Goal: Task Accomplishment & Management: Manage account settings

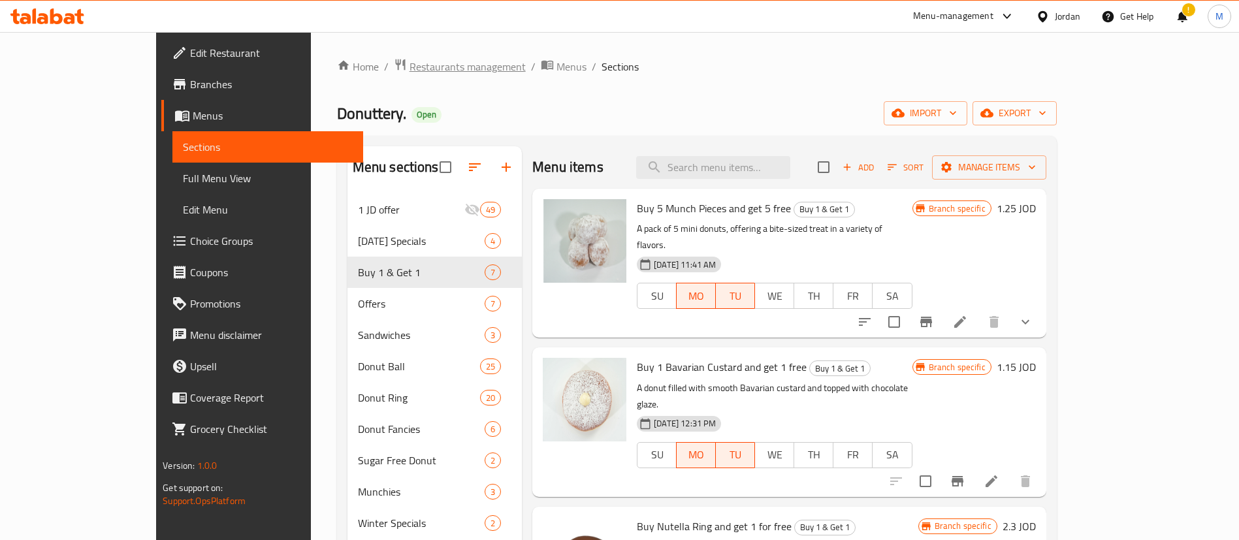
drag, startPoint x: 0, startPoint y: 0, endPoint x: 374, endPoint y: 59, distance: 378.9
click at [409, 59] on span "Restaurants management" at bounding box center [467, 67] width 116 height 16
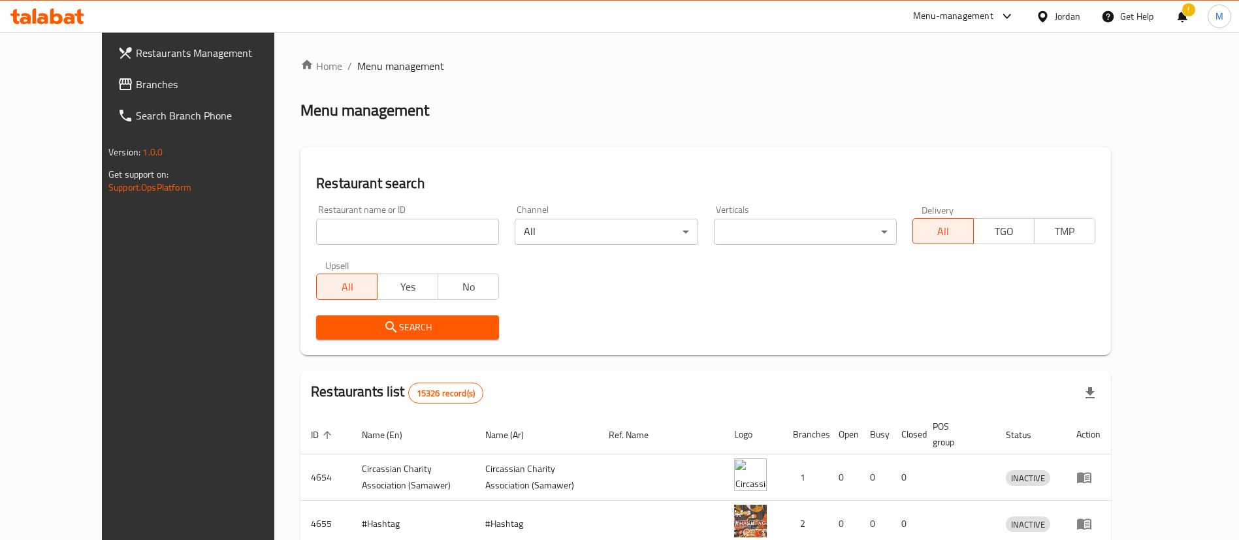
click at [108, 51] on div at bounding box center [619, 270] width 1239 height 540
click at [136, 49] on span "Restaurants Management" at bounding box center [217, 53] width 163 height 16
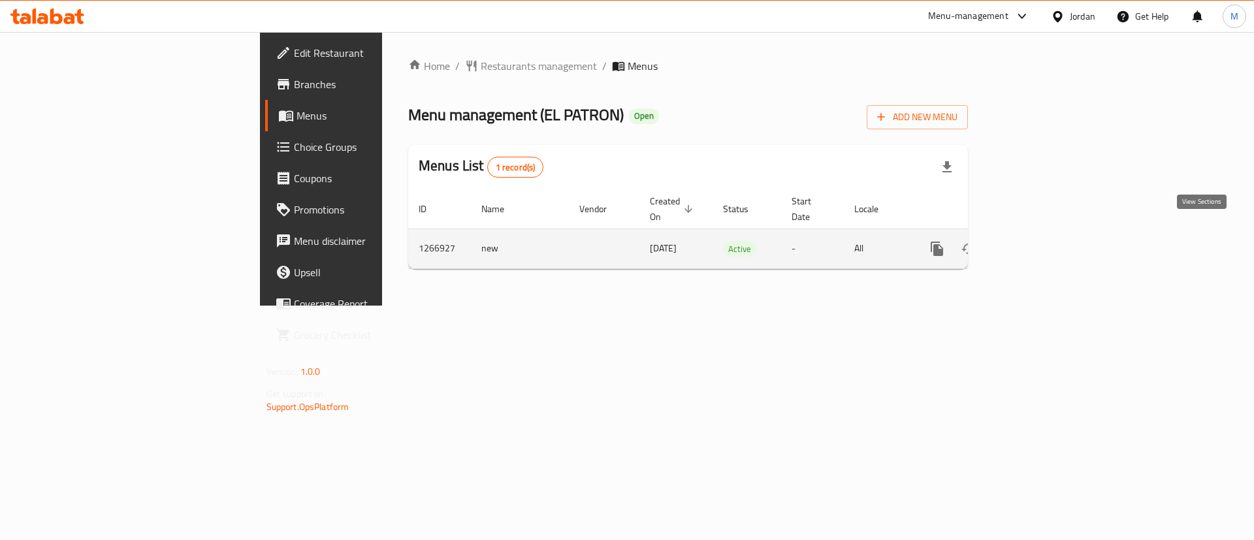
click at [1037, 243] on icon "enhanced table" at bounding box center [1031, 249] width 12 height 12
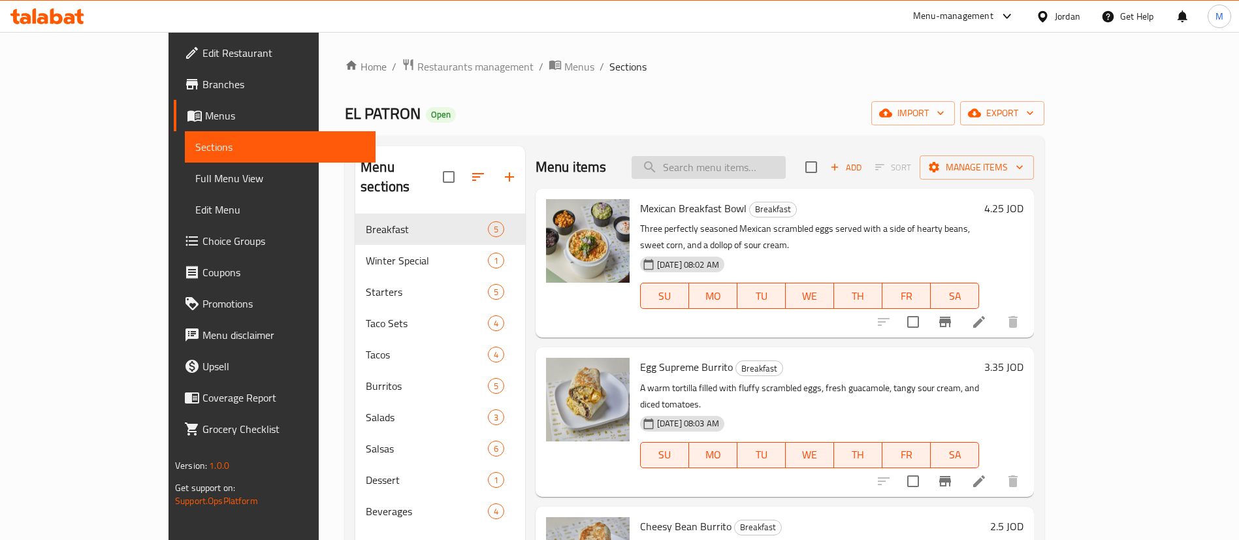
click at [779, 165] on input "search" at bounding box center [709, 167] width 154 height 23
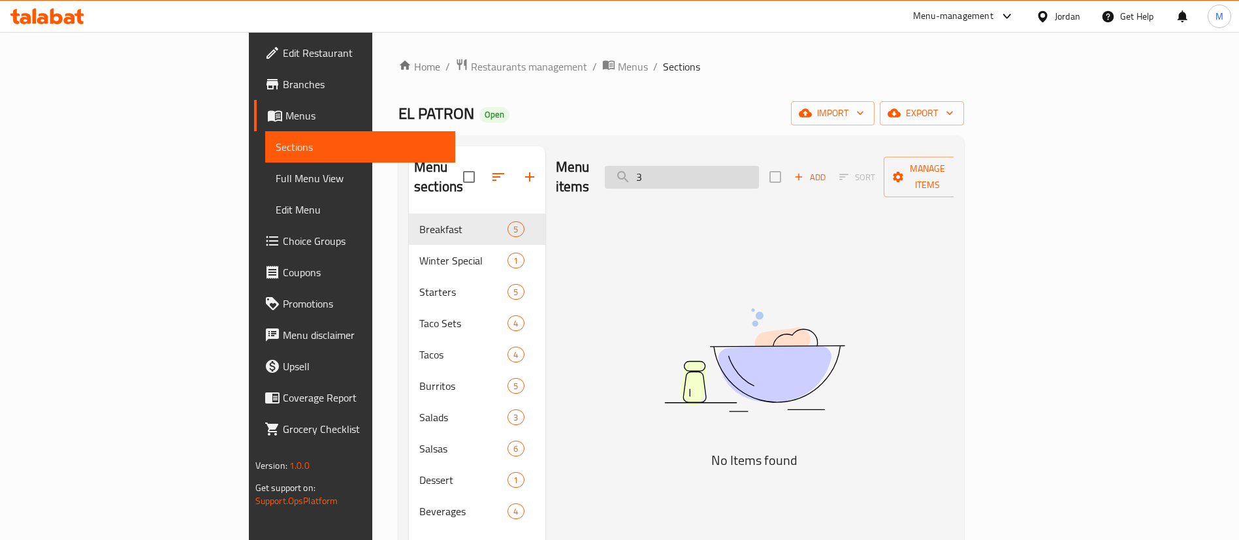
click at [759, 166] on input "3" at bounding box center [682, 177] width 154 height 23
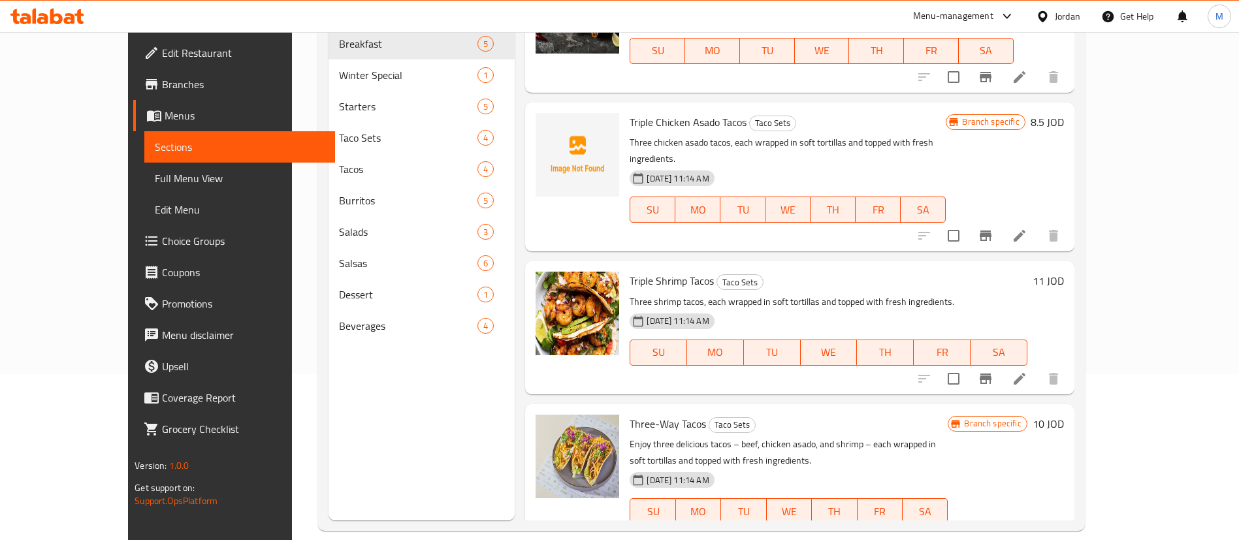
scroll to position [183, 0]
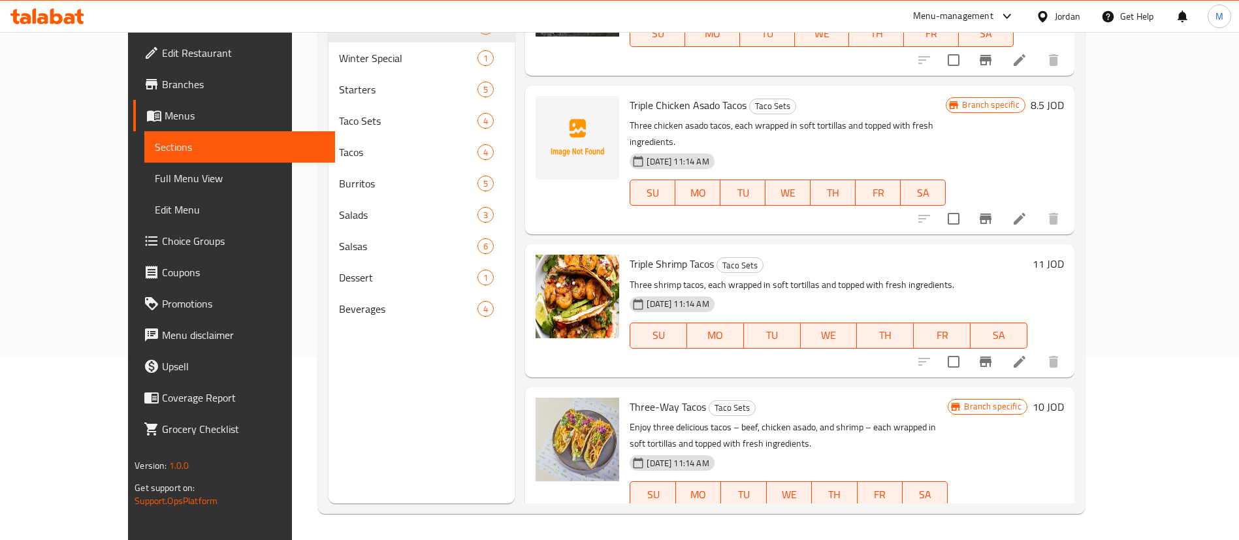
type input "three"
click at [652, 397] on span "Three-Way Tacos" at bounding box center [668, 407] width 76 height 20
copy h6 "Three-Way Tacos"
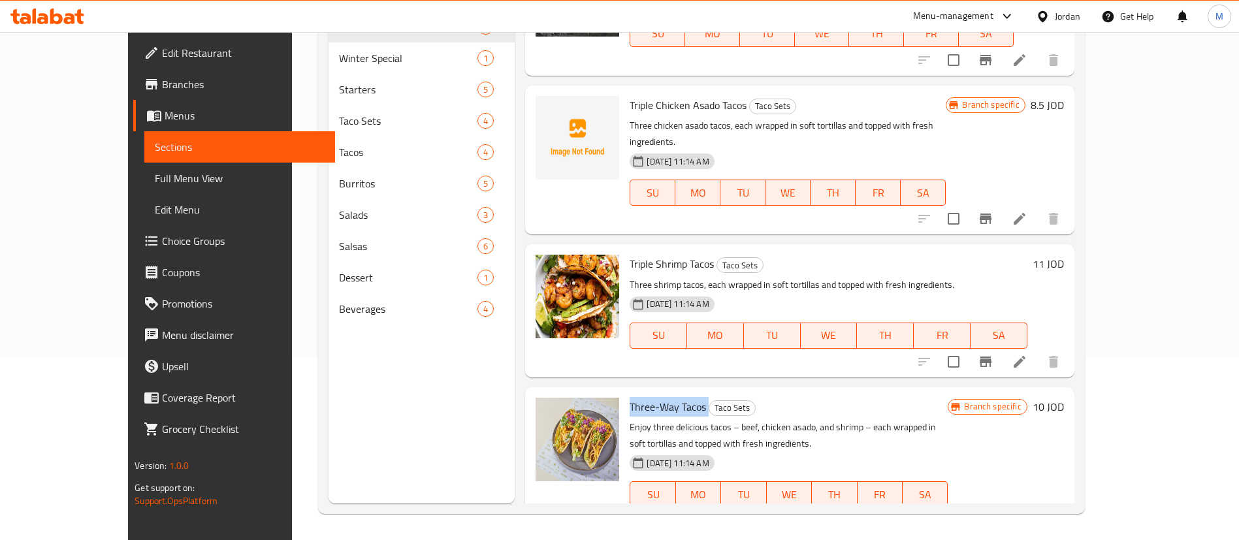
click at [162, 87] on span "Branches" at bounding box center [243, 84] width 163 height 16
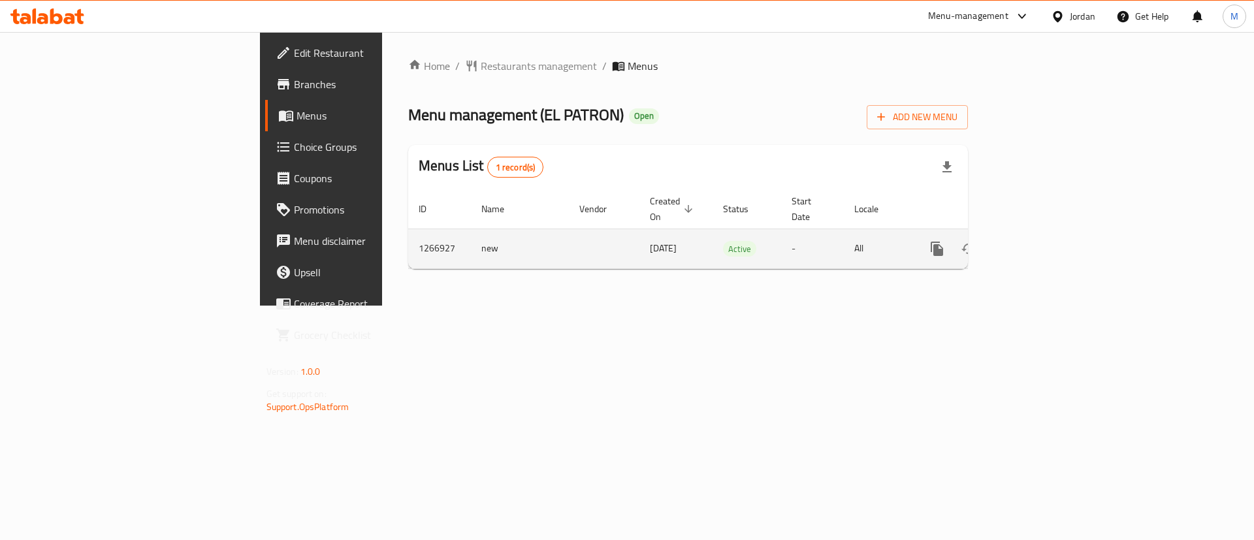
click at [1047, 233] on link "enhanced table" at bounding box center [1031, 248] width 31 height 31
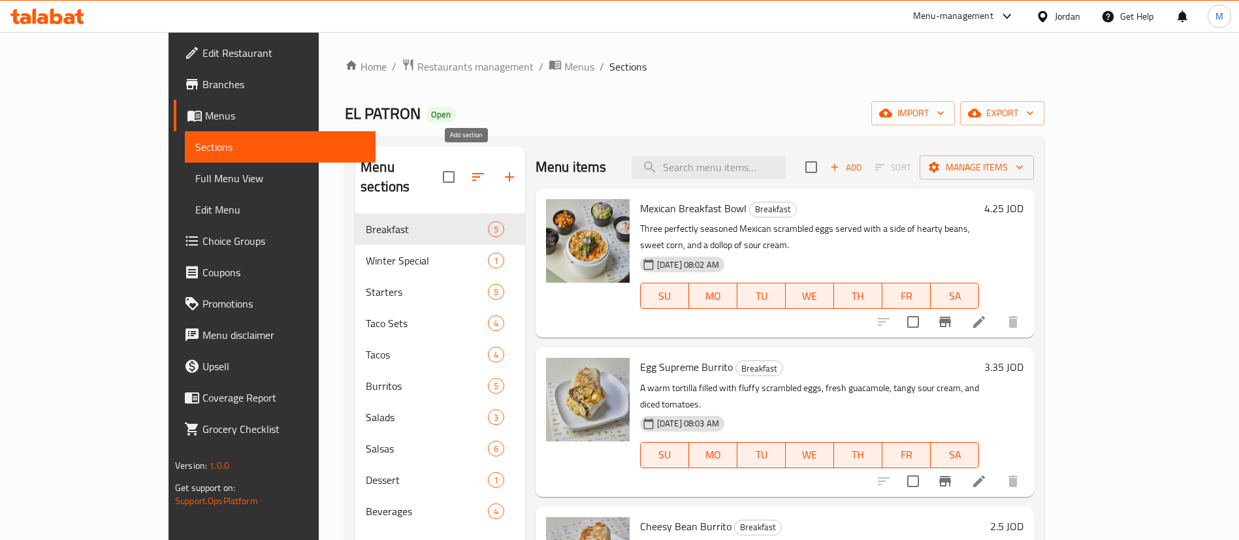
click at [502, 169] on icon "button" at bounding box center [510, 177] width 16 height 16
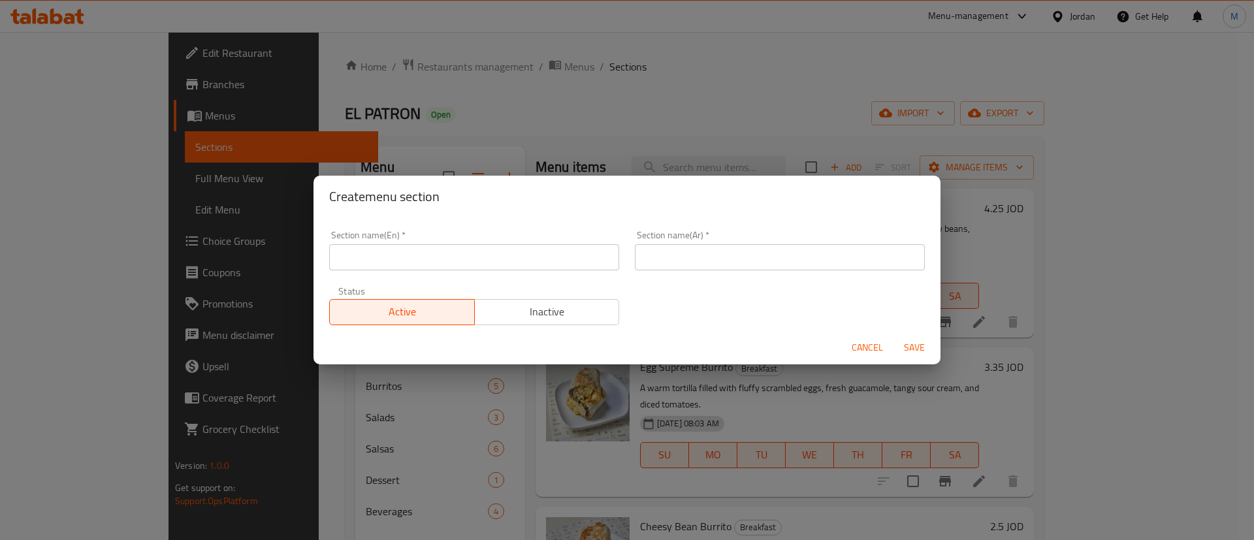
click at [502, 259] on input "text" at bounding box center [474, 257] width 290 height 26
type input "Buy 1 & Get 1"
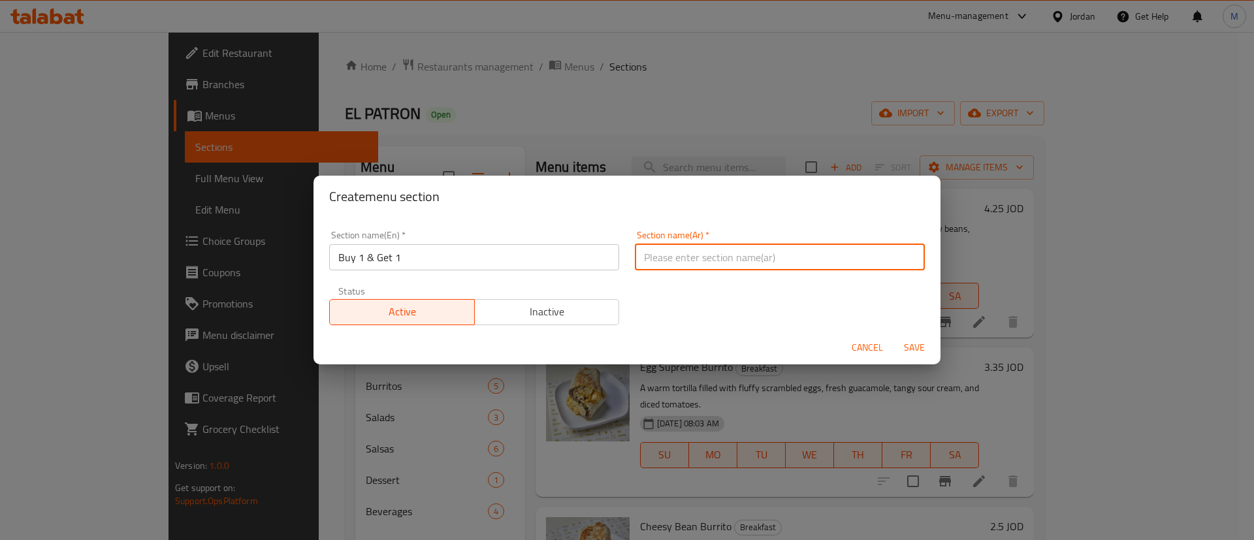
click at [729, 267] on input "text" at bounding box center [780, 257] width 290 height 26
type input "اشتري صنف واحصل على الثاني مجانا"
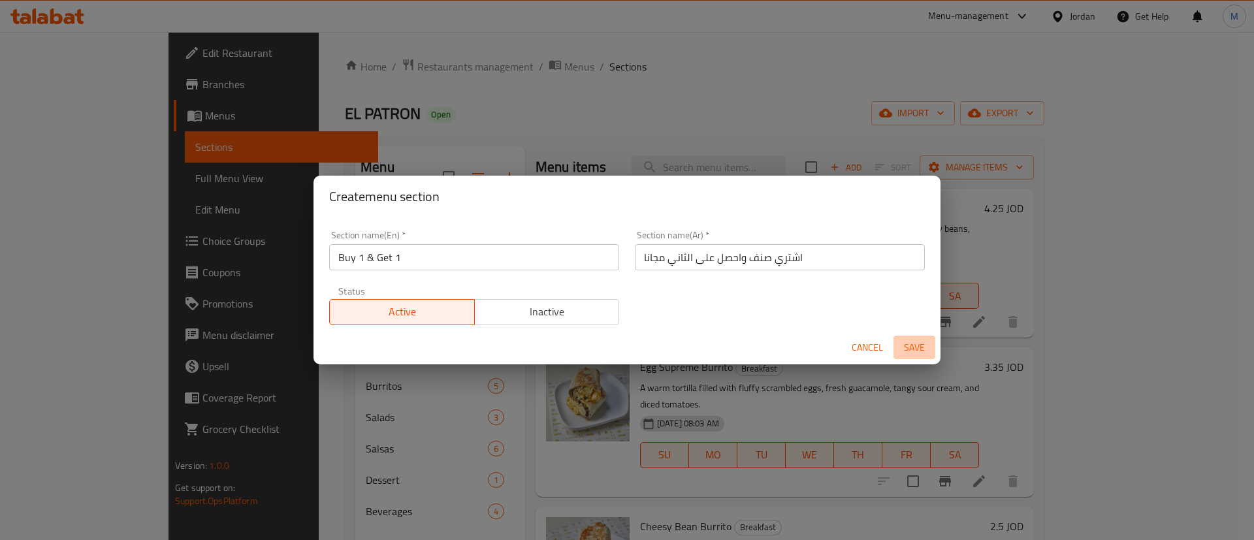
click at [912, 340] on span "Save" at bounding box center [914, 348] width 31 height 16
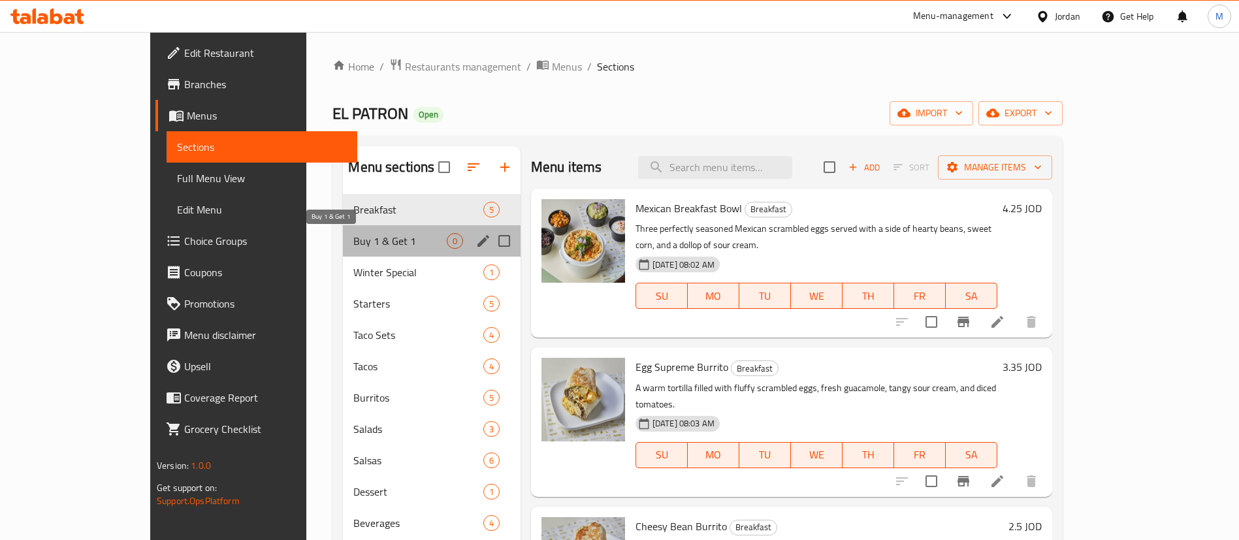
click at [366, 234] on span "Buy 1 & Get 1" at bounding box center [399, 241] width 93 height 16
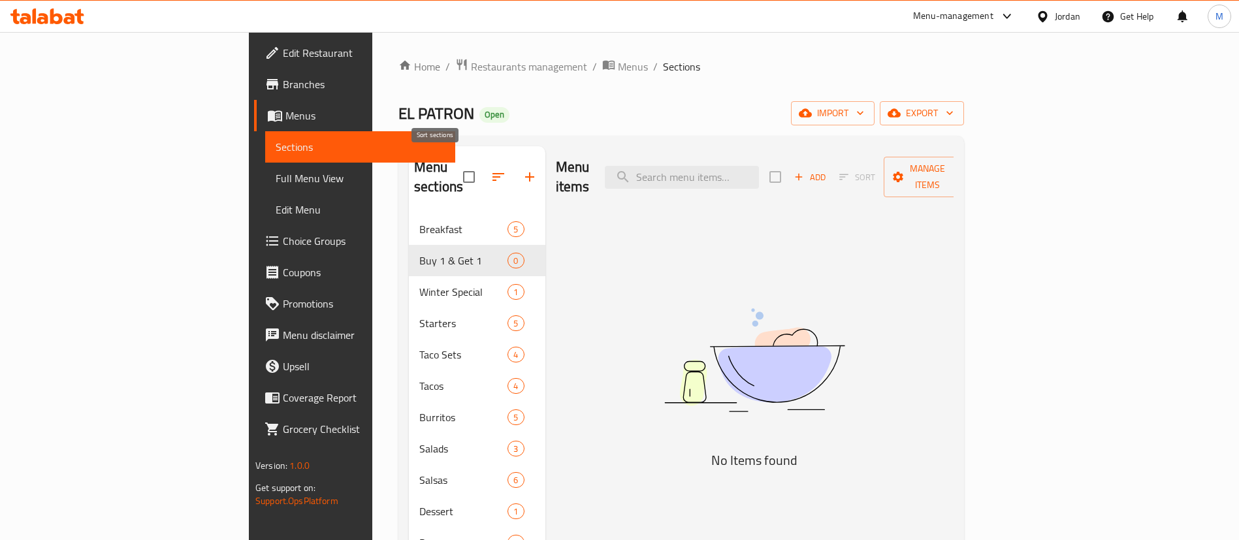
click at [490, 174] on icon "button" at bounding box center [498, 177] width 16 height 16
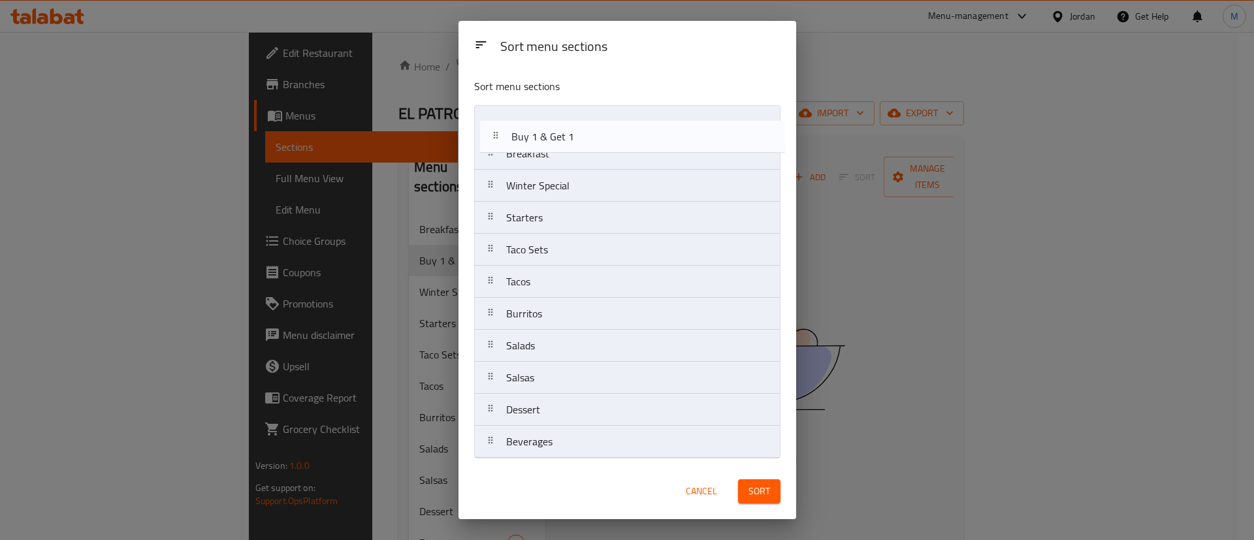
drag, startPoint x: 553, startPoint y: 151, endPoint x: 562, endPoint y: 121, distance: 30.8
click at [562, 121] on nav "Breakfast Buy 1 & Get 1 Winter Special Starters Taco Sets Tacos Burritos Salads…" at bounding box center [627, 281] width 306 height 353
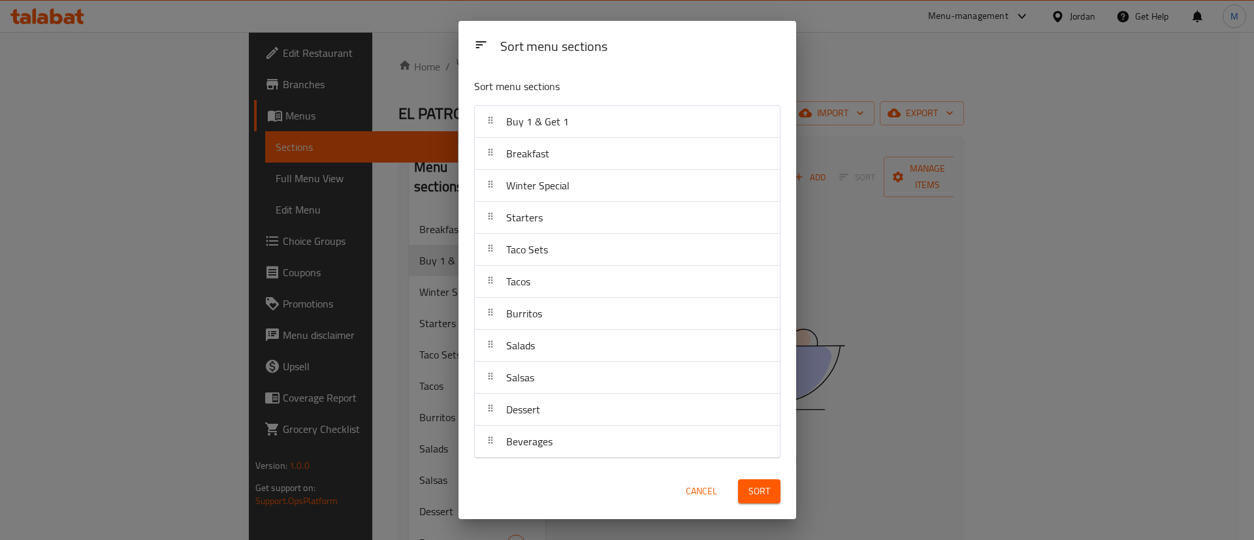
click at [769, 504] on div "Sort" at bounding box center [759, 492] width 58 height 40
click at [764, 498] on span "Sort" at bounding box center [759, 491] width 22 height 16
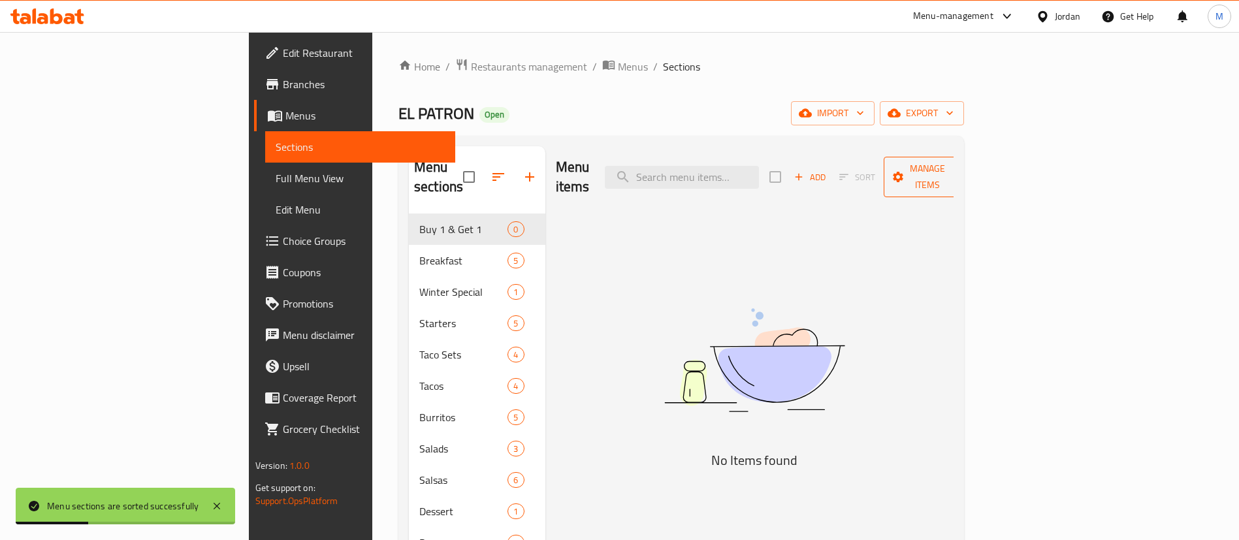
click at [961, 172] on span "Manage items" at bounding box center [927, 177] width 67 height 33
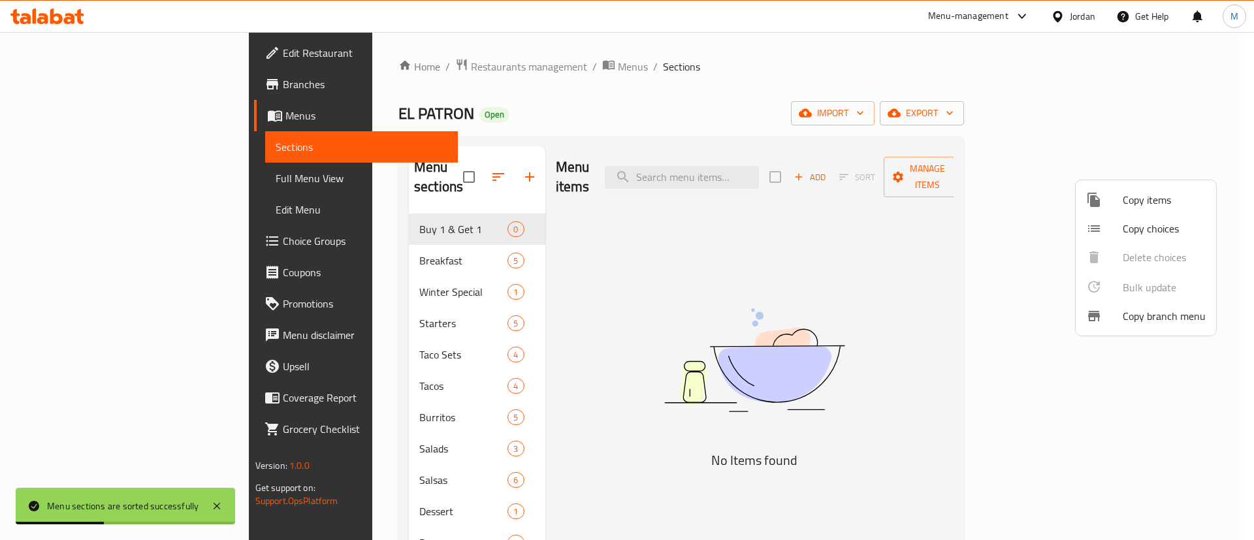
click at [1155, 205] on span "Copy items" at bounding box center [1164, 200] width 83 height 16
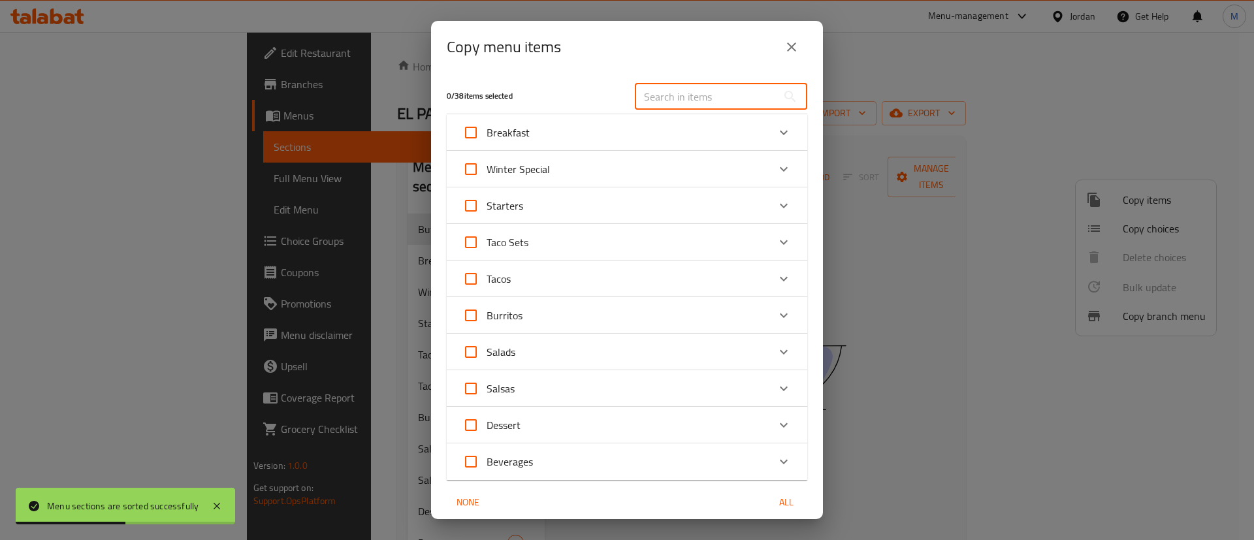
click at [660, 86] on input "text" at bounding box center [706, 97] width 142 height 26
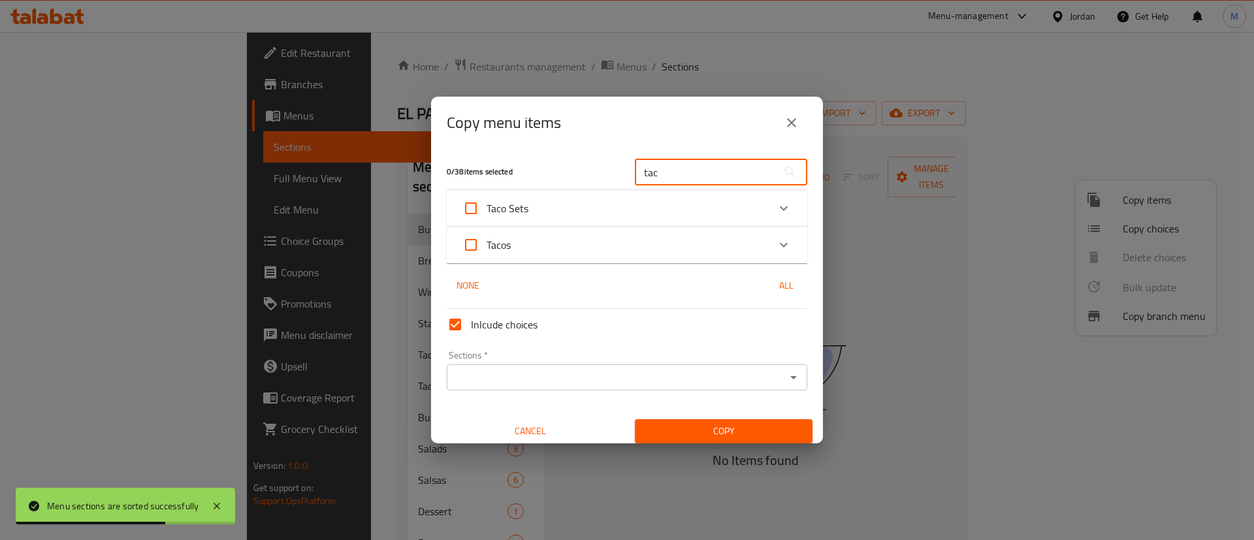
type input "tac"
click at [641, 207] on div "Taco Sets" at bounding box center [615, 208] width 306 height 31
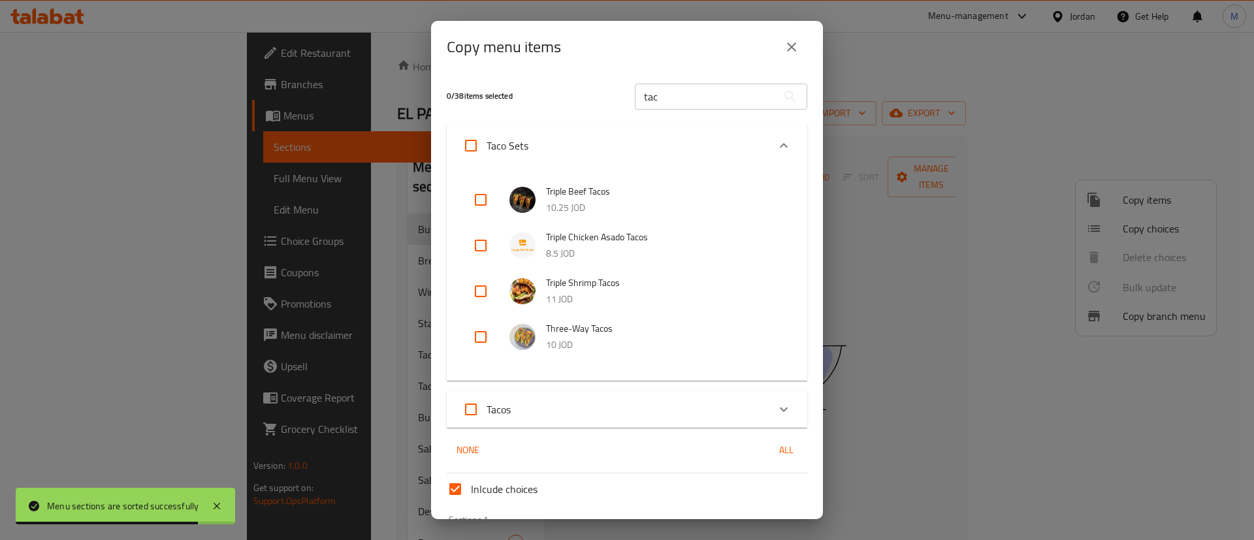
click at [667, 415] on div "Tacos" at bounding box center [615, 409] width 306 height 31
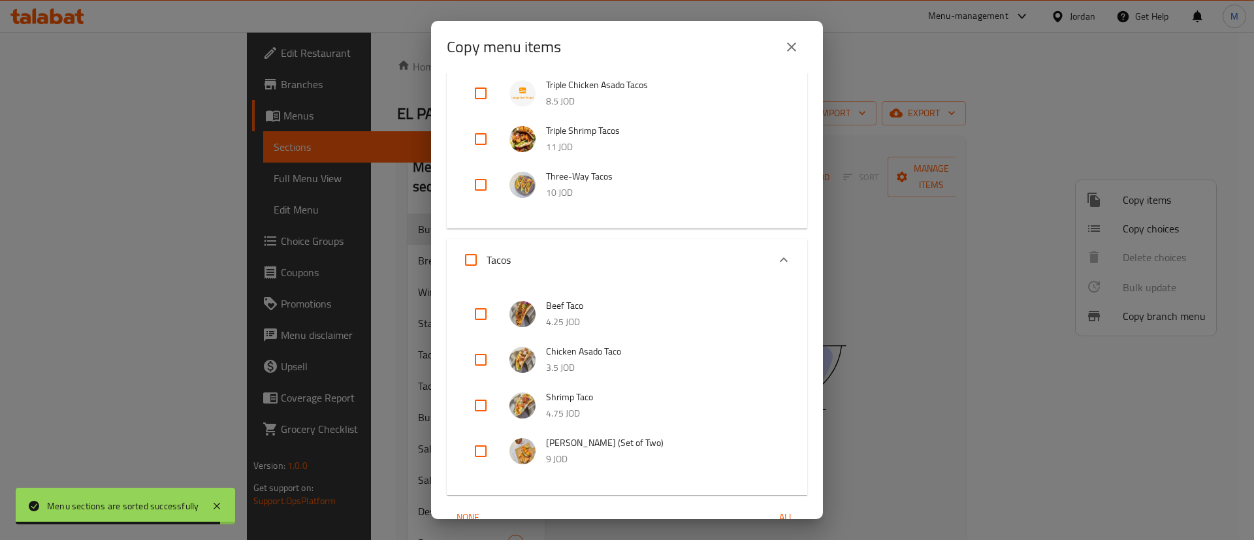
scroll to position [205, 0]
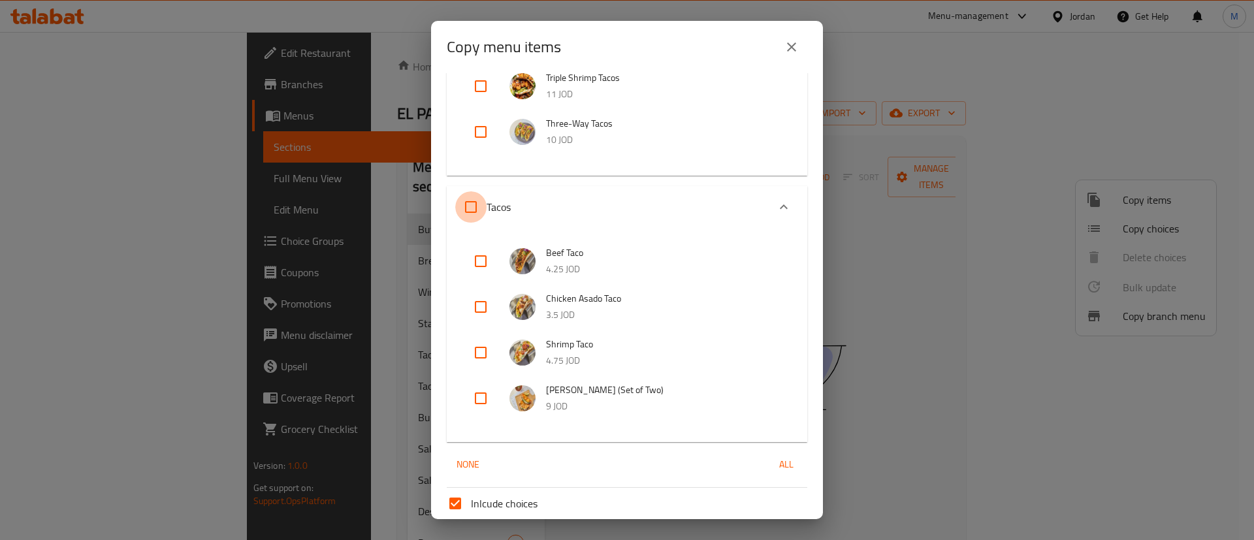
click at [476, 217] on input "Tacos" at bounding box center [470, 206] width 31 height 31
checkbox input "true"
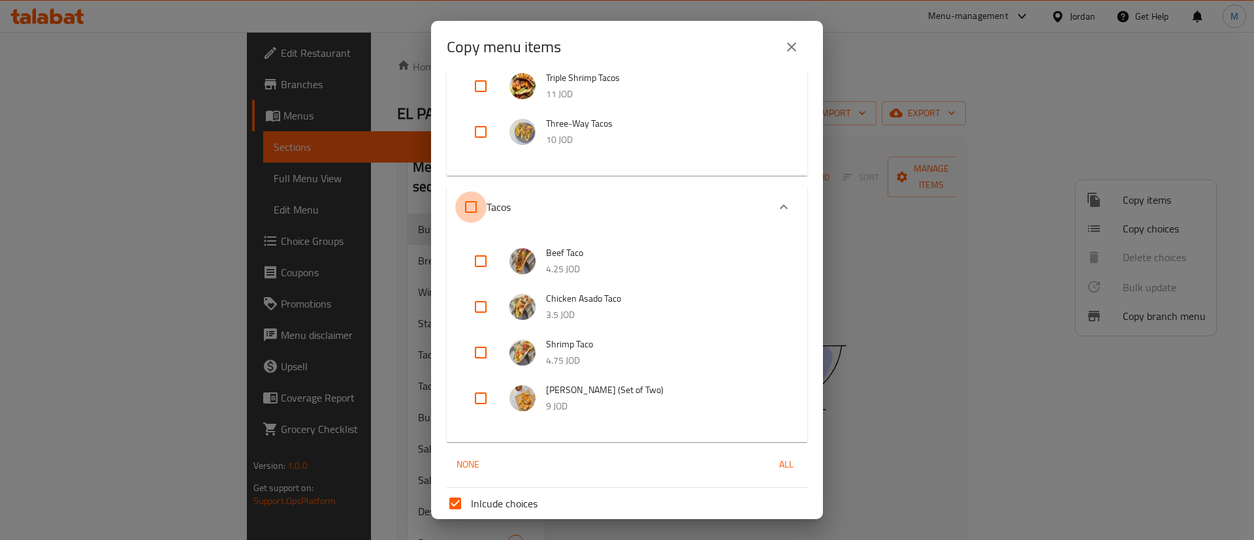
checkbox input "true"
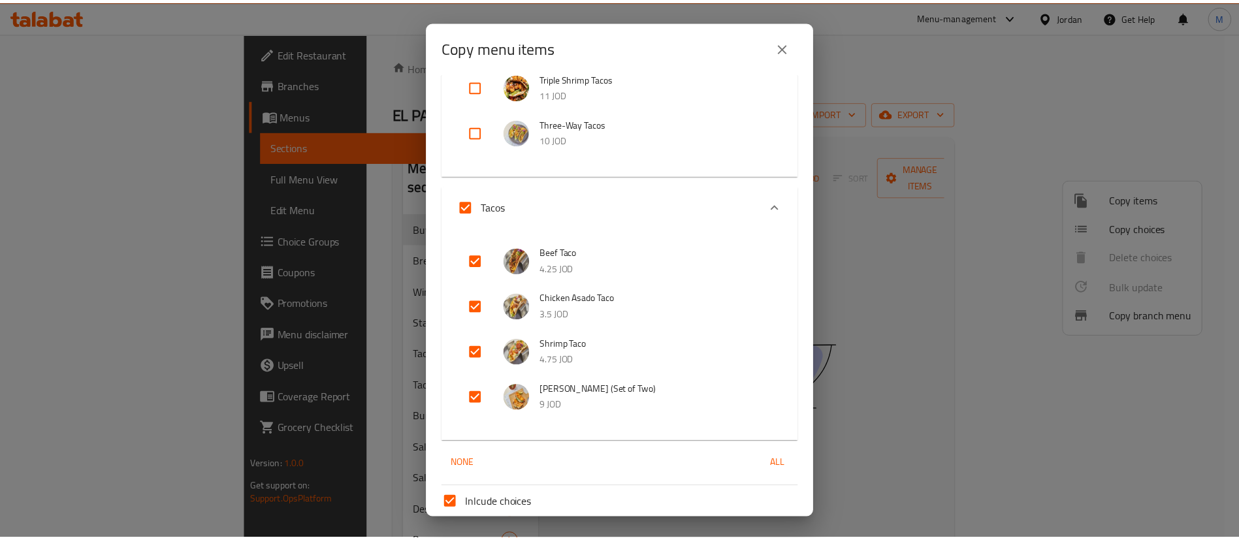
scroll to position [316, 0]
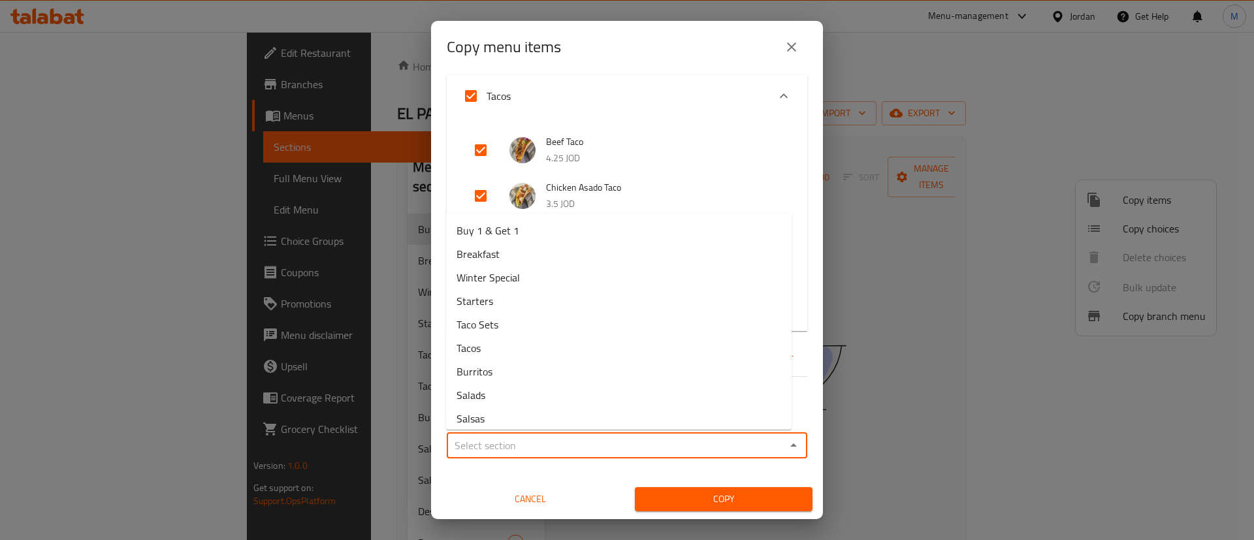
click at [600, 448] on input "Sections   *" at bounding box center [616, 445] width 331 height 18
click at [556, 231] on li "Buy 1 & Get 1" at bounding box center [618, 231] width 345 height 24
type input "Buy 1 & Get 1"
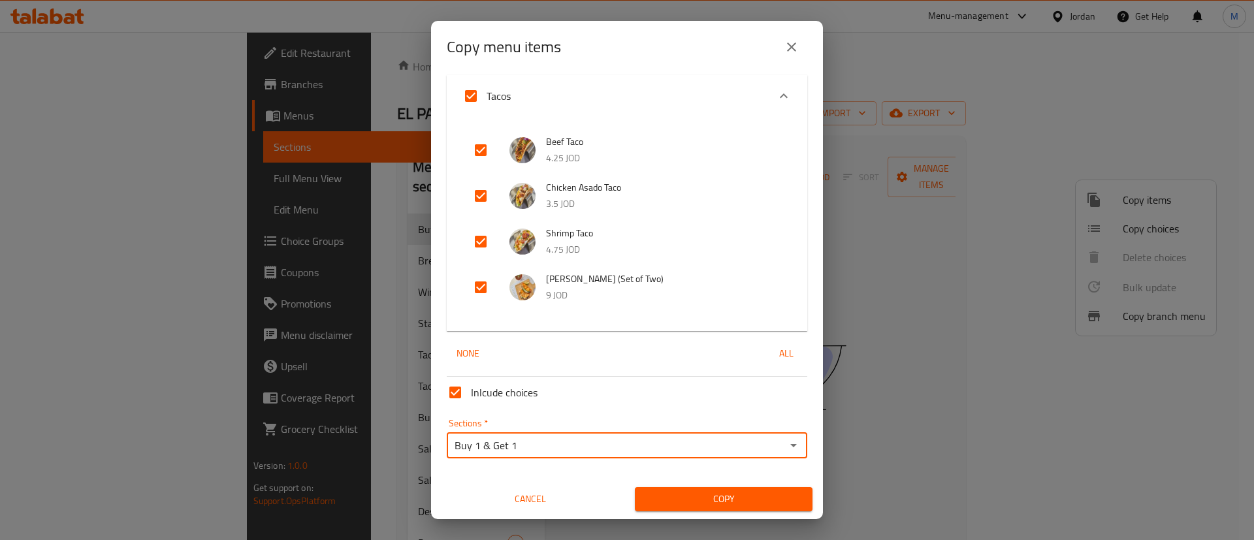
click at [696, 505] on span "Copy" at bounding box center [723, 499] width 157 height 16
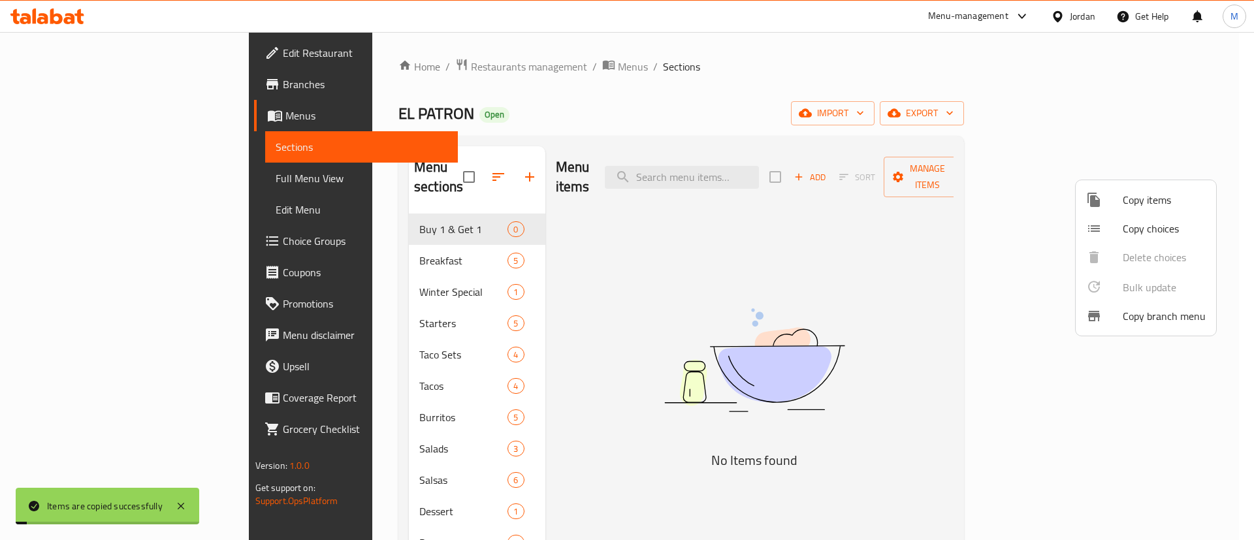
click at [867, 68] on div at bounding box center [627, 270] width 1254 height 540
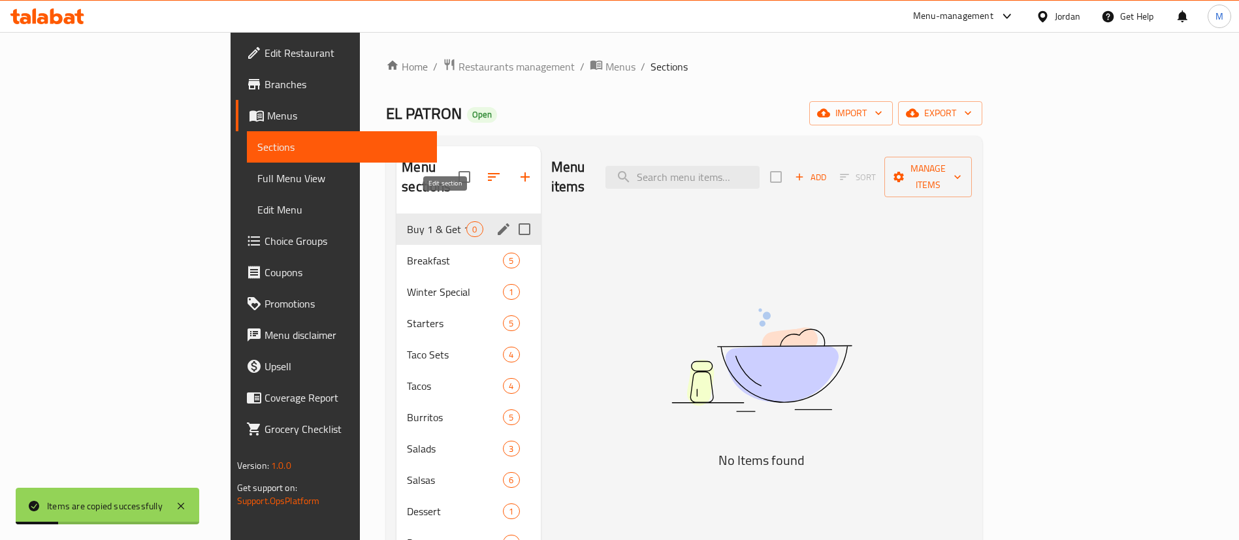
click at [498, 223] on icon "edit" at bounding box center [504, 229] width 12 height 12
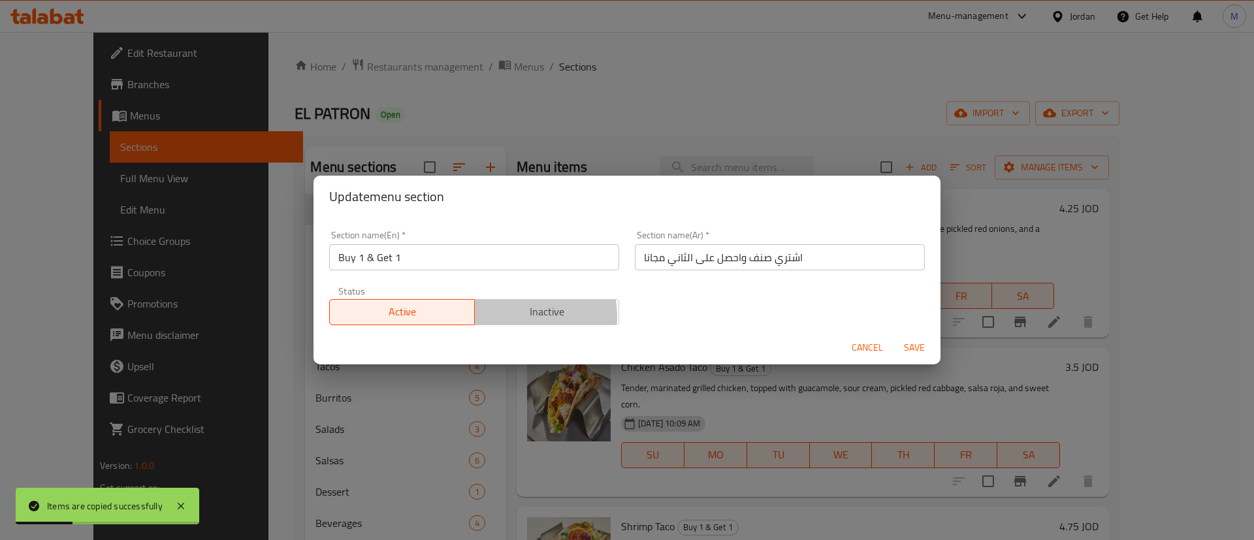
click at [510, 316] on span "Inactive" at bounding box center [547, 311] width 135 height 19
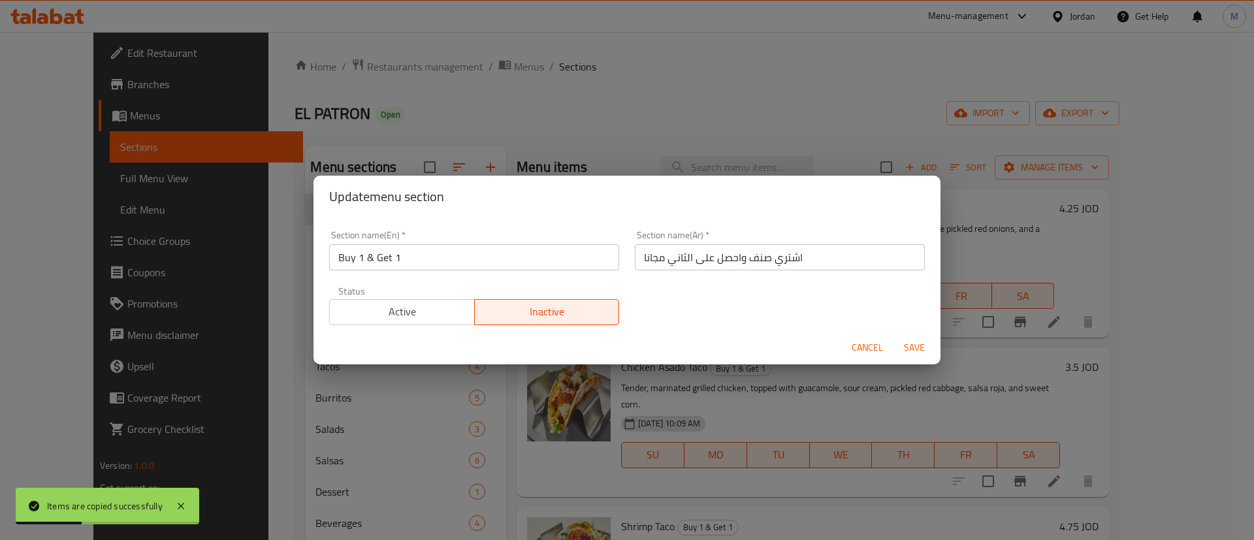
click at [929, 349] on span "Save" at bounding box center [914, 348] width 31 height 16
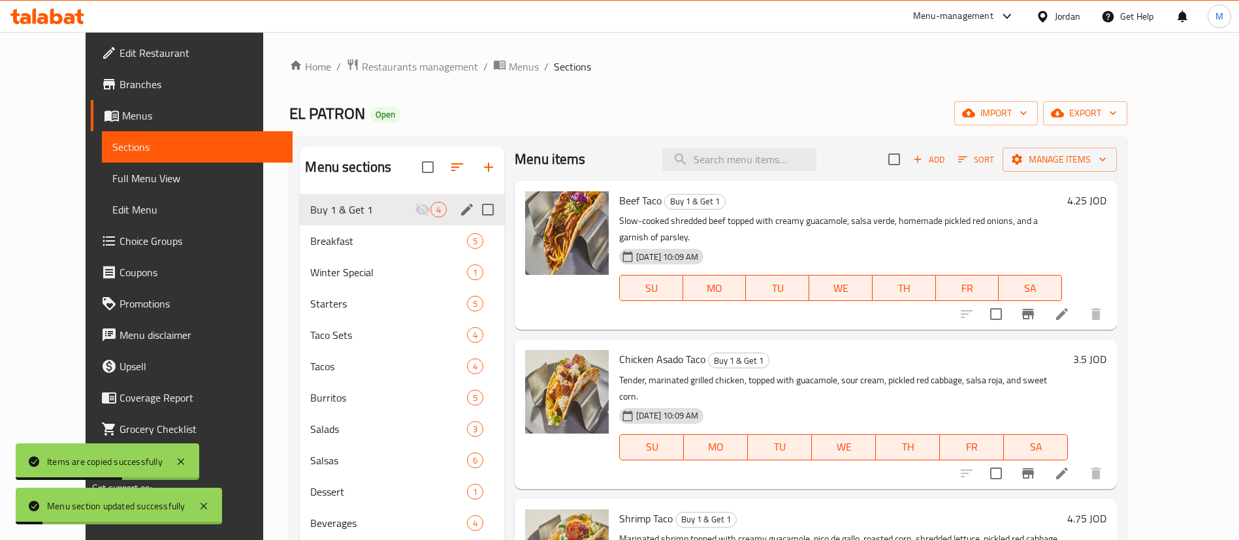
scroll to position [0, 0]
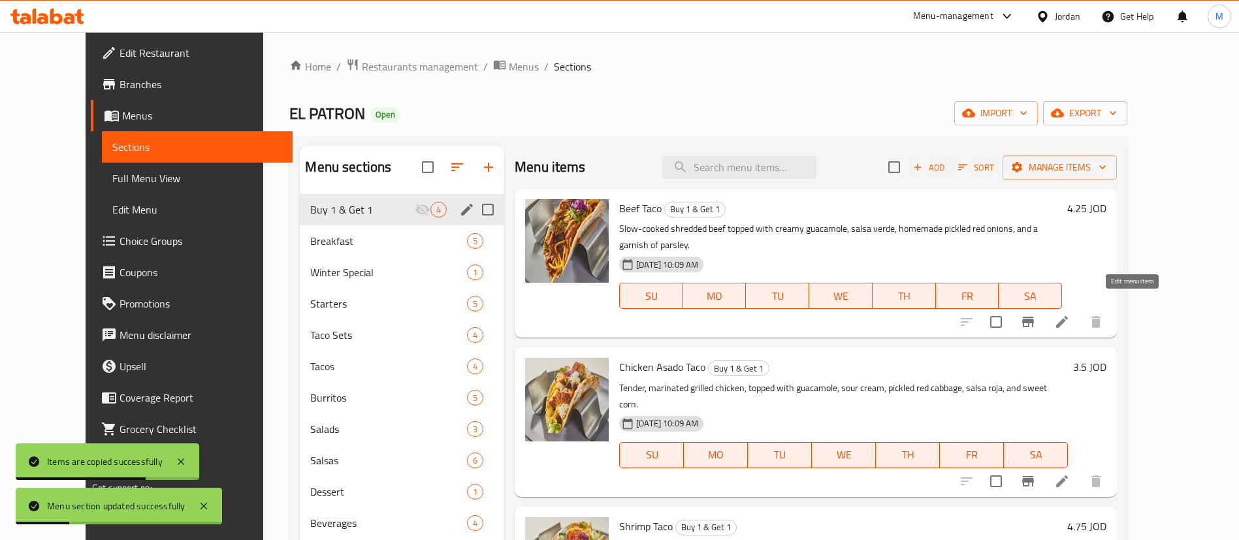
click at [1068, 316] on icon at bounding box center [1062, 322] width 12 height 12
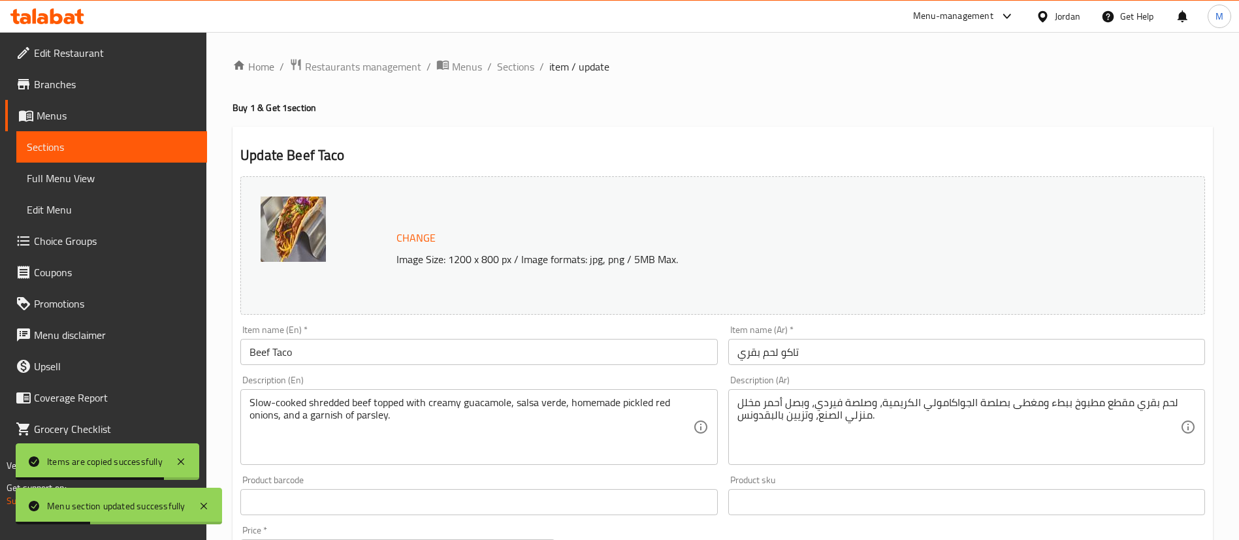
scroll to position [402, 0]
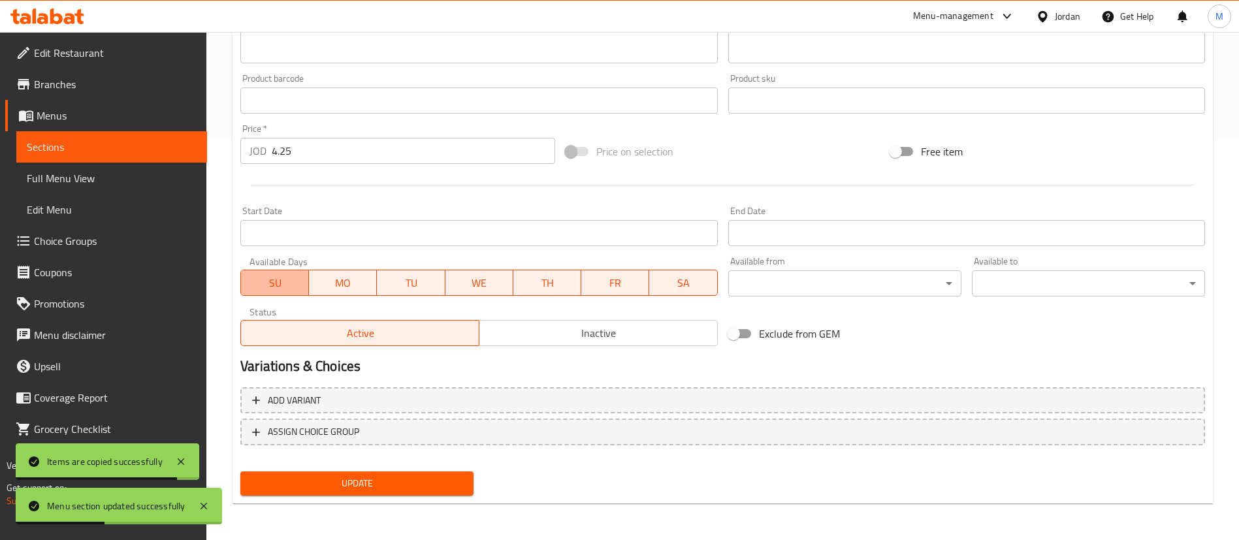
click at [276, 289] on span "SU" at bounding box center [274, 283] width 57 height 19
click at [326, 277] on span "MO" at bounding box center [342, 283] width 57 height 19
drag, startPoint x: 480, startPoint y: 287, endPoint x: 552, endPoint y: 300, distance: 72.9
click at [480, 287] on span "WE" at bounding box center [479, 283] width 57 height 19
click at [552, 300] on div "Available Days SU MO TU WE TH FR SA" at bounding box center [478, 276] width 487 height 50
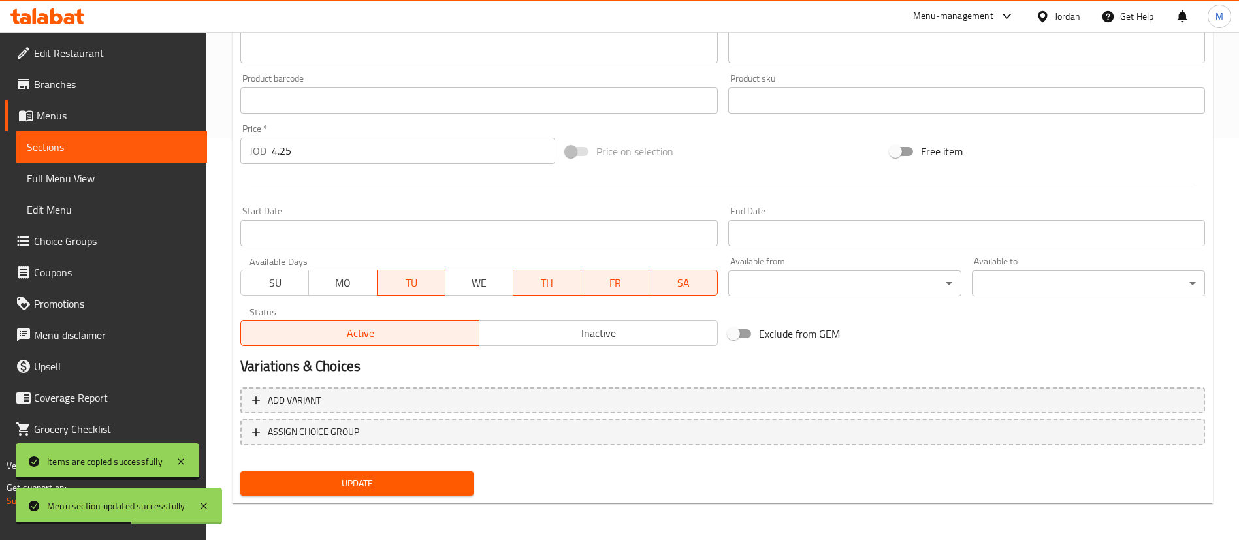
click at [596, 289] on span "FR" at bounding box center [614, 283] width 57 height 19
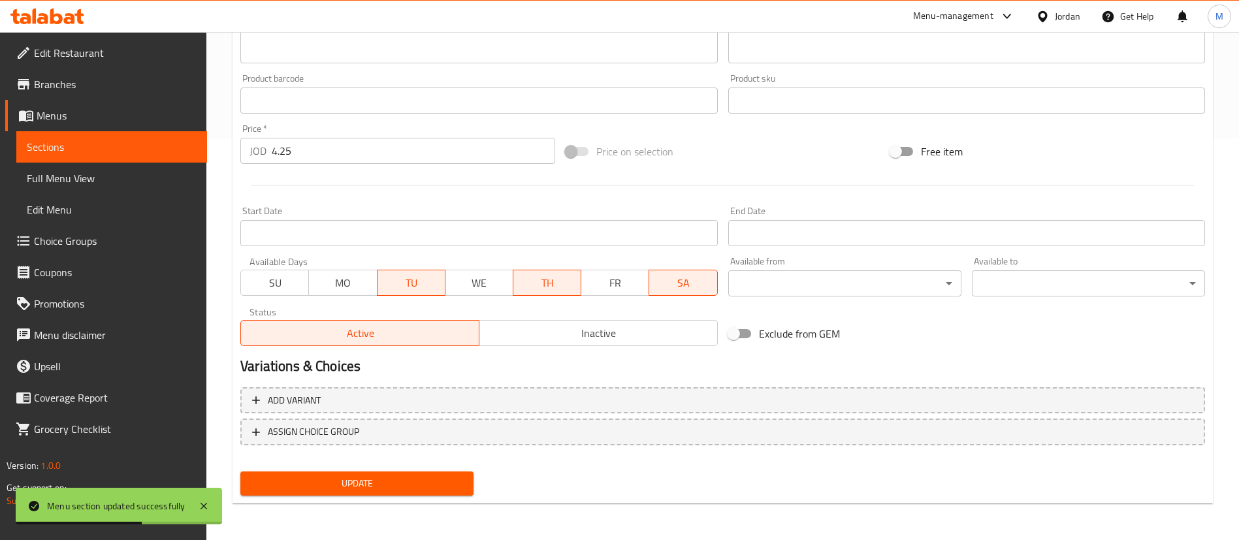
click at [677, 285] on span "SA" at bounding box center [682, 283] width 57 height 19
click at [565, 290] on span "TH" at bounding box center [547, 283] width 57 height 19
click at [733, 333] on input "Exclude from GEM" at bounding box center [733, 333] width 74 height 25
checkbox input "true"
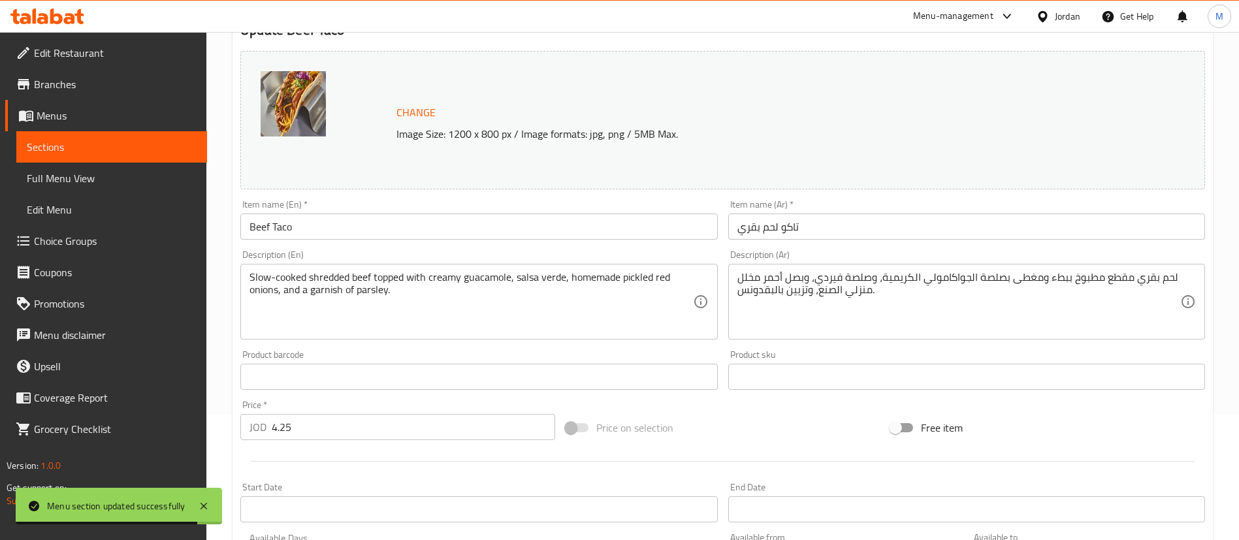
scroll to position [125, 0]
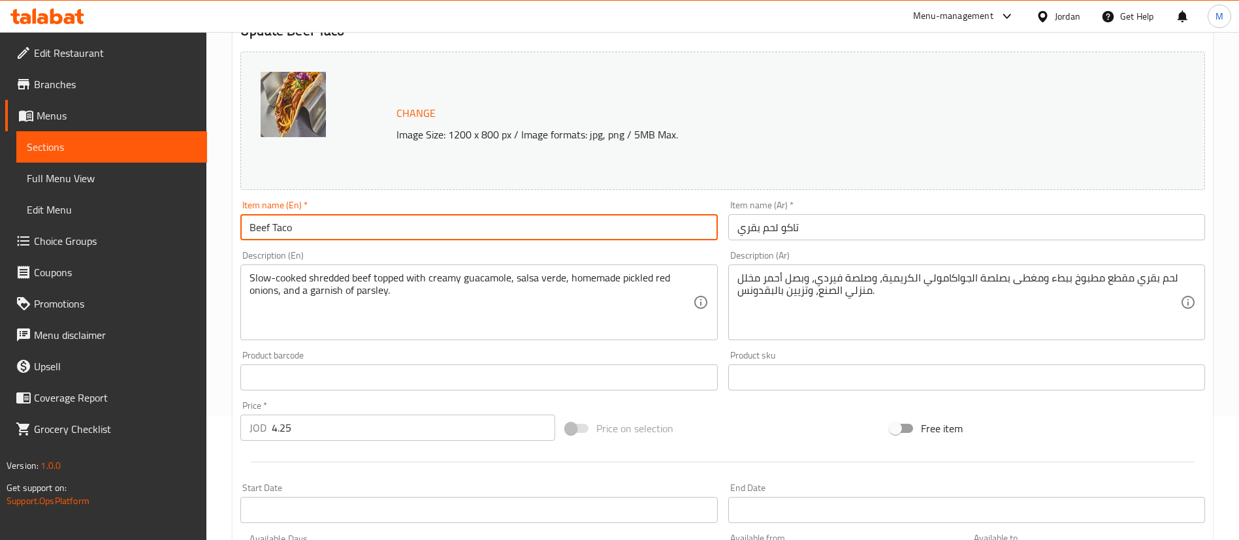
click at [247, 232] on input "Beef Taco" at bounding box center [478, 227] width 477 height 26
type input "Buy 1 Beef Taco and get 1 free"
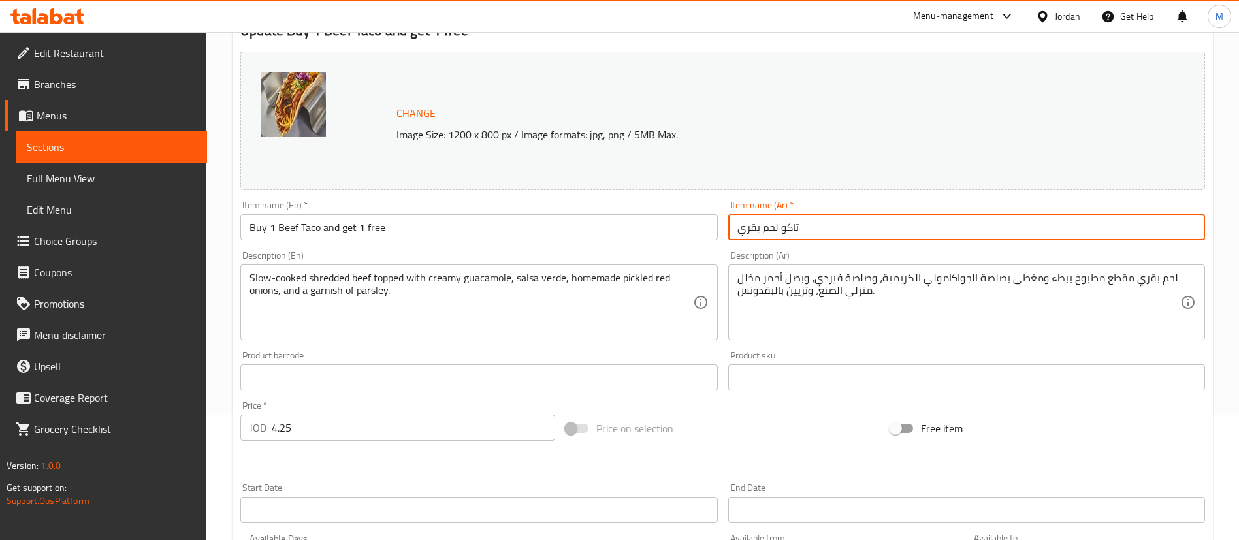
click at [736, 233] on input "تاكو لحم بقري" at bounding box center [966, 227] width 477 height 26
click at [861, 230] on input "اشتري تاكو لحم بقري" at bounding box center [966, 227] width 477 height 26
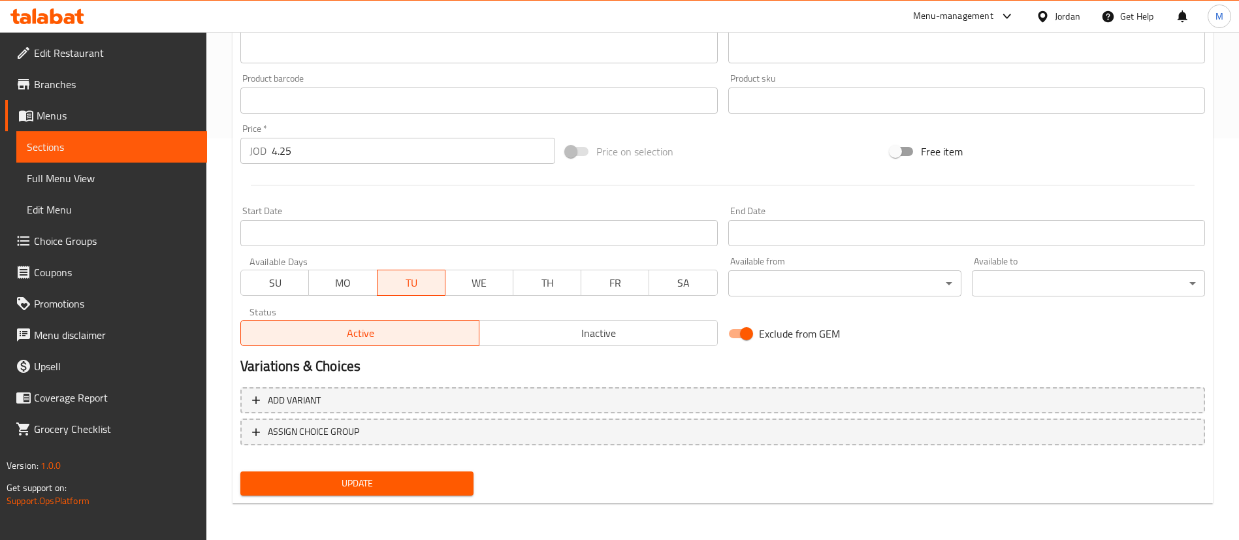
type input "اشتري تاكو لحم بقري واحصل على الثانية مجانا"
click at [439, 480] on span "Update" at bounding box center [357, 483] width 212 height 16
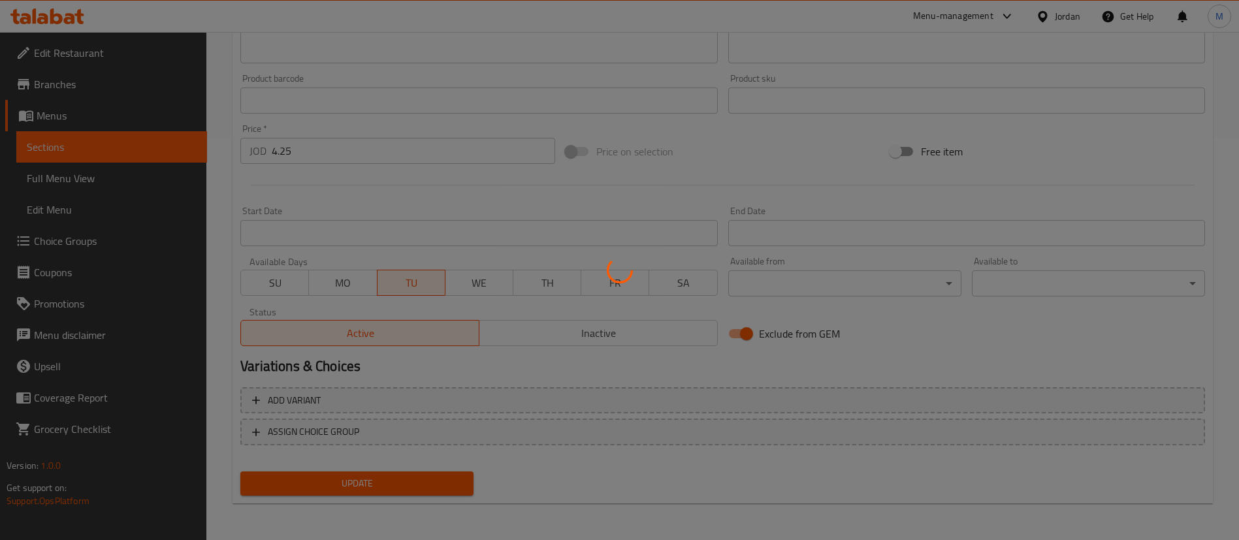
scroll to position [0, 0]
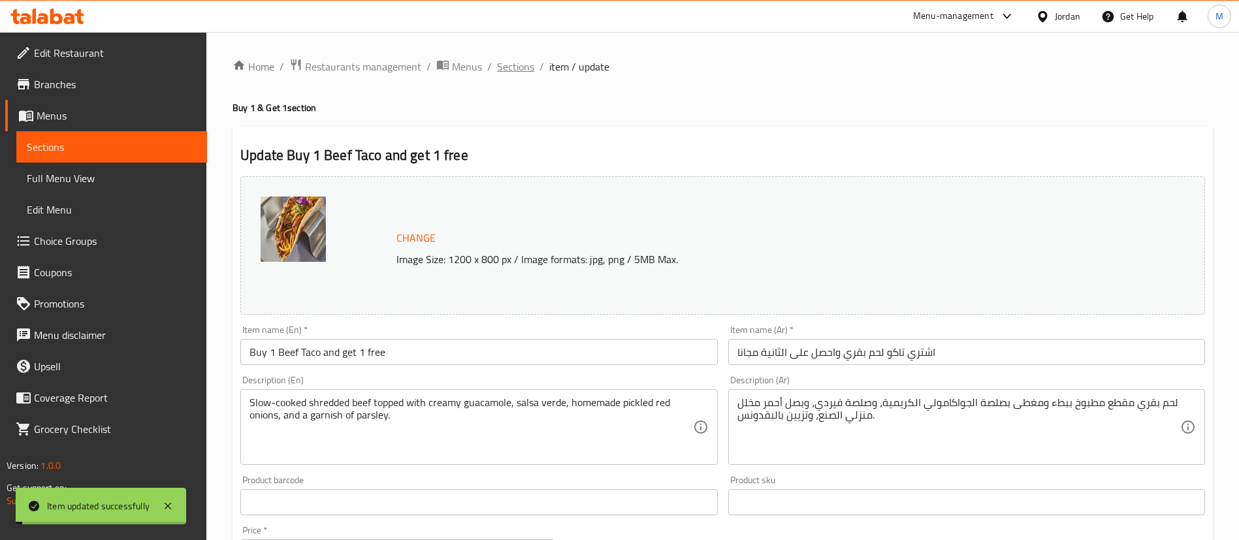
click at [518, 67] on span "Sections" at bounding box center [515, 67] width 37 height 16
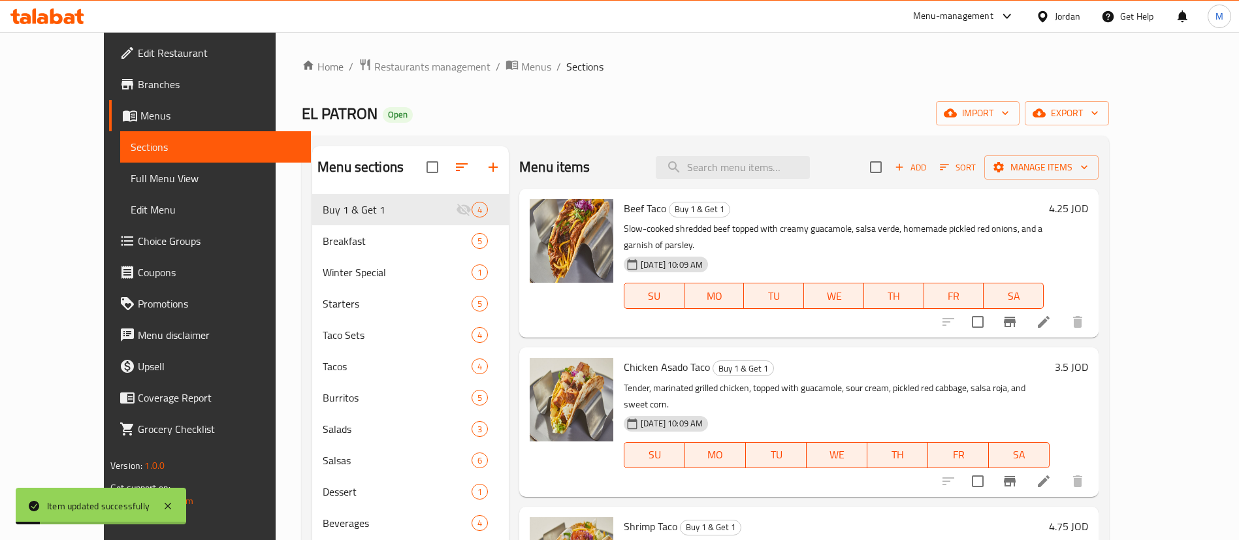
click at [1051, 473] on icon at bounding box center [1044, 481] width 16 height 16
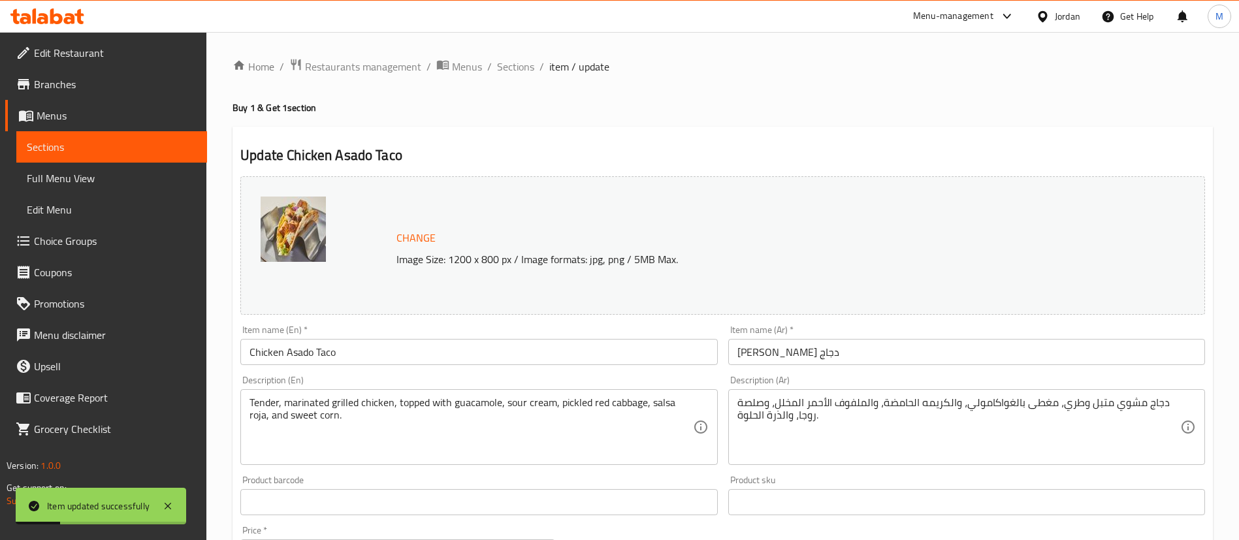
click at [737, 354] on input "تاكو أسادو دجاج" at bounding box center [966, 352] width 477 height 26
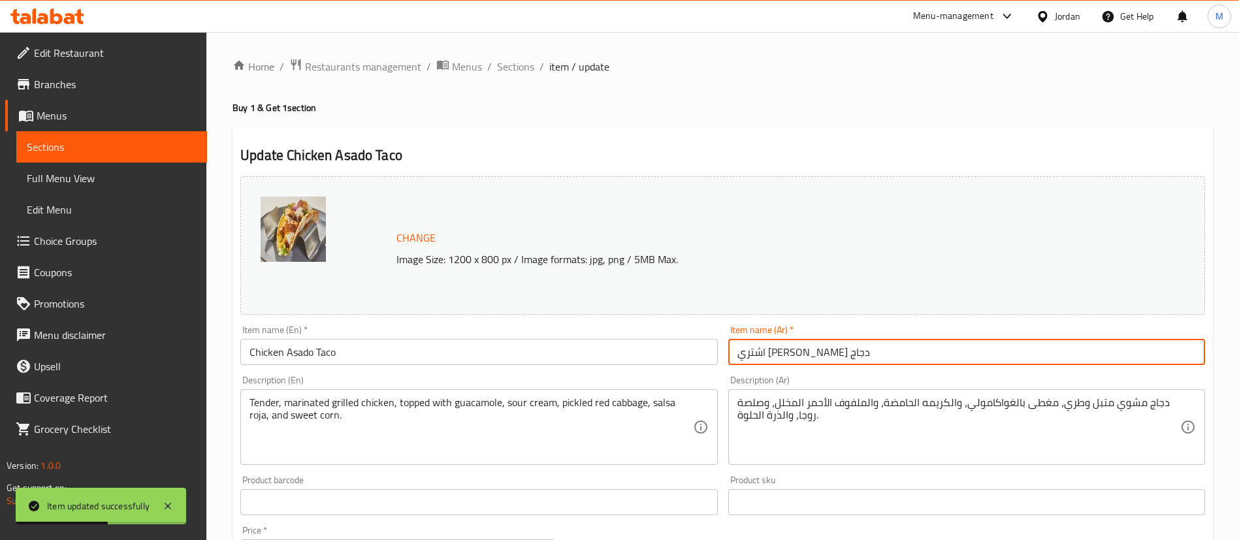
click at [918, 347] on input "اشتري تاكو أسادو دجاج" at bounding box center [966, 352] width 477 height 26
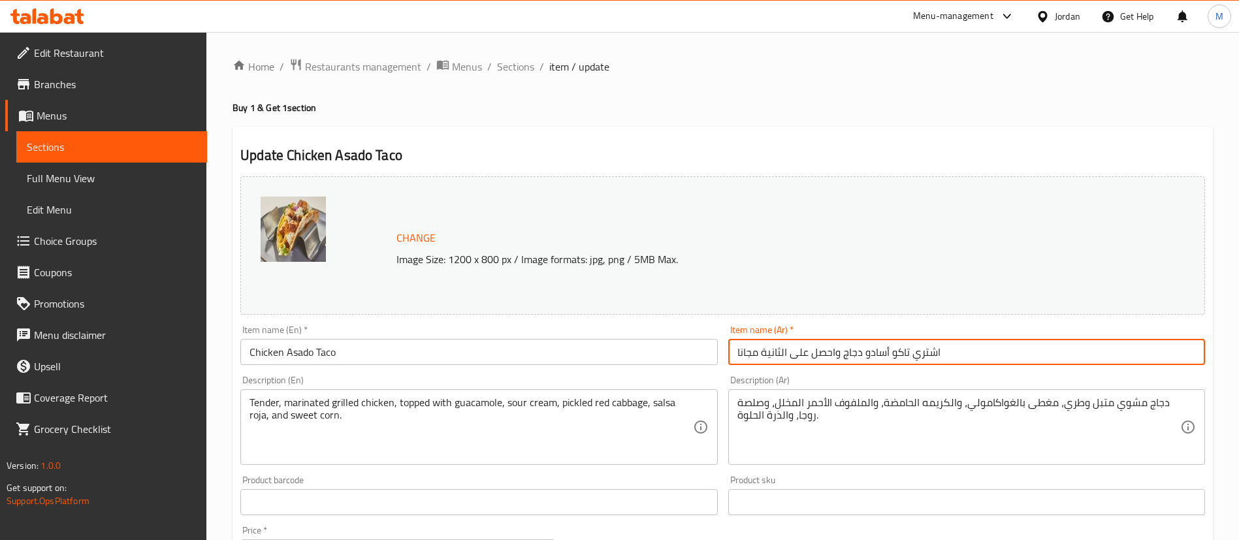
type input "اشتري تاكو أسادو دجاج واحصل على الثانية مجانا"
click at [243, 357] on input "Chicken Asado Taco" at bounding box center [478, 352] width 477 height 26
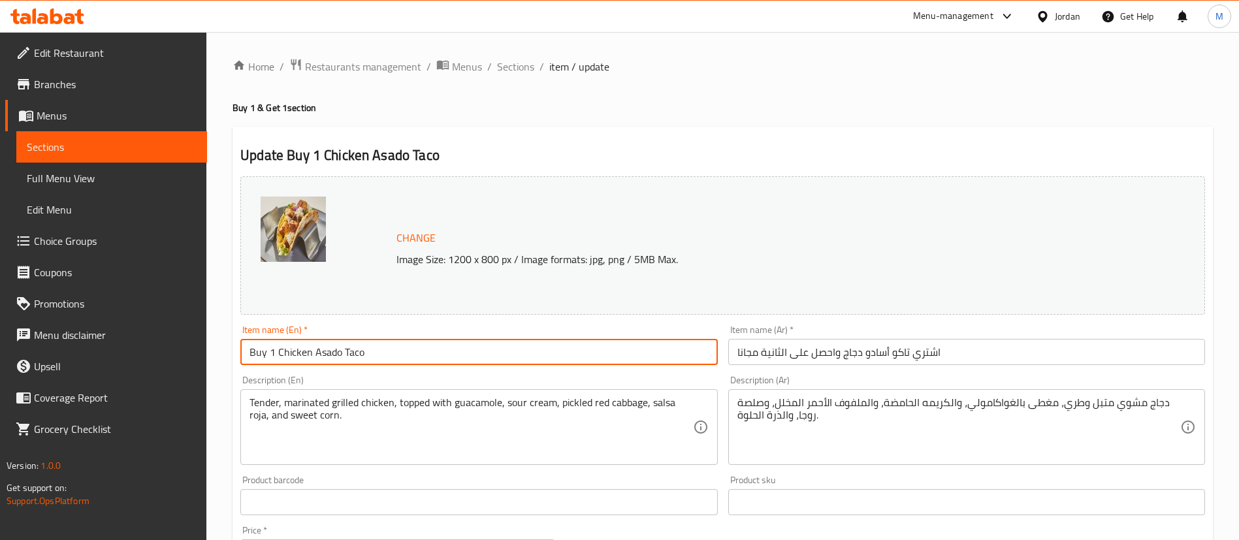
click at [425, 344] on input "Buy 1 Chicken Asado Taco" at bounding box center [478, 352] width 477 height 26
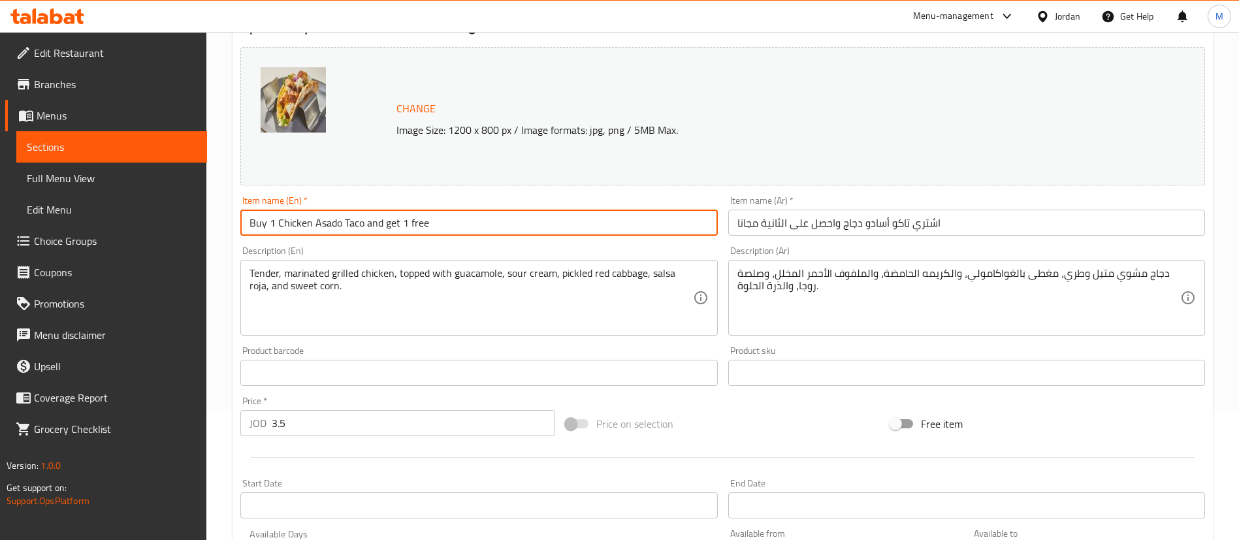
scroll to position [402, 0]
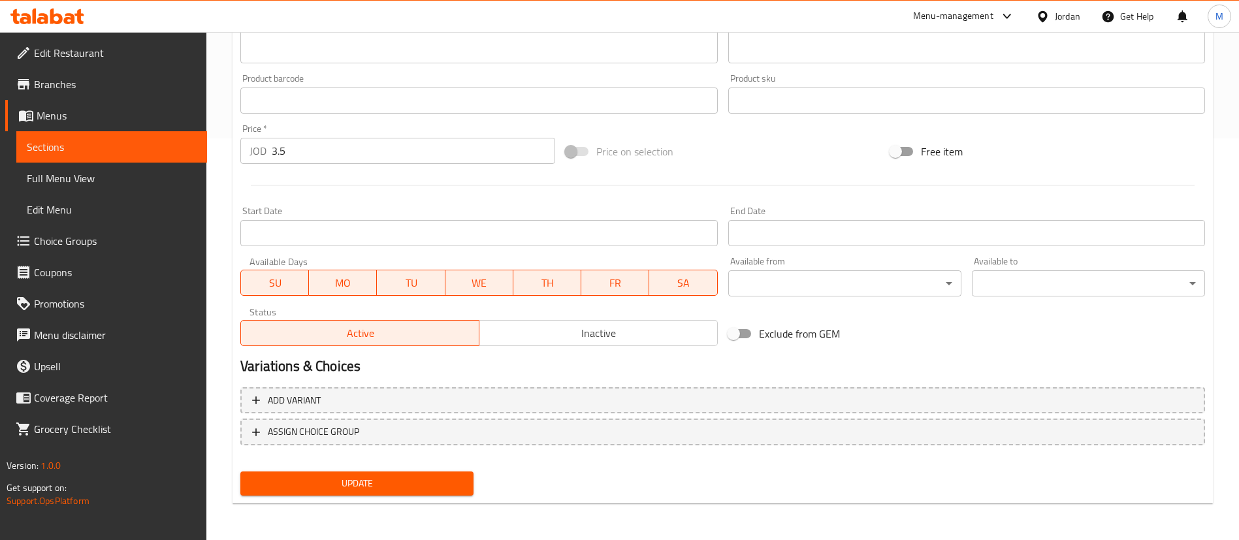
type input "Buy 1 Chicken Asado Taco and get 1 free"
click at [318, 281] on span "MO" at bounding box center [342, 283] width 57 height 19
click at [255, 295] on button "SU" at bounding box center [274, 283] width 69 height 26
click at [276, 274] on span "SU" at bounding box center [274, 283] width 57 height 19
click at [277, 275] on span "SU" at bounding box center [274, 283] width 57 height 19
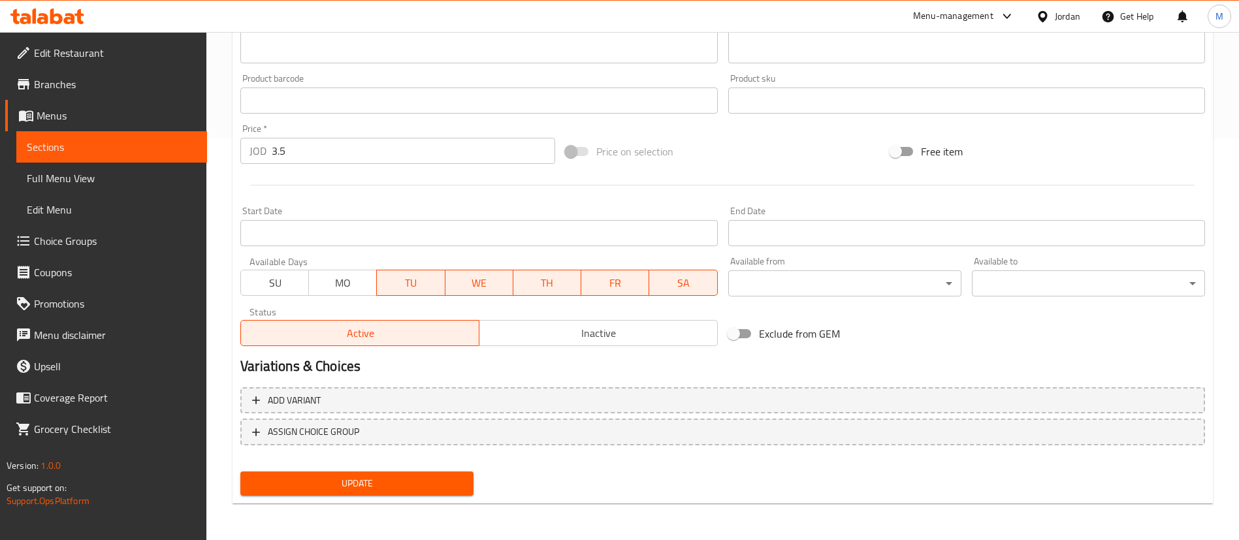
drag, startPoint x: 468, startPoint y: 268, endPoint x: 530, endPoint y: 285, distance: 64.3
click at [471, 270] on div "SU MO TU WE TH FR SA" at bounding box center [478, 276] width 477 height 39
click at [490, 285] on span "WE" at bounding box center [479, 283] width 57 height 19
click at [564, 282] on span "TH" at bounding box center [547, 283] width 57 height 19
click at [617, 278] on span "FR" at bounding box center [614, 283] width 57 height 19
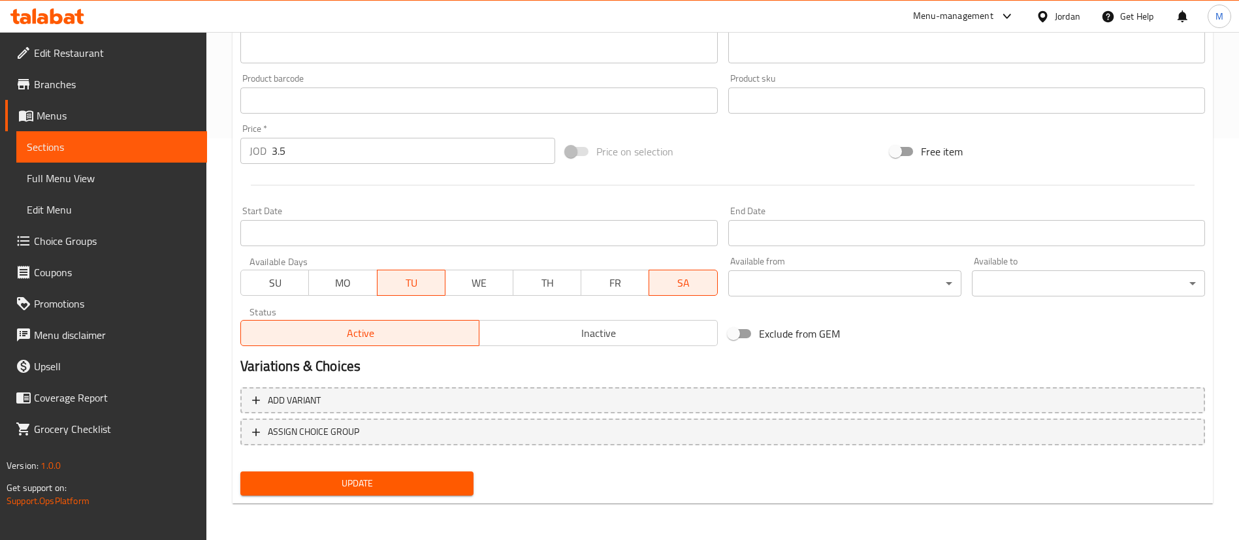
click at [685, 287] on span "SA" at bounding box center [682, 283] width 57 height 19
click at [750, 339] on input "Exclude from GEM" at bounding box center [733, 333] width 74 height 25
checkbox input "true"
click at [423, 481] on span "Update" at bounding box center [357, 483] width 212 height 16
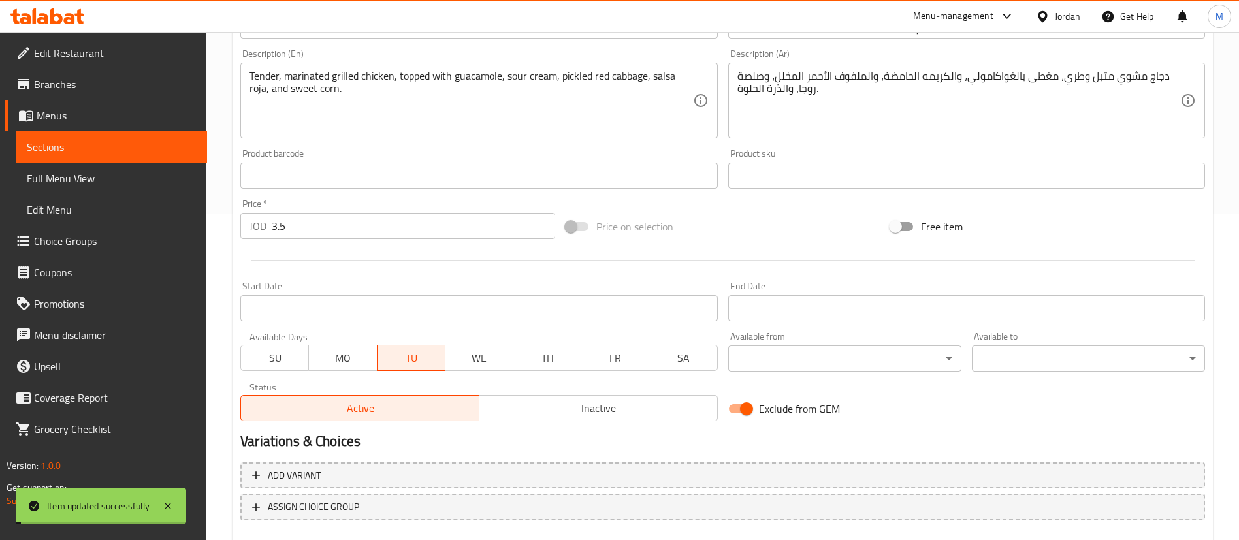
scroll to position [0, 0]
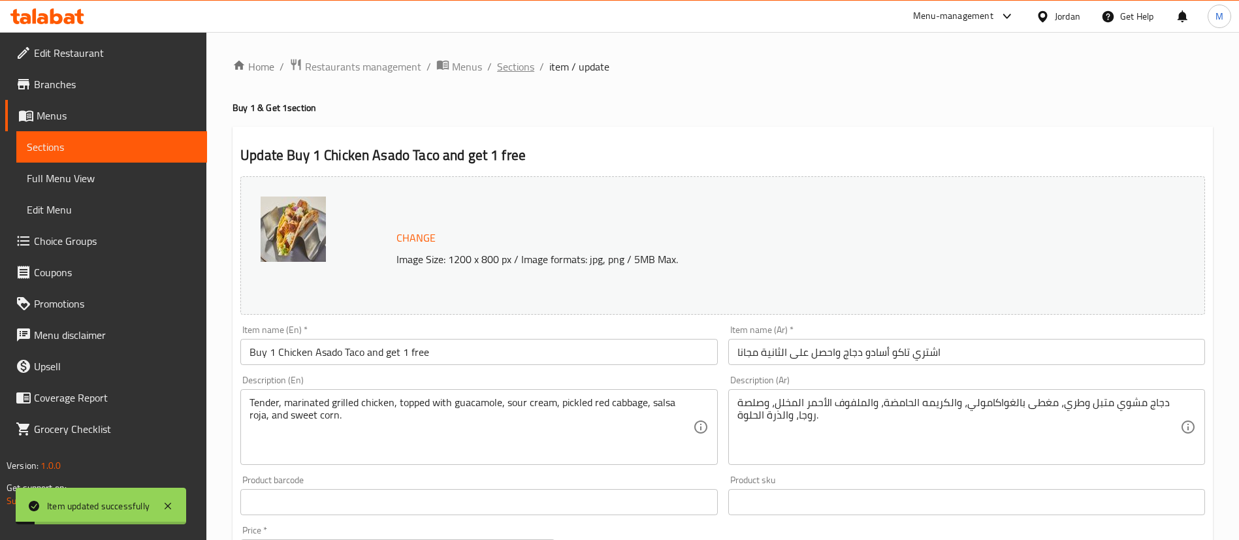
click at [509, 70] on span "Sections" at bounding box center [515, 67] width 37 height 16
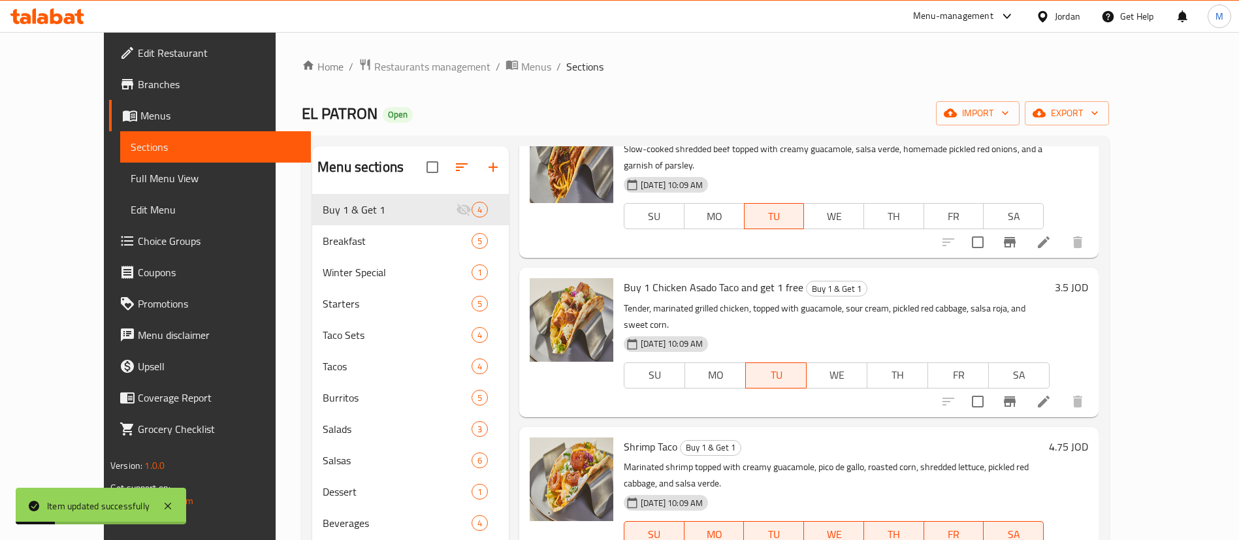
scroll to position [183, 0]
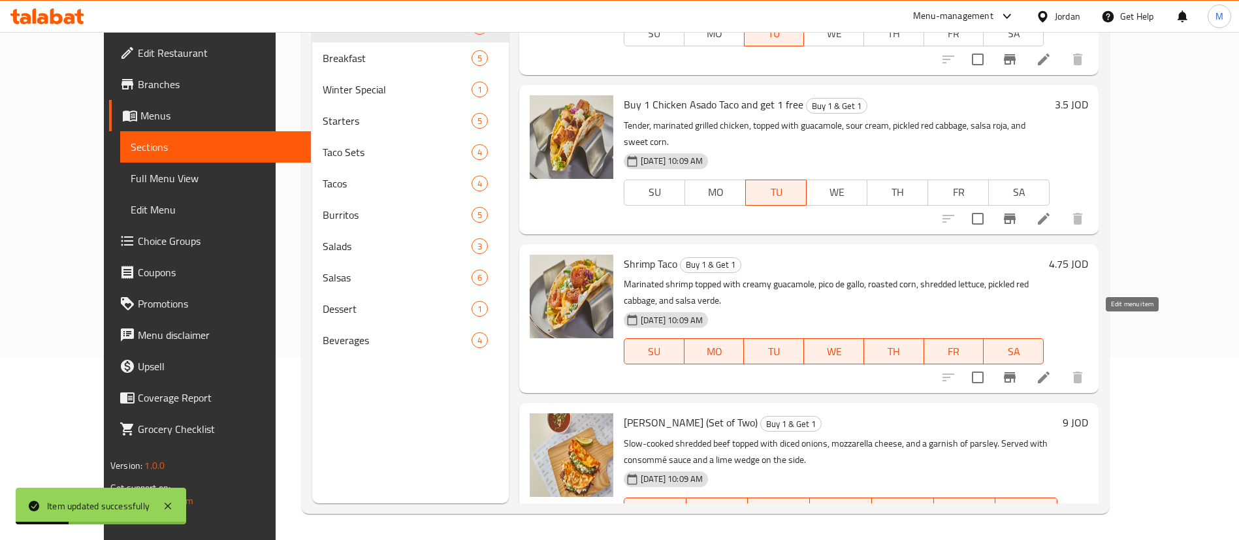
click at [1051, 370] on icon at bounding box center [1044, 378] width 16 height 16
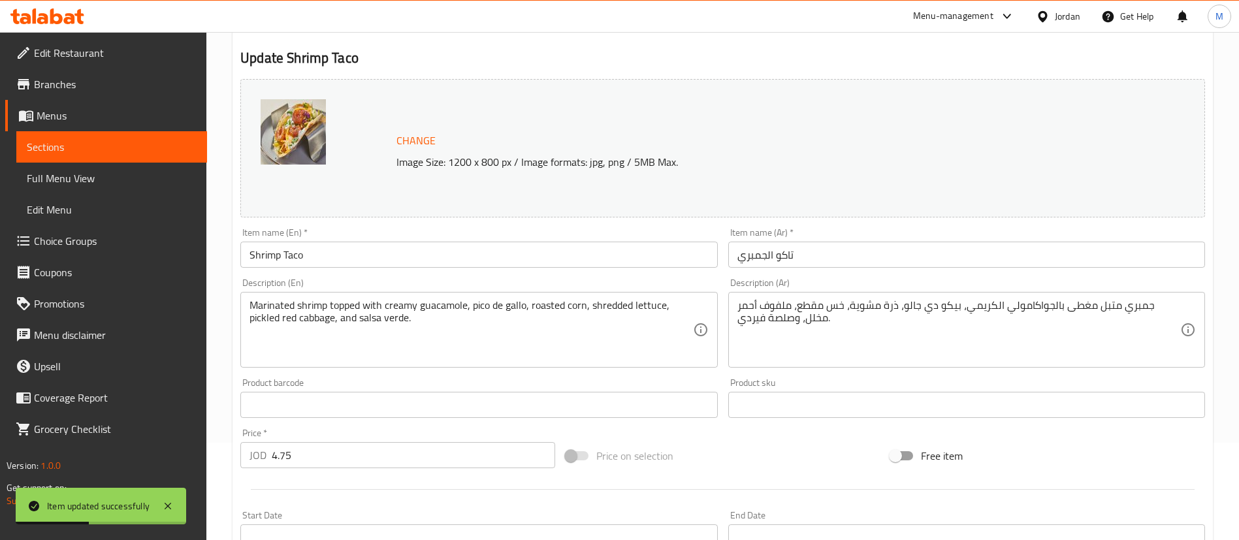
scroll to position [98, 0]
click at [244, 256] on input "Shrimp Taco" at bounding box center [478, 254] width 477 height 26
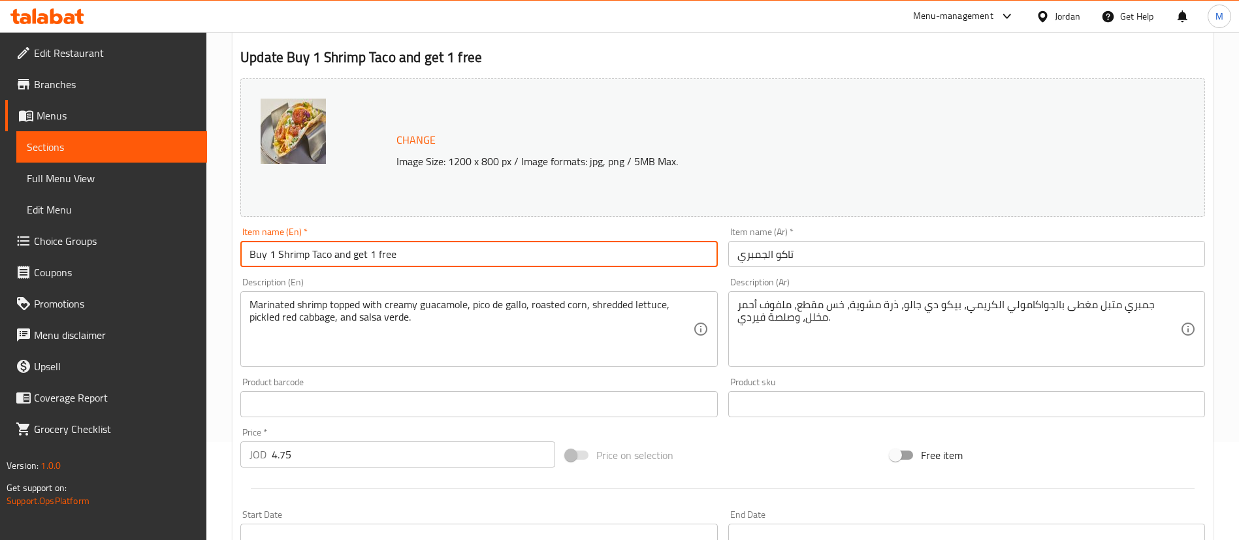
type input "Buy 1 Shrimp Taco and get 1 free"
click at [735, 261] on input "تاكو الجمبري" at bounding box center [966, 254] width 477 height 26
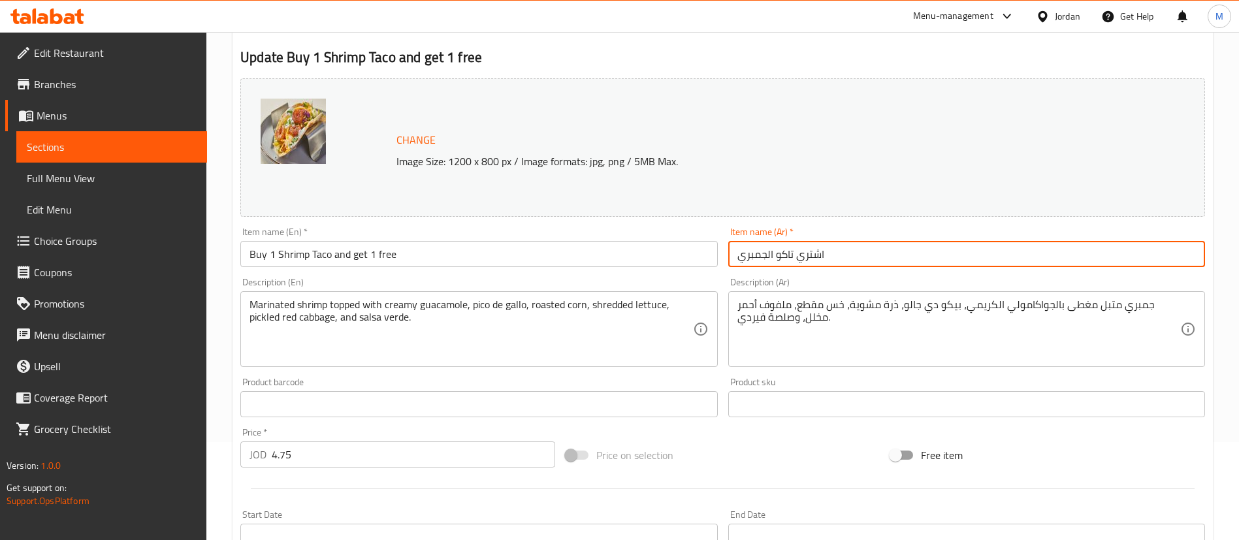
click at [850, 259] on input "اشتري تاكو الجمبري" at bounding box center [966, 254] width 477 height 26
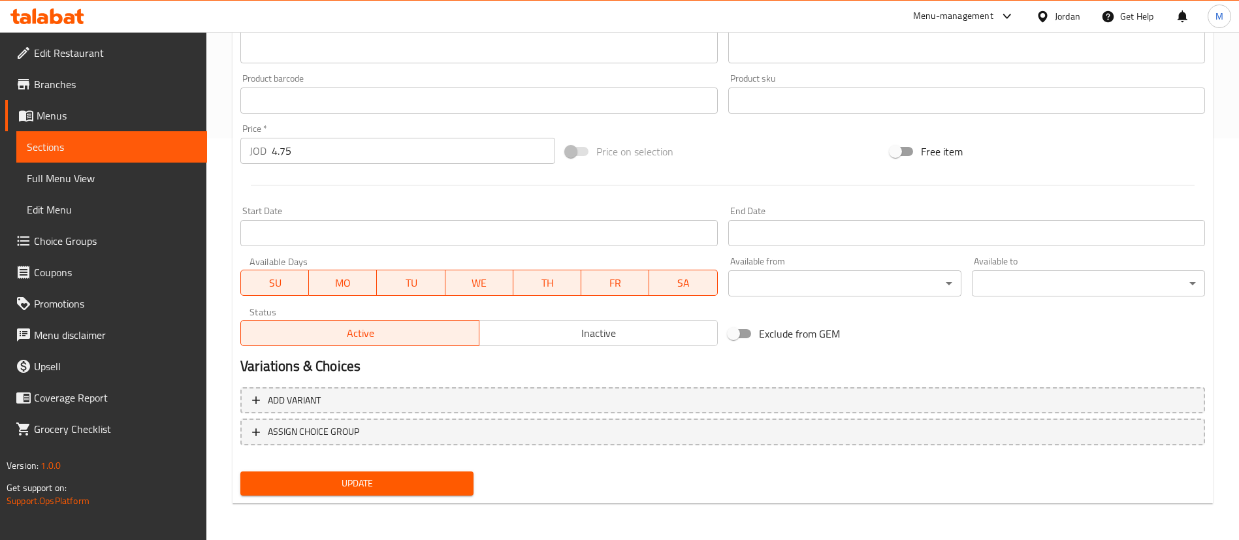
type input "اشتري تاكو الجمبري واحصل على الثانية مجانا"
click at [280, 277] on span "SU" at bounding box center [274, 283] width 57 height 19
click at [347, 280] on span "MO" at bounding box center [342, 283] width 57 height 19
drag, startPoint x: 471, startPoint y: 272, endPoint x: 485, endPoint y: 282, distance: 17.4
click at [475, 277] on button "WE" at bounding box center [479, 283] width 68 height 26
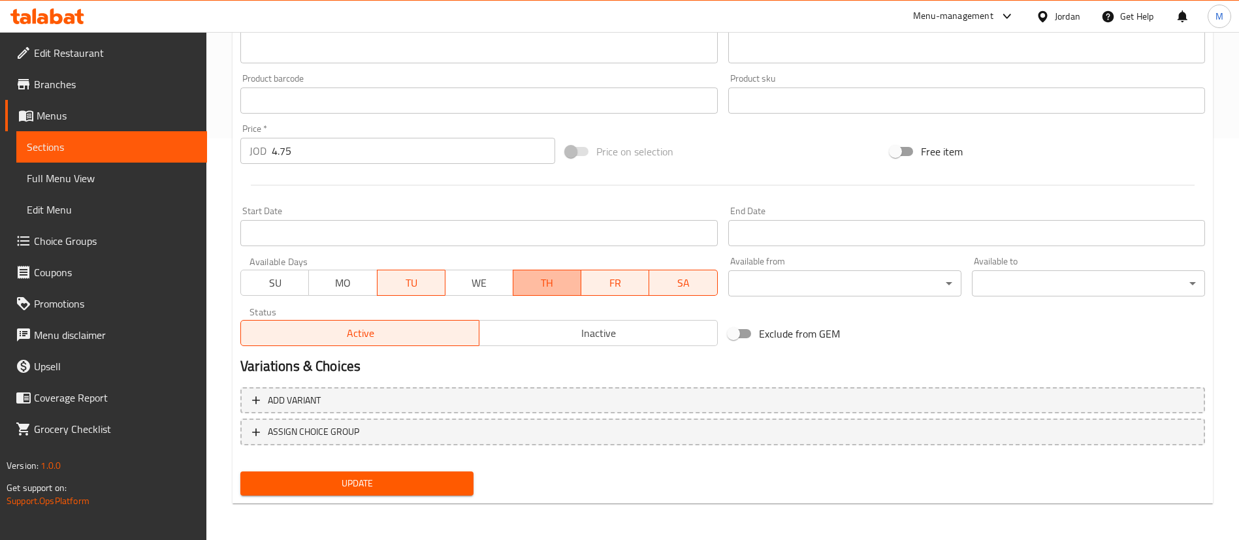
click at [570, 287] on span "TH" at bounding box center [547, 283] width 57 height 19
click at [623, 274] on span "FR" at bounding box center [614, 283] width 57 height 19
click at [667, 281] on span "SA" at bounding box center [682, 283] width 57 height 19
click at [739, 330] on input "Exclude from GEM" at bounding box center [733, 333] width 74 height 25
checkbox input "true"
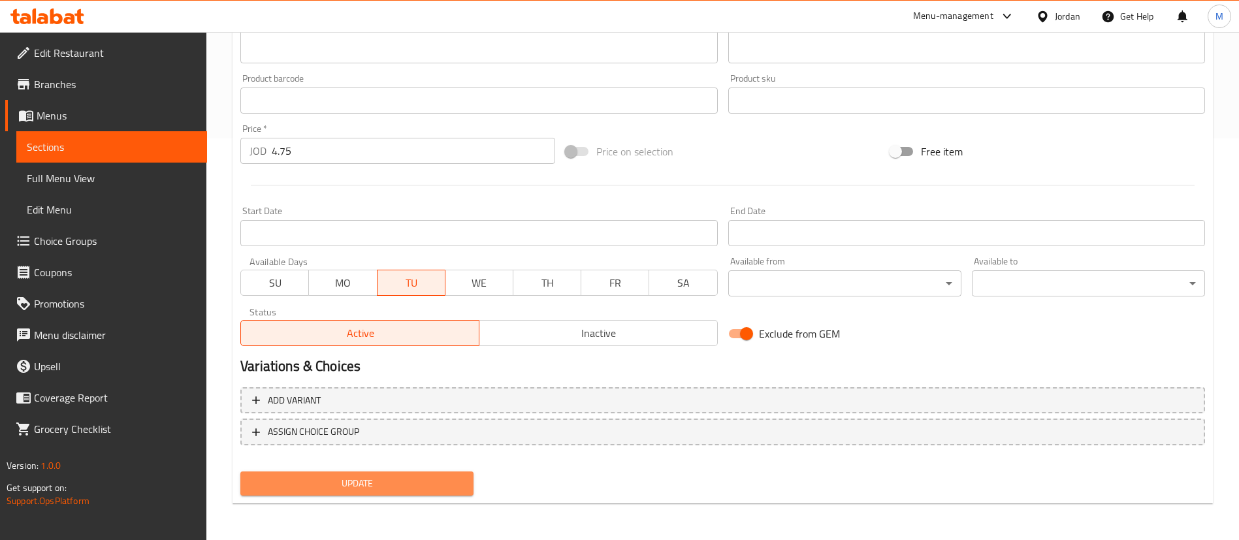
click at [427, 489] on span "Update" at bounding box center [357, 483] width 212 height 16
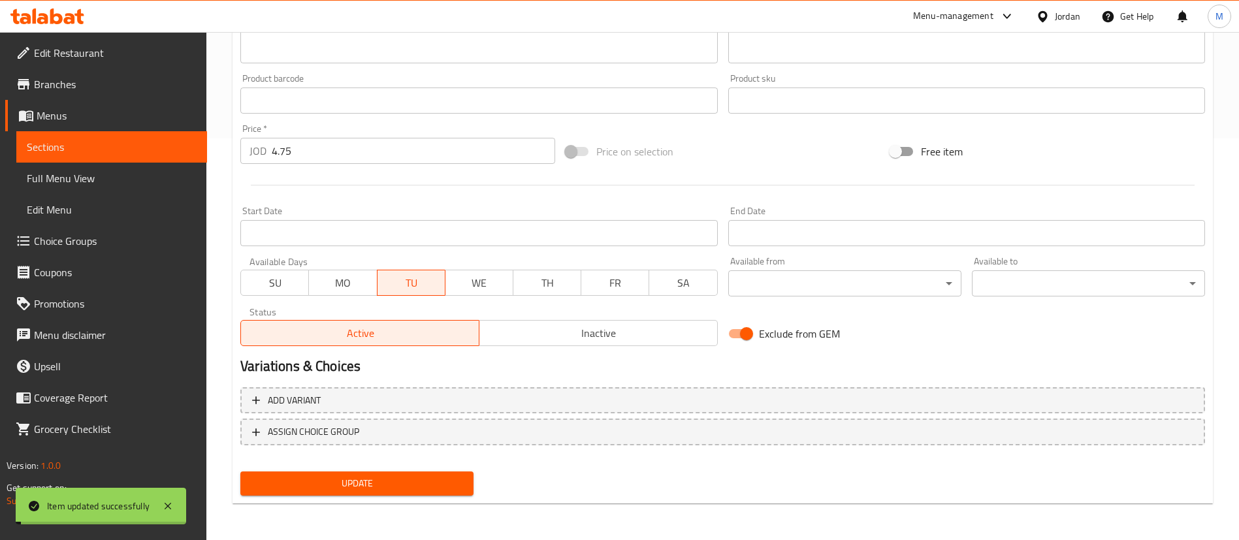
scroll to position [0, 0]
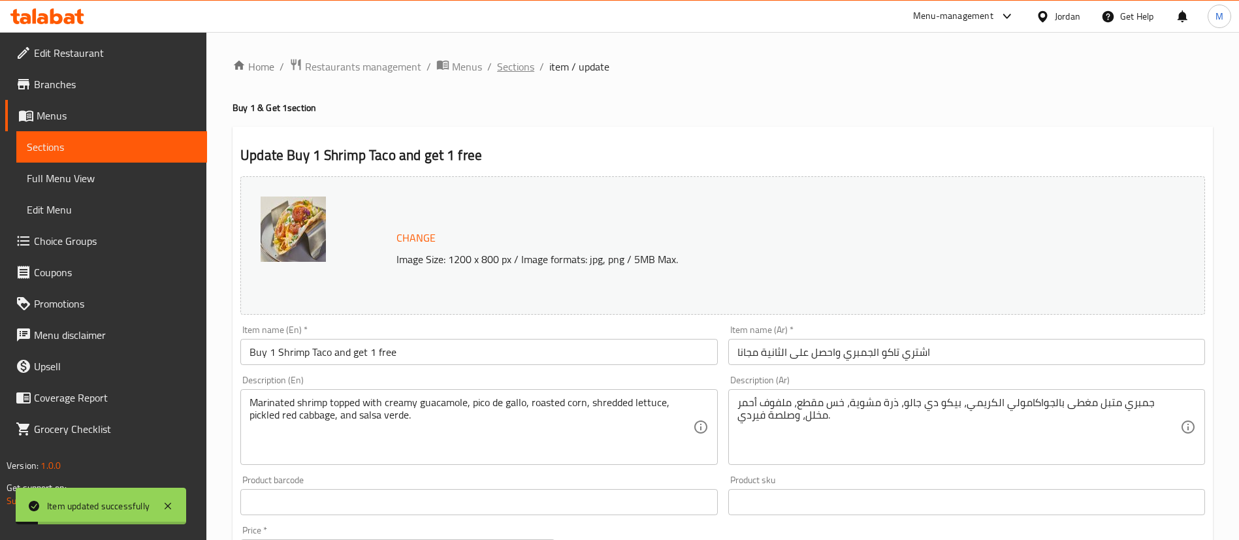
click at [526, 61] on span "Sections" at bounding box center [515, 67] width 37 height 16
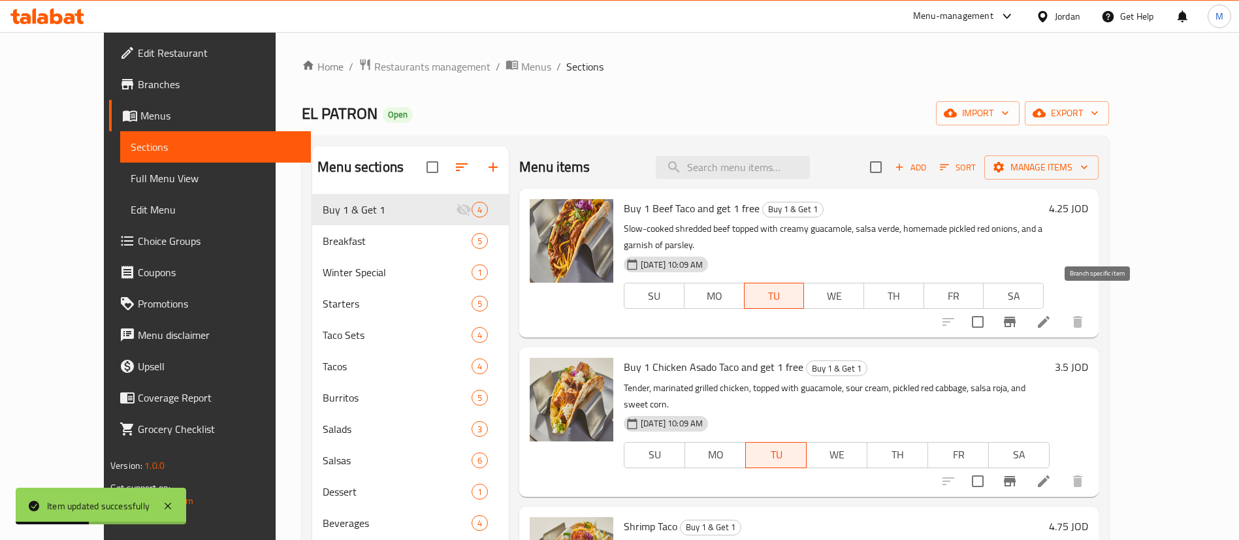
click at [1016, 317] on icon "Branch-specific-item" at bounding box center [1010, 322] width 12 height 10
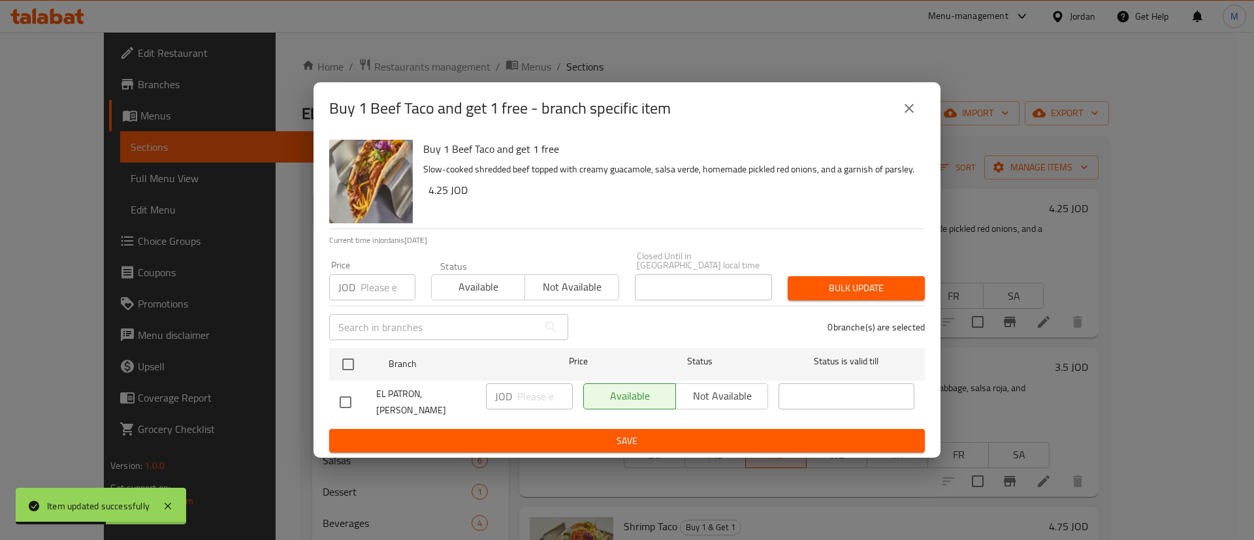
click at [372, 288] on input "number" at bounding box center [387, 287] width 55 height 26
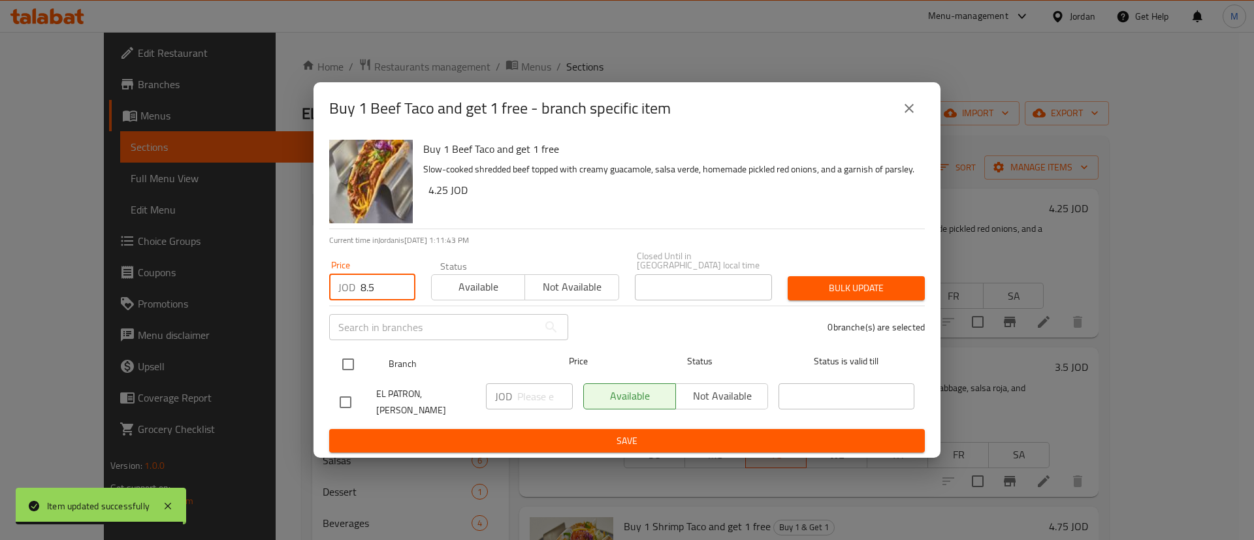
type input "8.5"
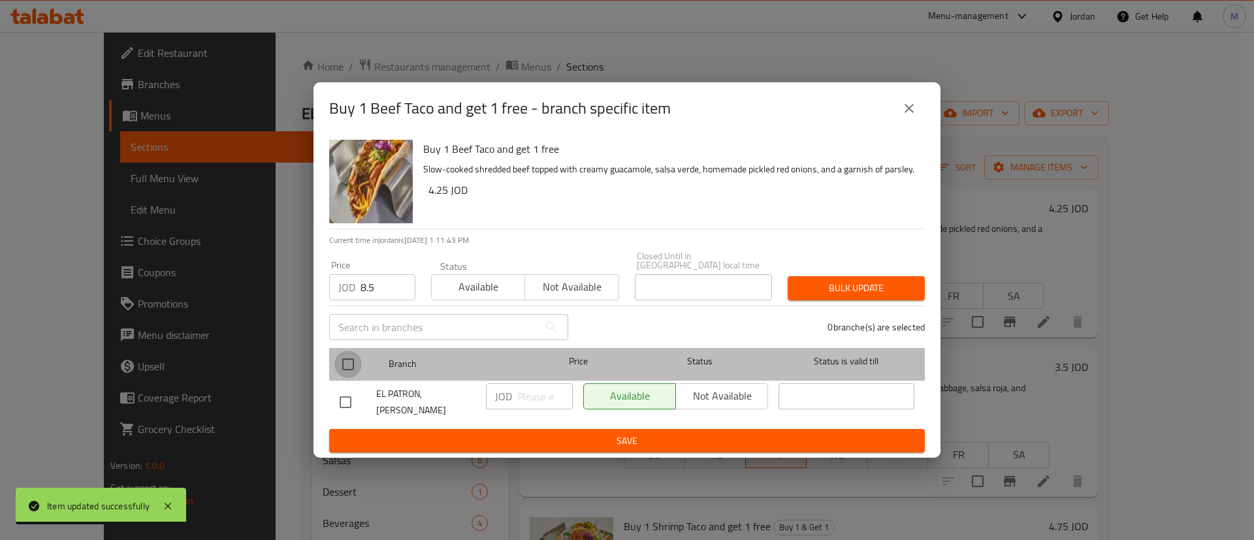
click at [351, 362] on input "checkbox" at bounding box center [347, 364] width 27 height 27
checkbox input "true"
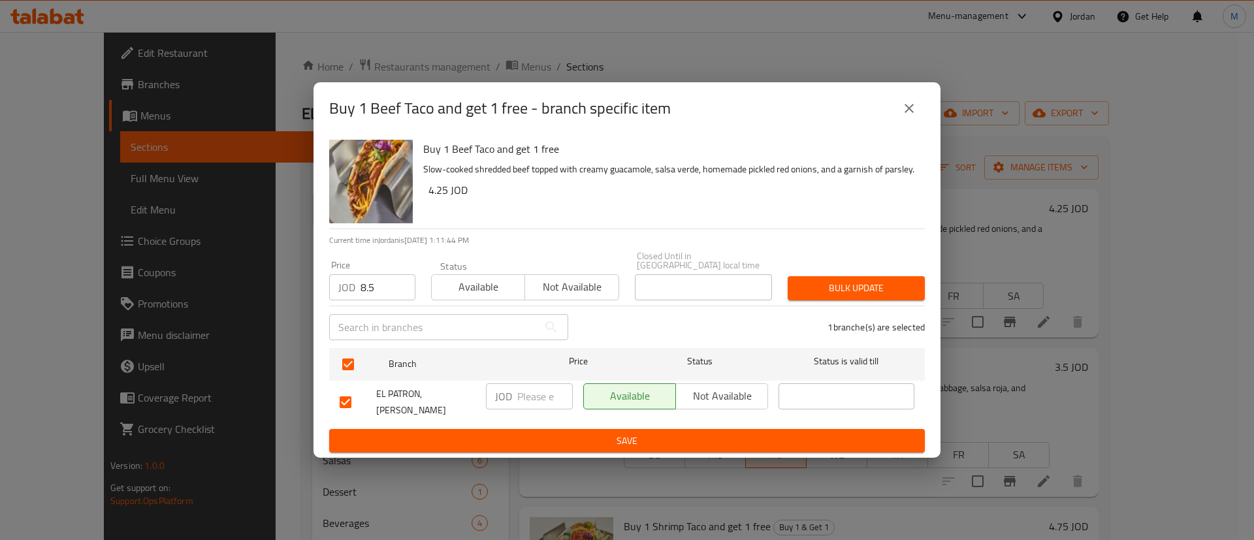
click at [844, 303] on div "Bulk update" at bounding box center [856, 288] width 153 height 40
click at [846, 284] on span "Bulk update" at bounding box center [856, 288] width 116 height 16
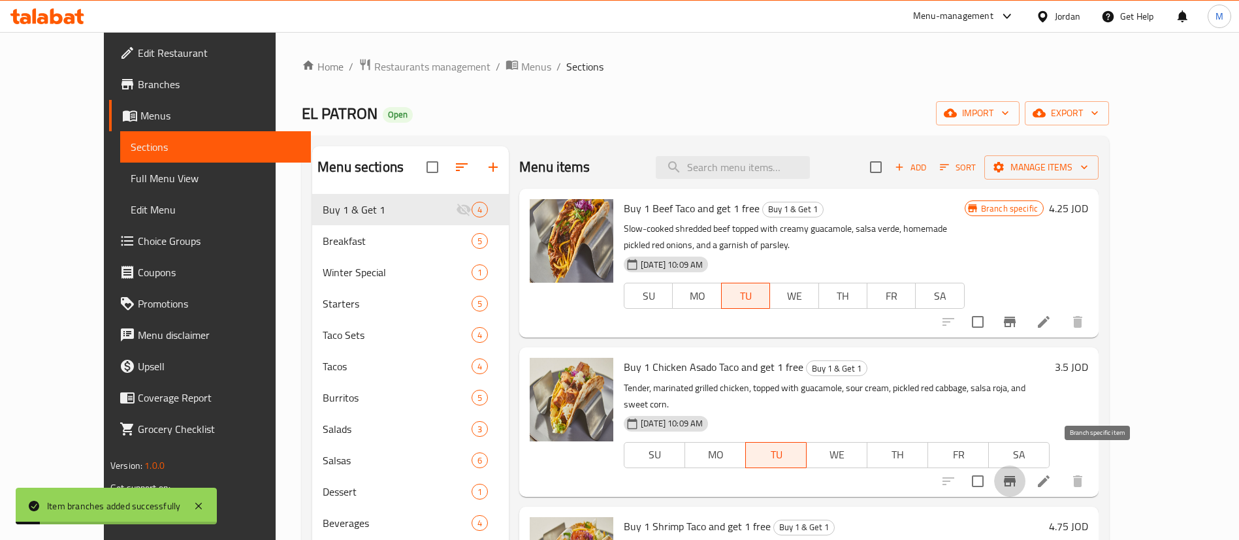
click at [1016, 476] on icon "Branch-specific-item" at bounding box center [1010, 481] width 12 height 10
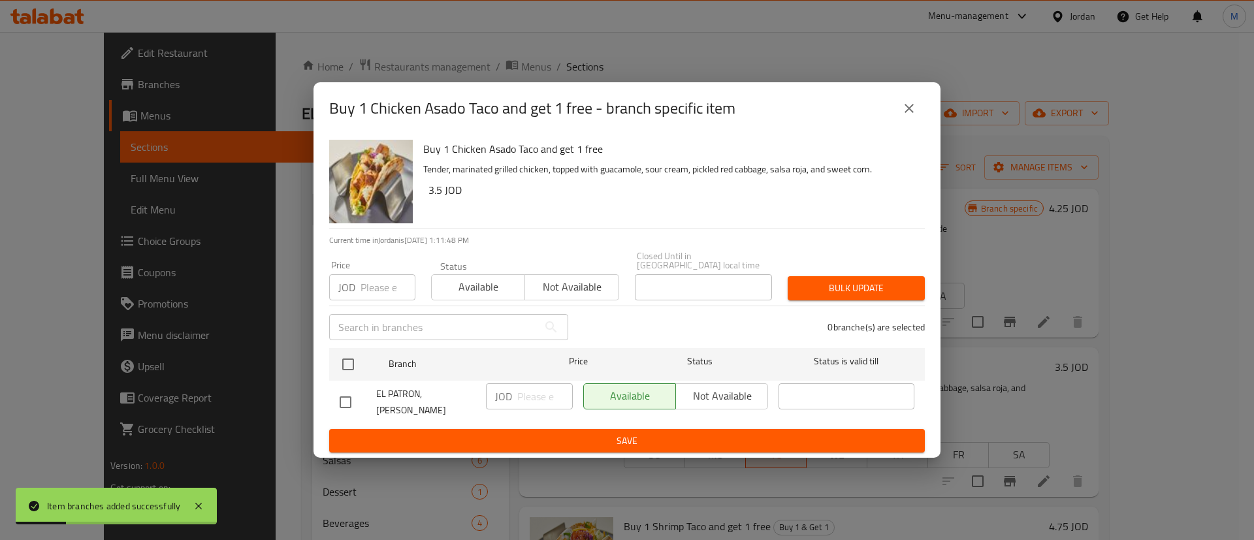
click at [383, 284] on input "number" at bounding box center [387, 287] width 55 height 26
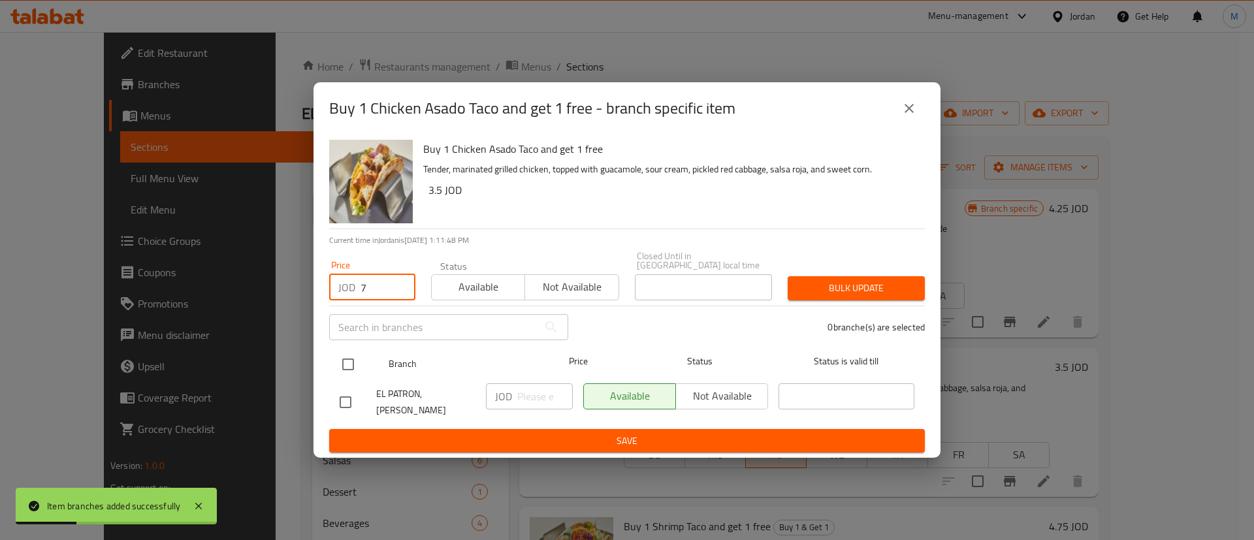
type input "7"
click at [351, 359] on input "checkbox" at bounding box center [347, 364] width 27 height 27
checkbox input "true"
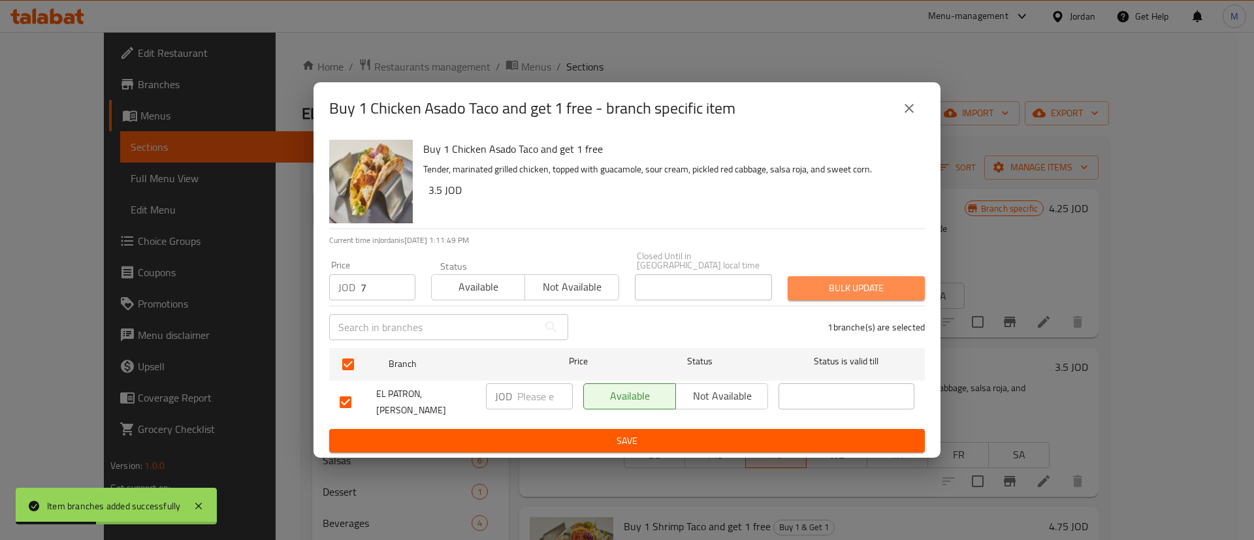
click at [870, 284] on span "Bulk update" at bounding box center [856, 288] width 116 height 16
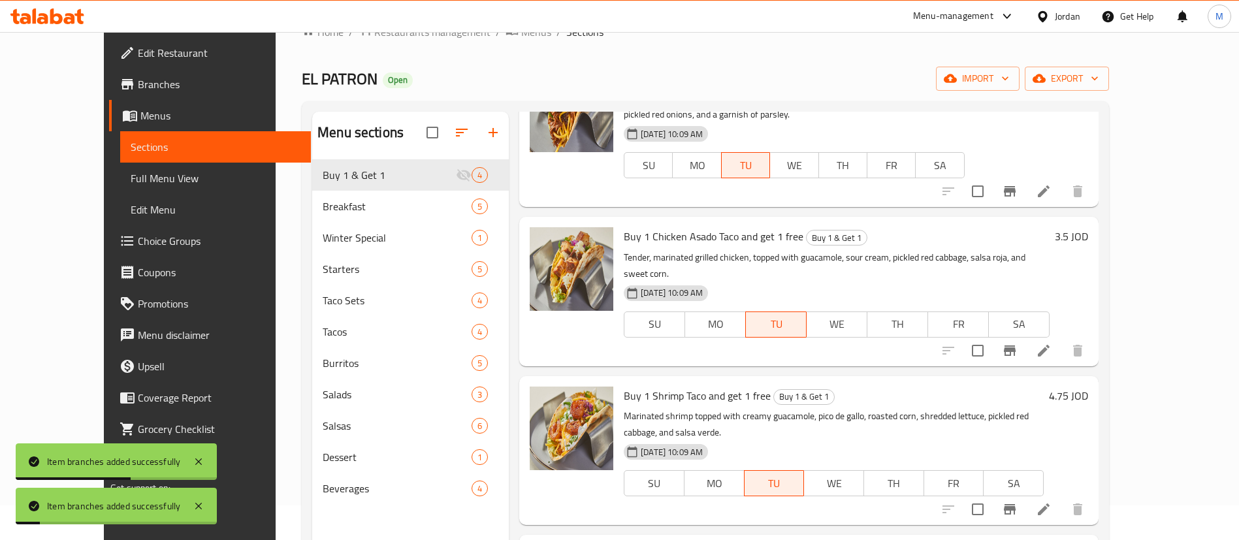
scroll to position [98, 0]
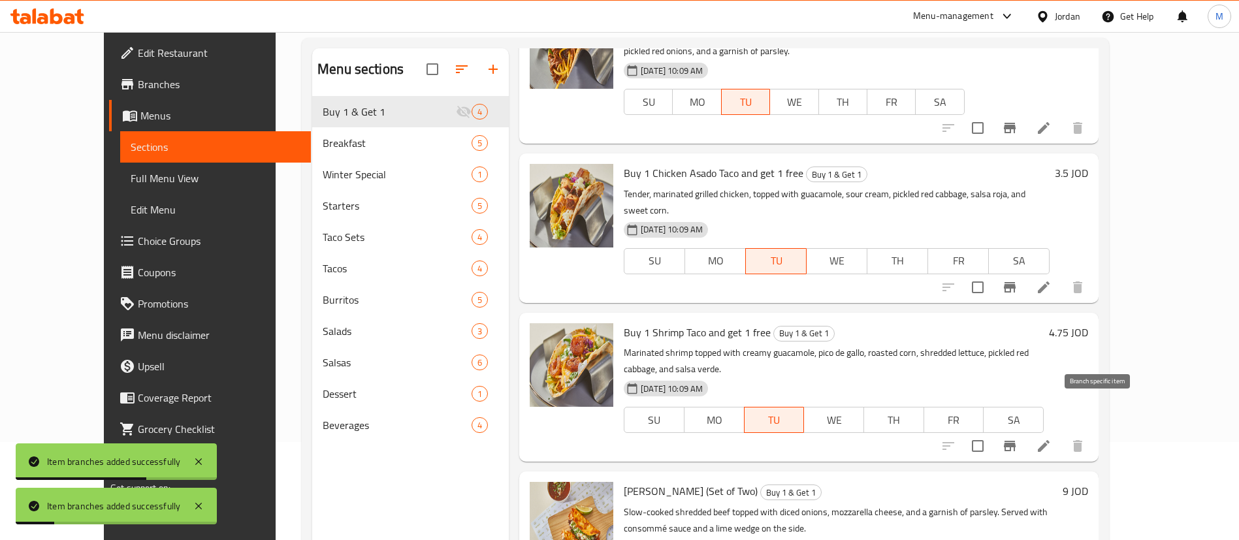
click at [1016, 441] on icon "Branch-specific-item" at bounding box center [1010, 446] width 12 height 10
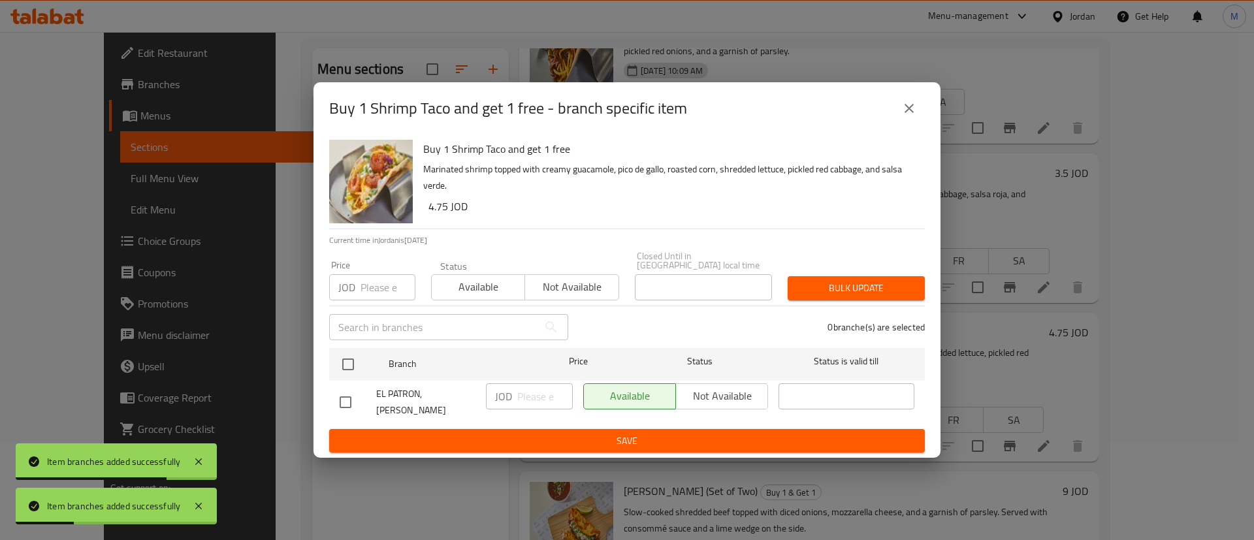
click at [375, 291] on input "number" at bounding box center [387, 287] width 55 height 26
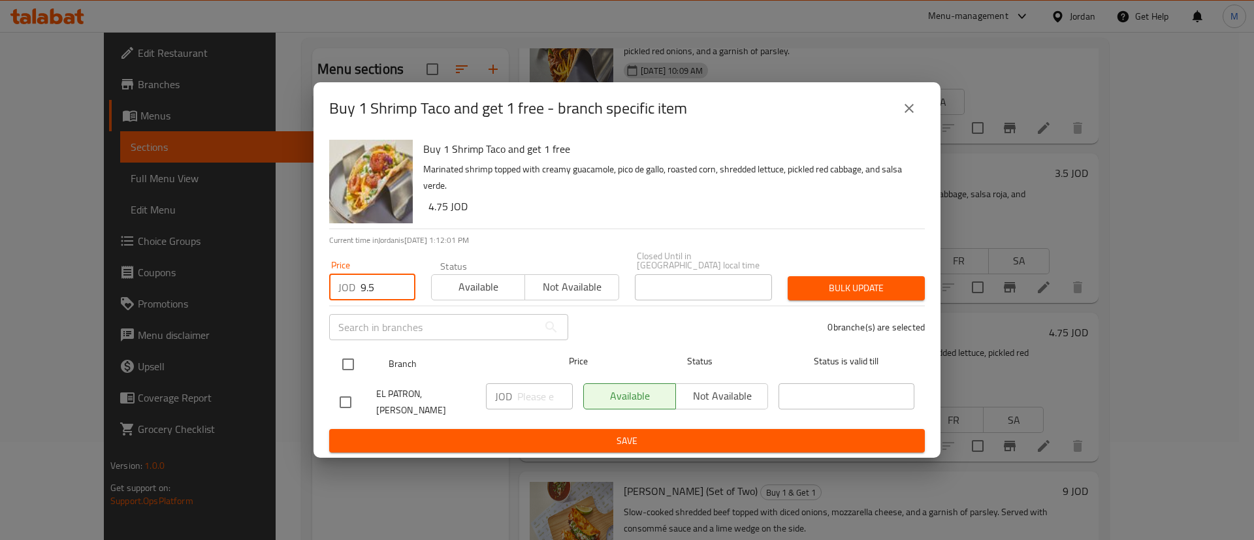
type input "9.5"
click at [337, 372] on input "checkbox" at bounding box center [347, 364] width 27 height 27
checkbox input "true"
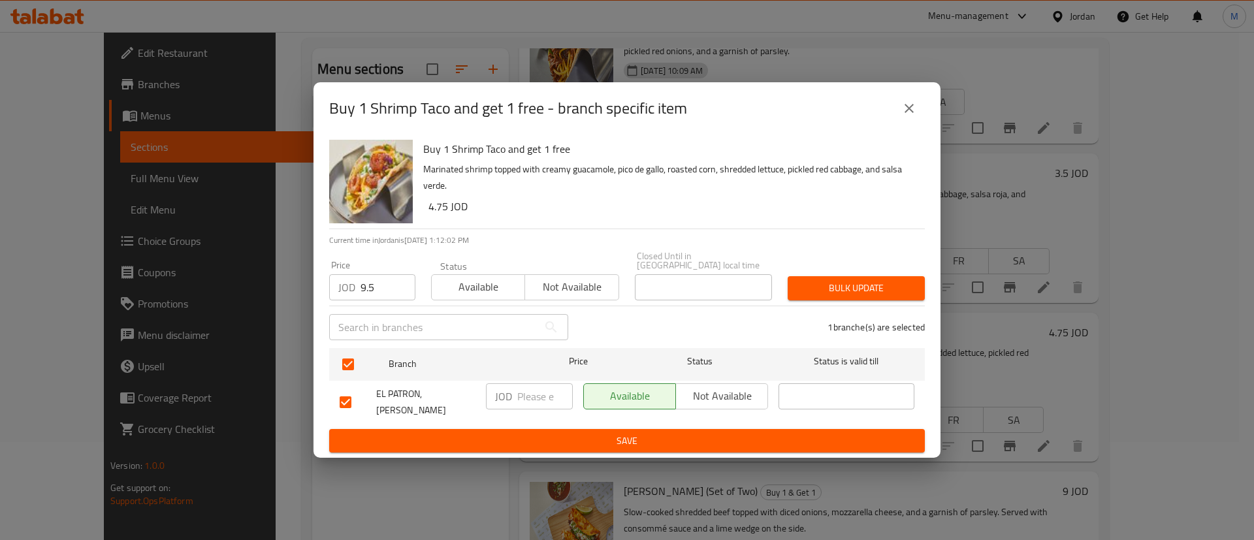
click at [812, 281] on span "Bulk update" at bounding box center [856, 288] width 116 height 16
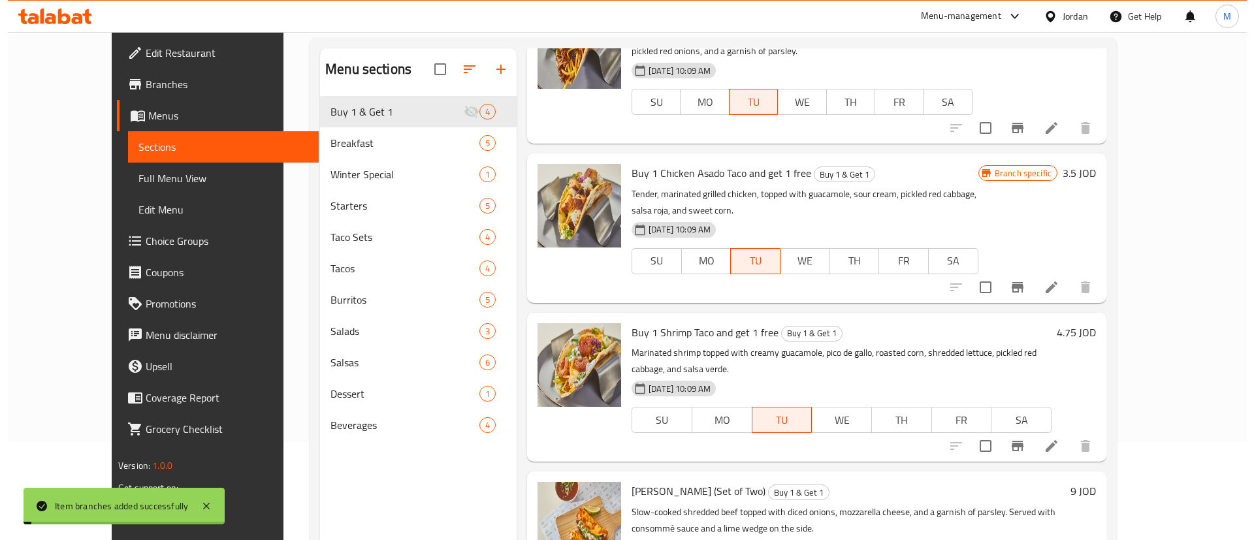
scroll to position [183, 0]
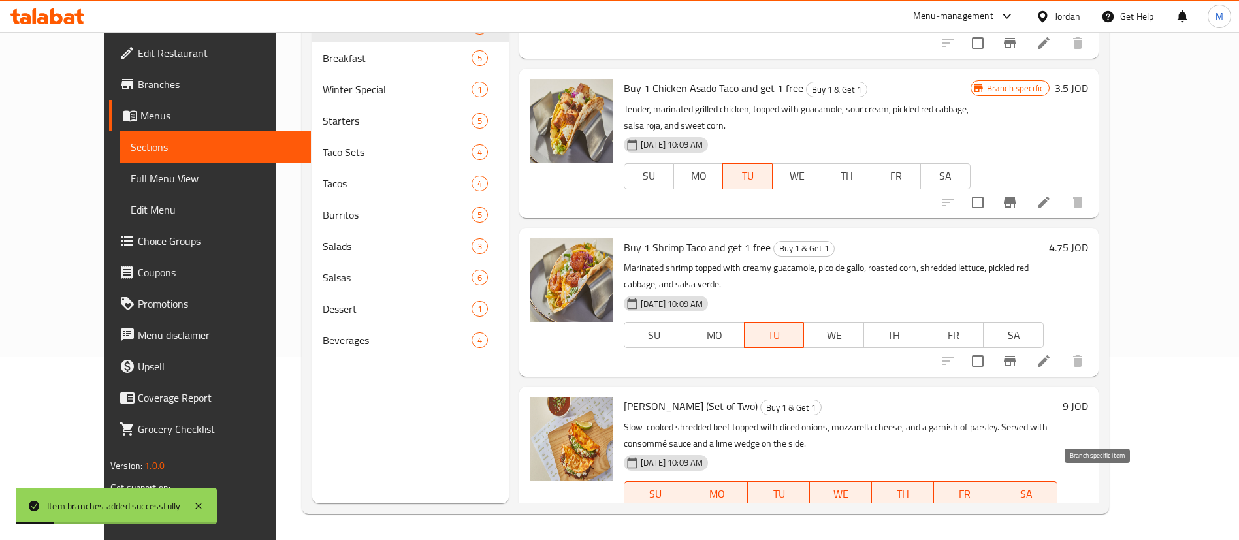
click at [1017, 513] on icon "Branch-specific-item" at bounding box center [1010, 521] width 16 height 16
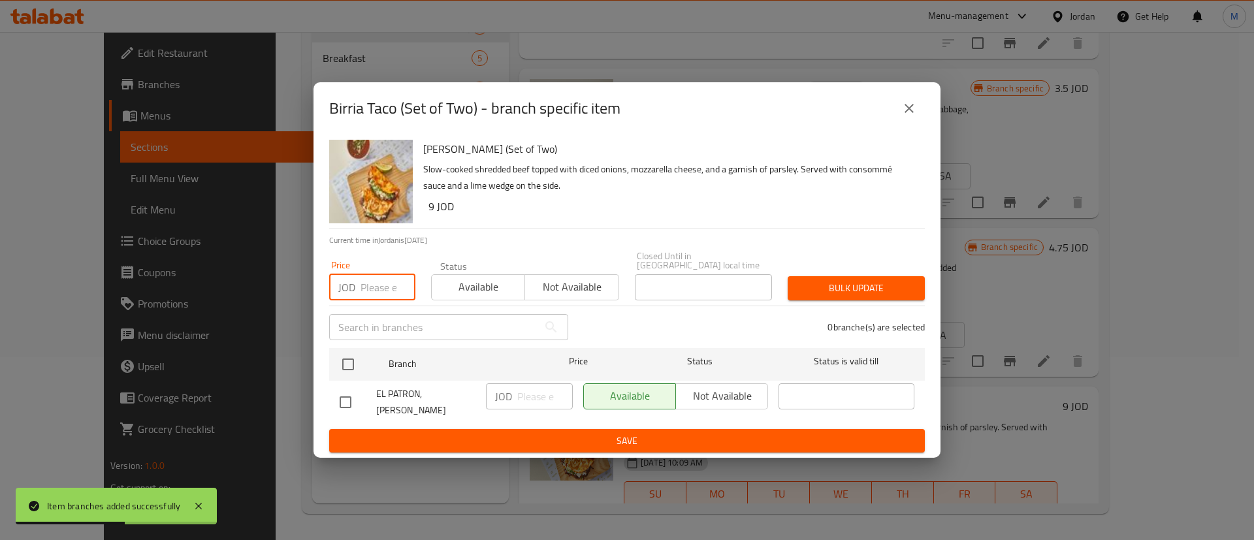
click at [383, 292] on input "number" at bounding box center [387, 287] width 55 height 26
type input "18"
click at [345, 358] on input "checkbox" at bounding box center [347, 364] width 27 height 27
checkbox input "true"
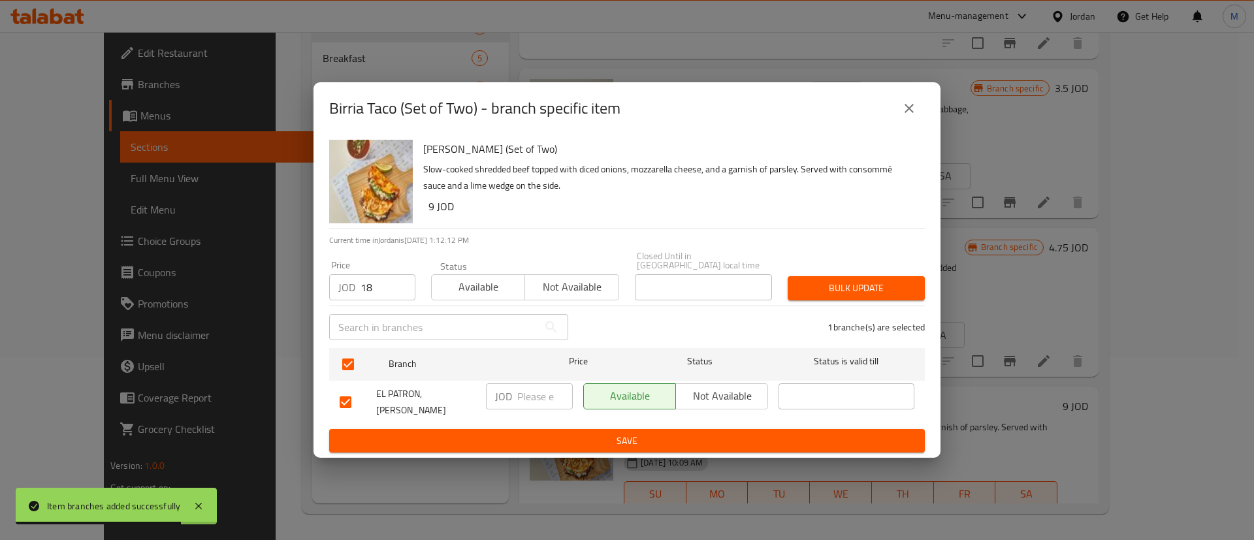
click at [796, 277] on button "Bulk update" at bounding box center [856, 288] width 137 height 24
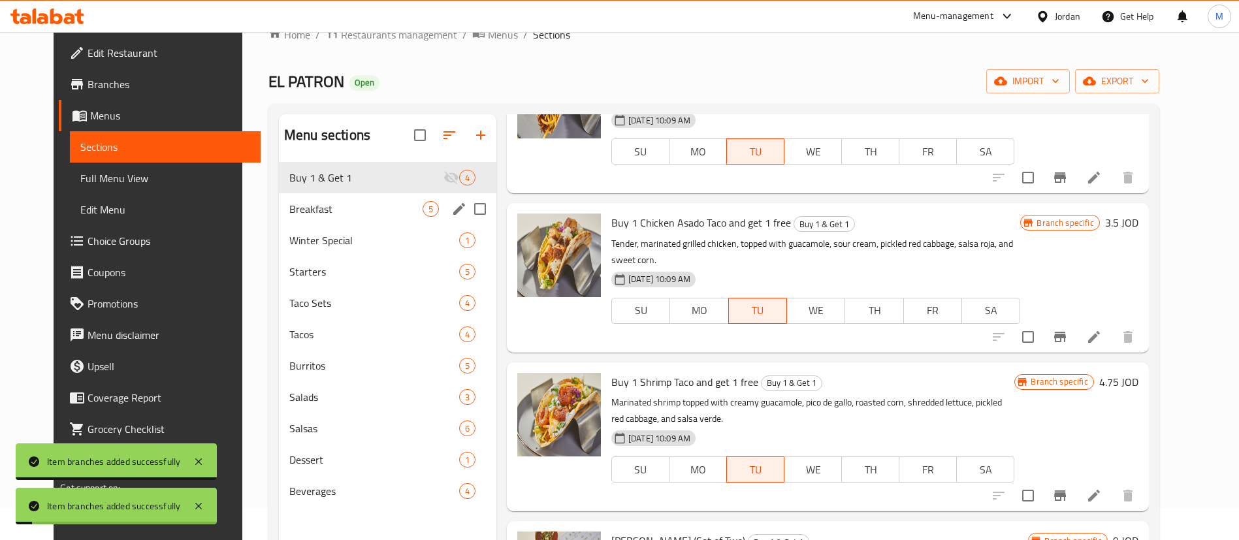
scroll to position [27, 0]
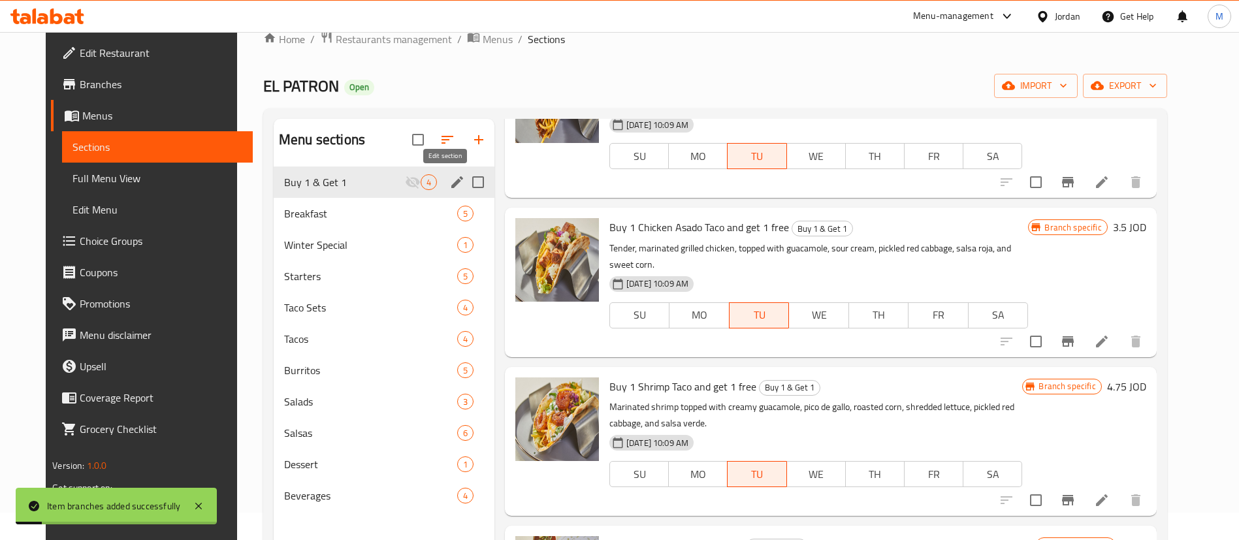
click at [449, 182] on icon "edit" at bounding box center [457, 182] width 16 height 16
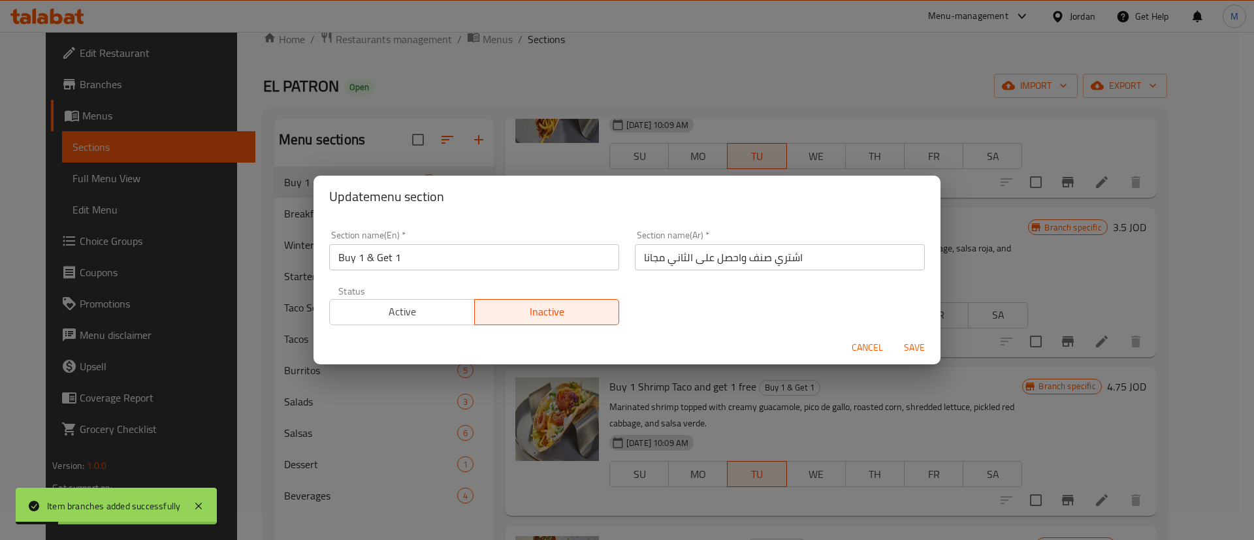
click at [426, 296] on div "Active Inactive" at bounding box center [474, 305] width 290 height 39
click at [430, 299] on button "Active" at bounding box center [402, 312] width 146 height 26
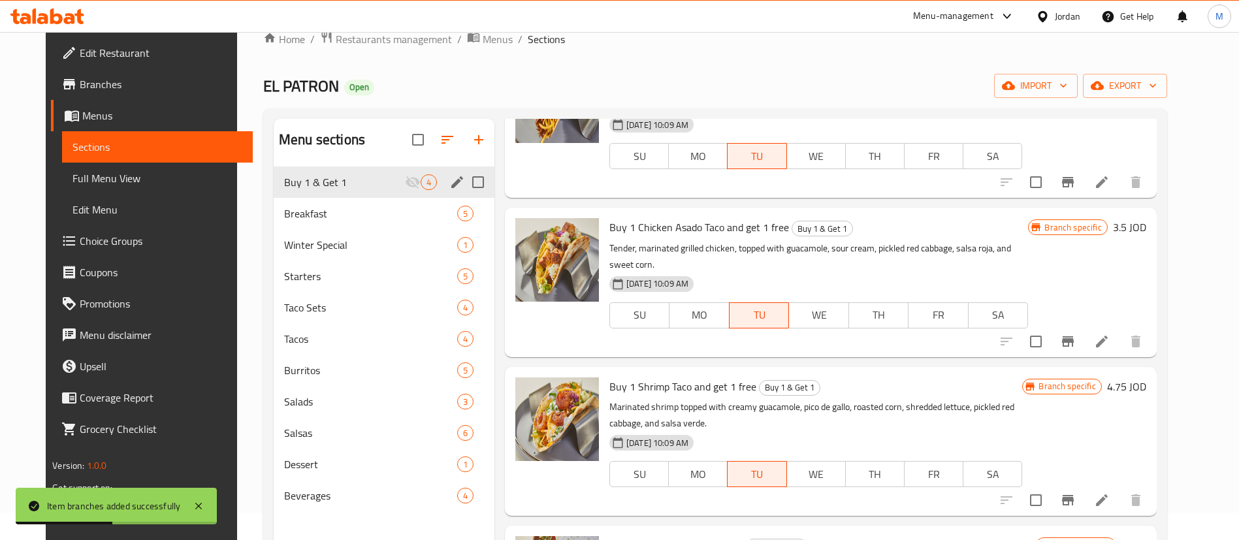
click at [451, 184] on icon "edit" at bounding box center [457, 182] width 12 height 12
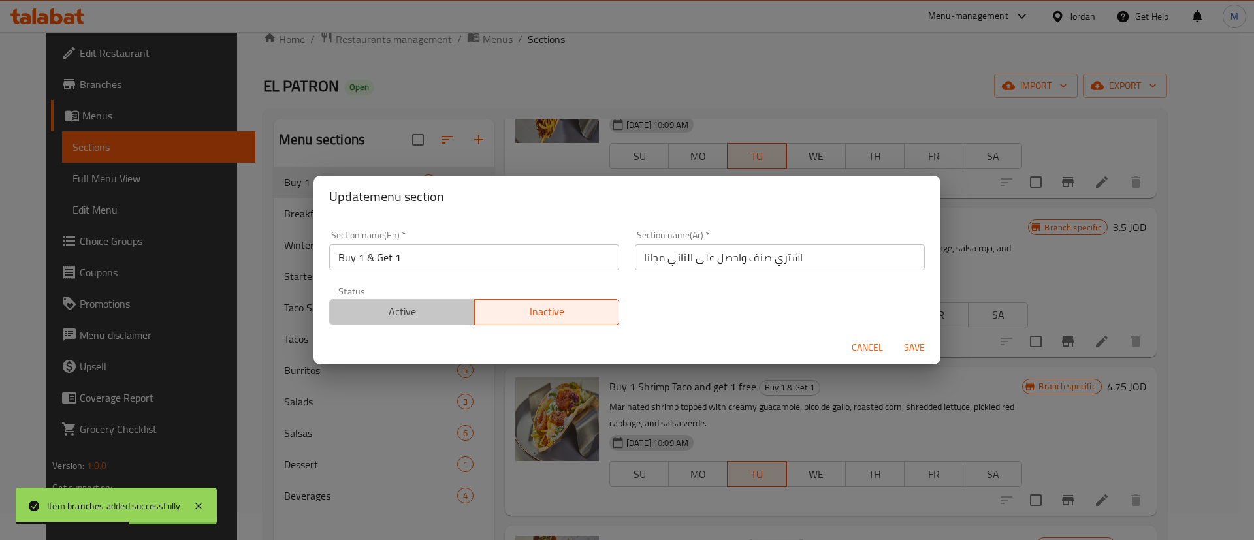
click at [420, 305] on span "Active" at bounding box center [402, 311] width 135 height 19
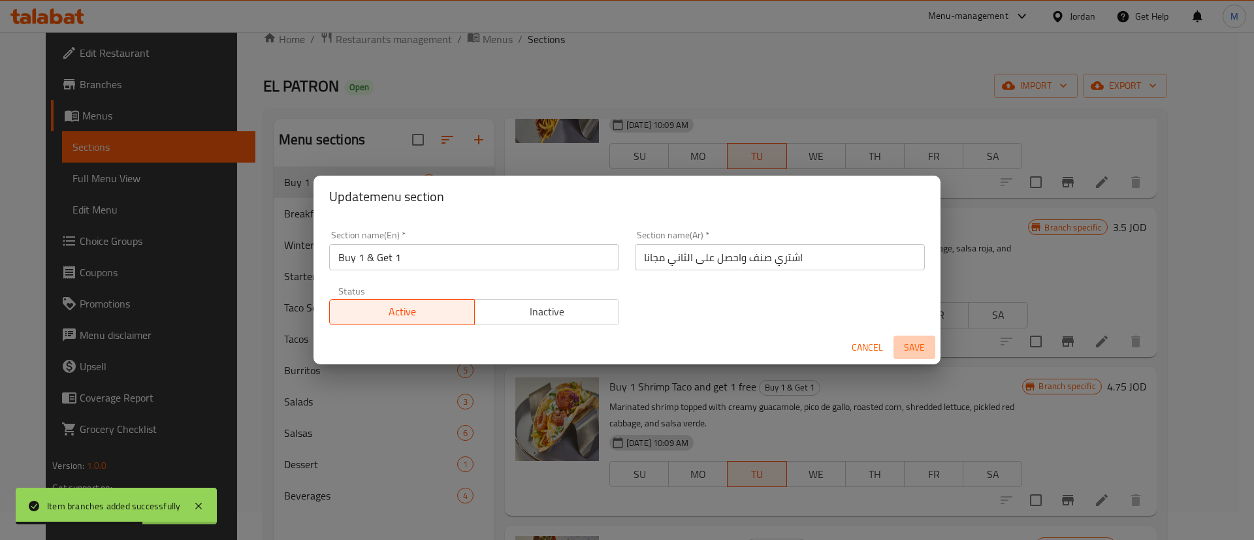
click at [916, 349] on span "Save" at bounding box center [914, 348] width 31 height 16
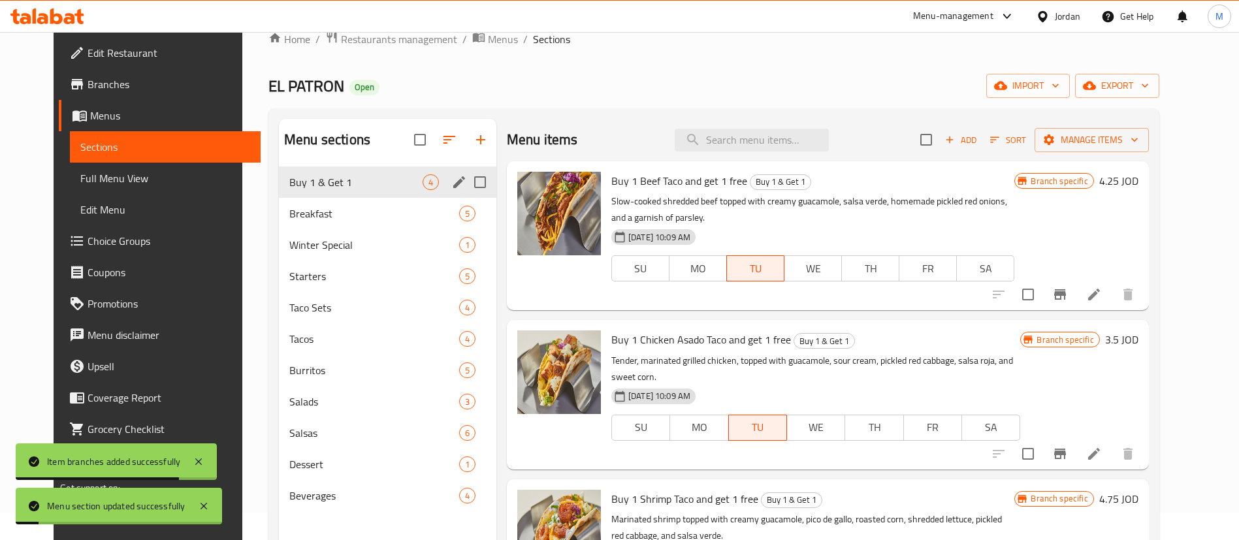
scroll to position [0, 0]
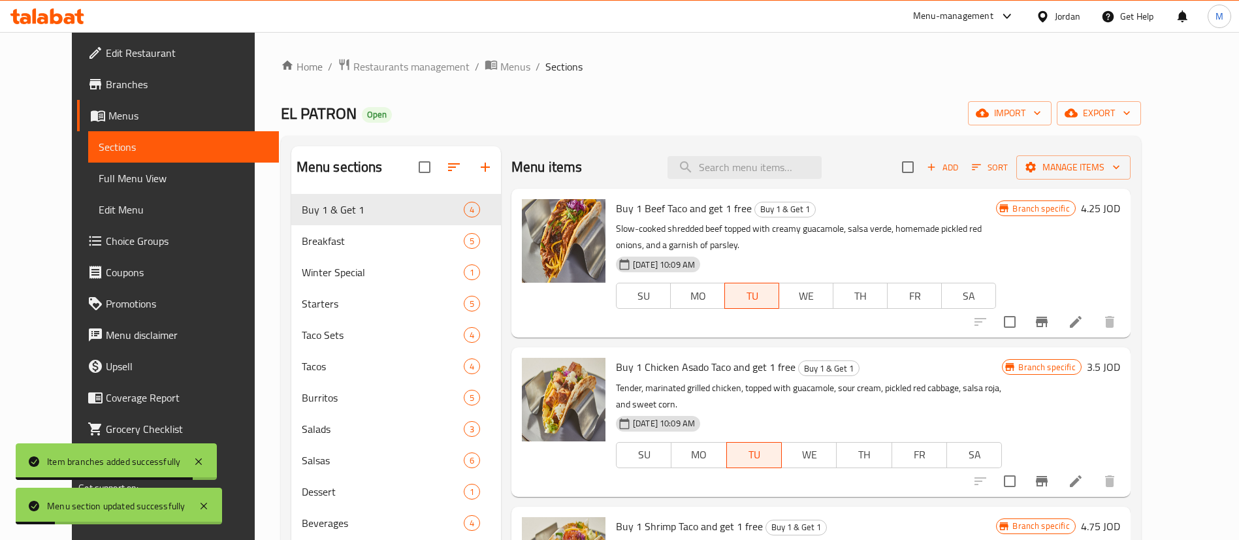
click at [106, 89] on span "Branches" at bounding box center [187, 84] width 163 height 16
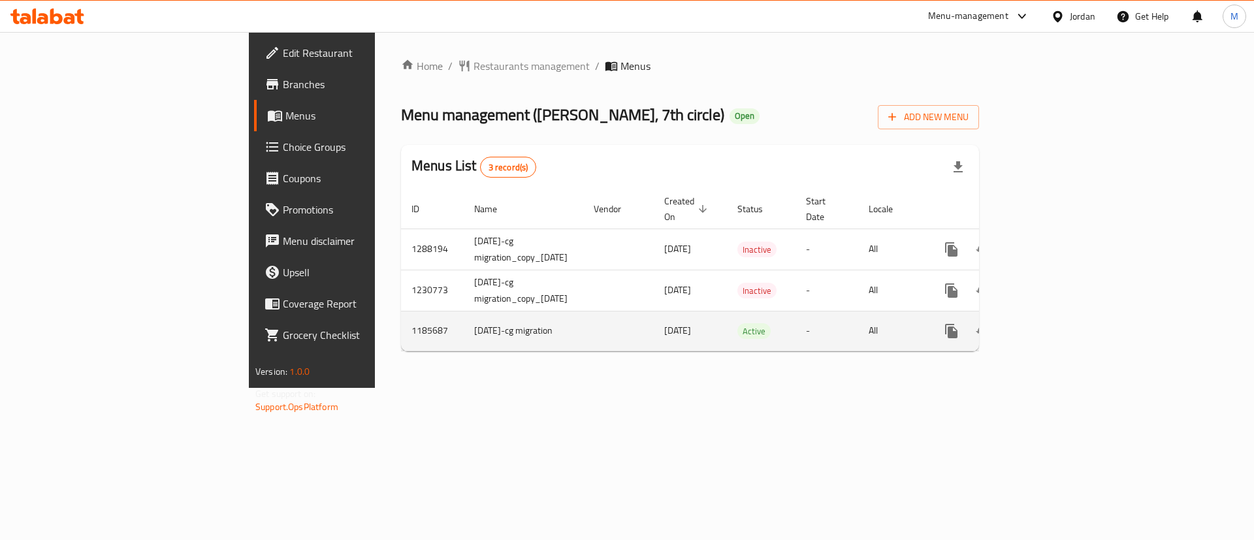
click at [1053, 323] on icon "enhanced table" at bounding box center [1046, 331] width 16 height 16
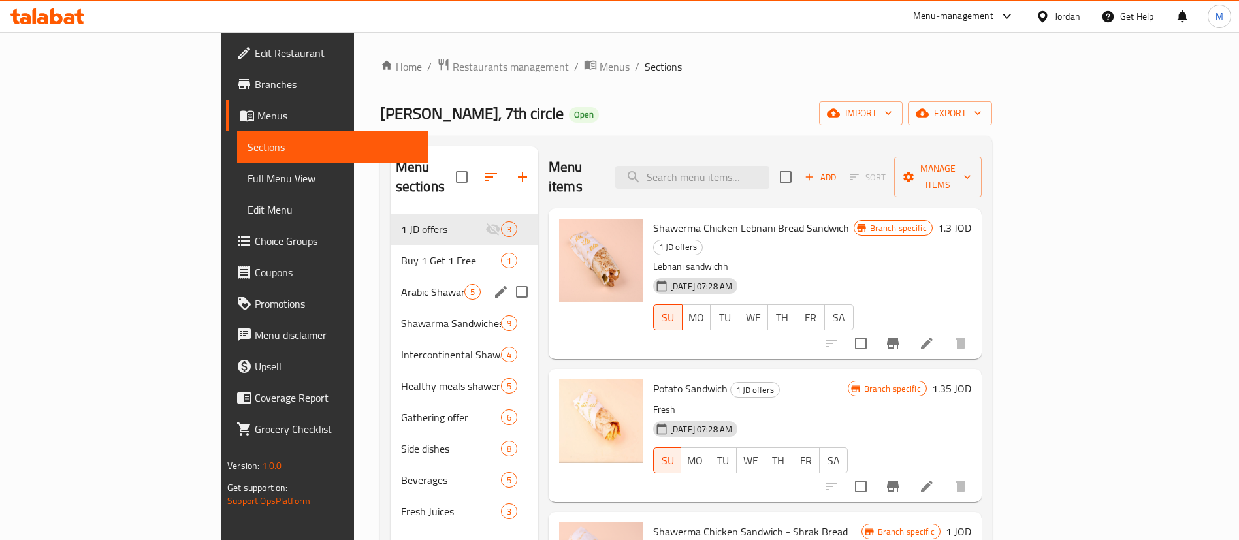
click at [401, 284] on span "Arabic Shawarma Meals" at bounding box center [432, 292] width 63 height 16
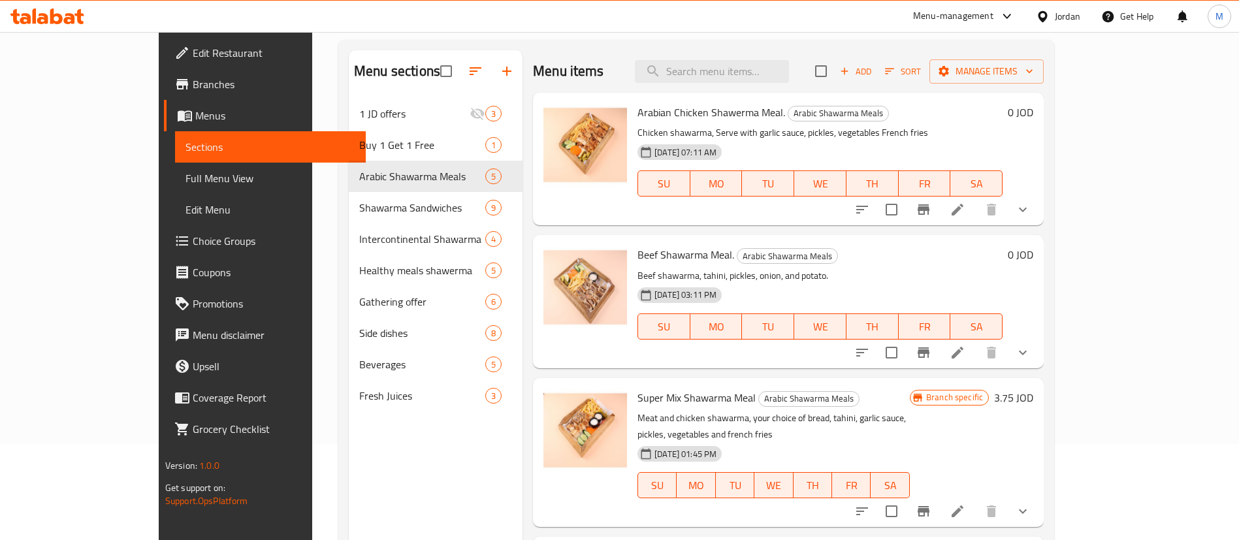
scroll to position [93, 0]
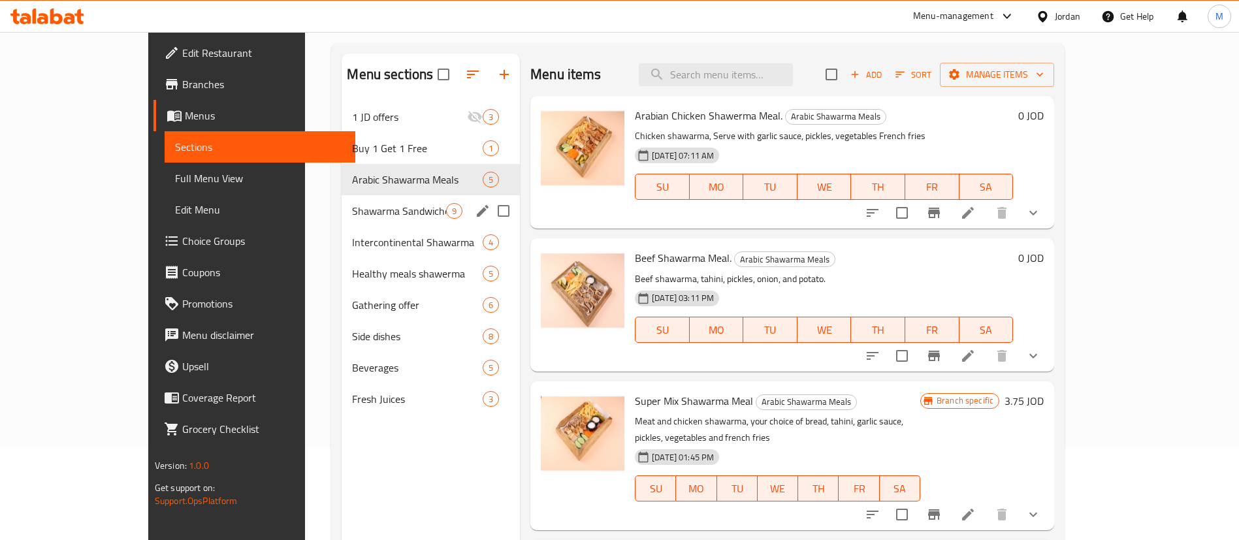
click at [362, 239] on span "Intercontinental Shawarma" at bounding box center [417, 242] width 131 height 16
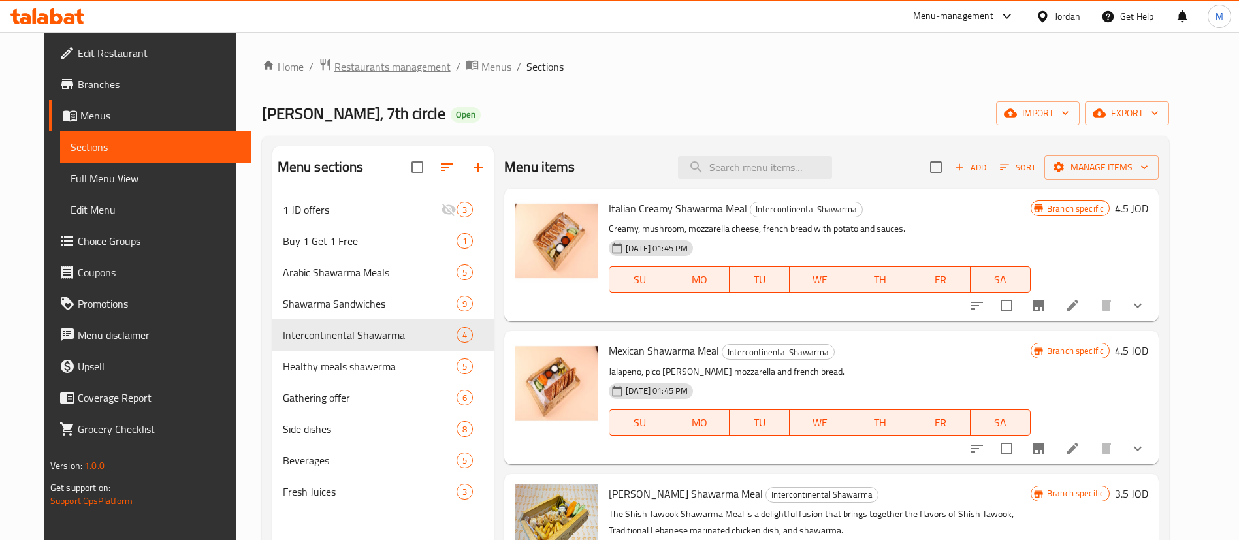
click at [362, 74] on span "Restaurants management" at bounding box center [392, 67] width 116 height 16
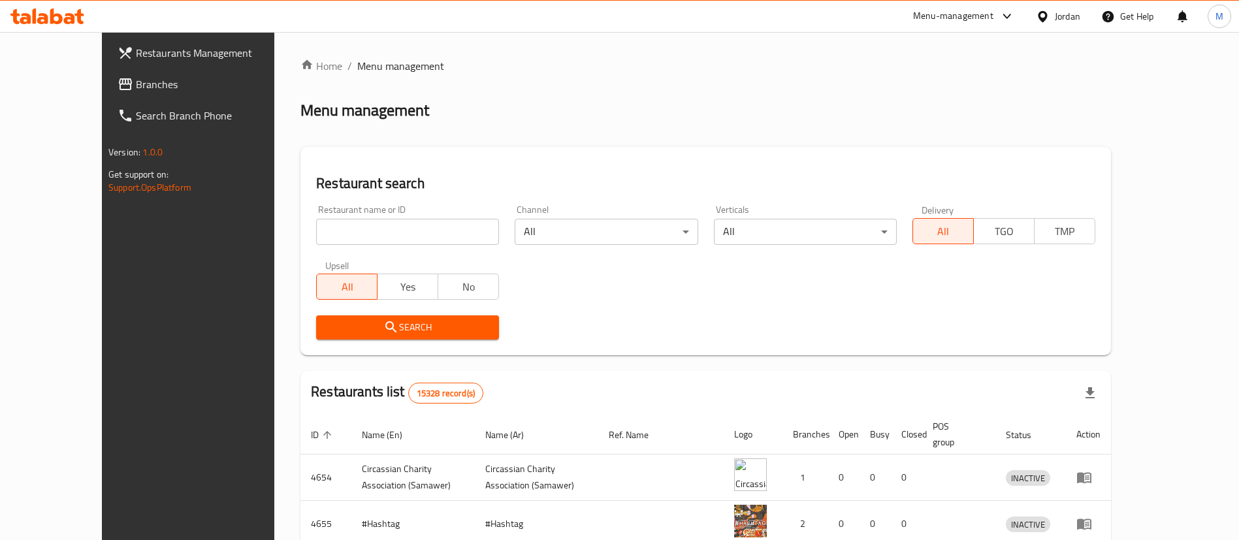
click at [153, 47] on span "Restaurants Management" at bounding box center [217, 53] width 163 height 16
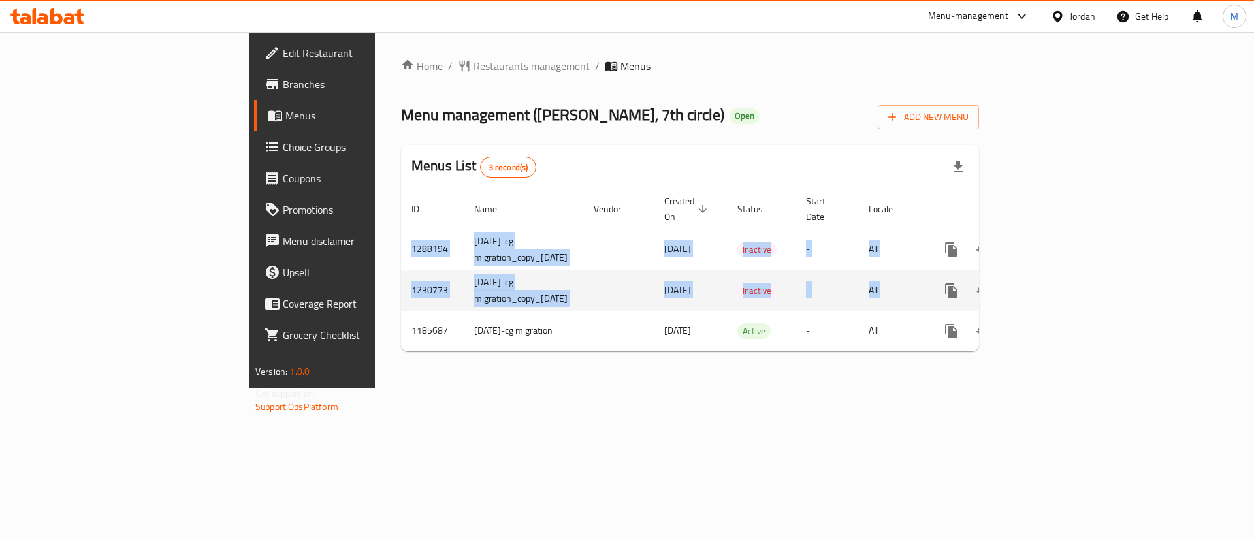
drag, startPoint x: 746, startPoint y: 372, endPoint x: 1200, endPoint y: 277, distance: 464.4
click at [1005, 289] on div "Home / Restaurants management / Menus Menu management ( [PERSON_NAME], 7th circ…" at bounding box center [690, 210] width 630 height 356
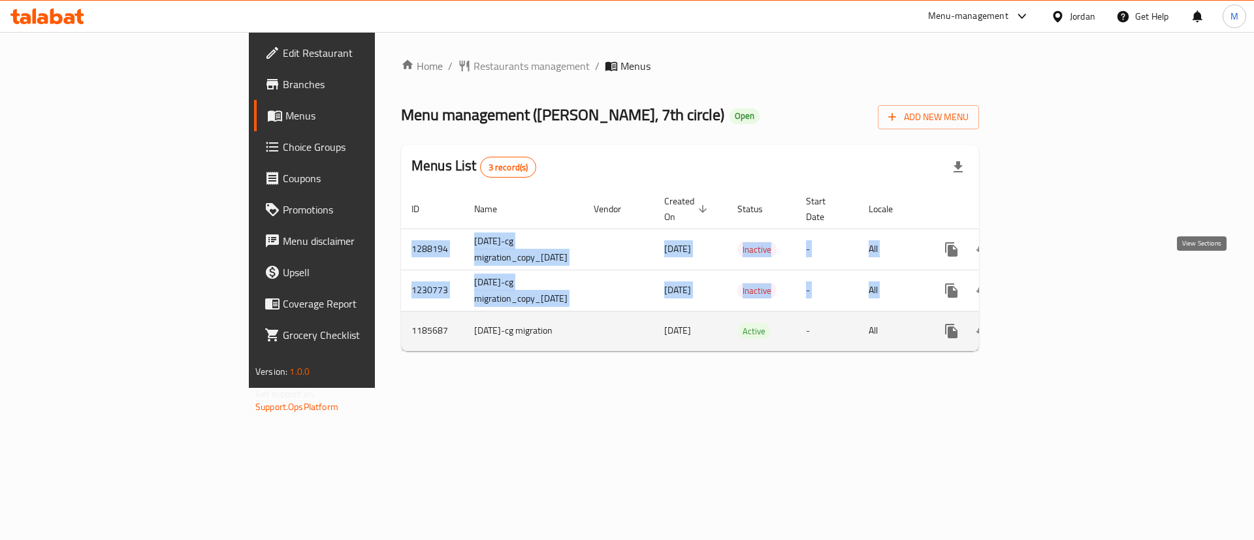
drag, startPoint x: 1200, startPoint y: 277, endPoint x: 1203, endPoint y: 322, distance: 45.1
click at [1053, 323] on icon "enhanced table" at bounding box center [1046, 331] width 16 height 16
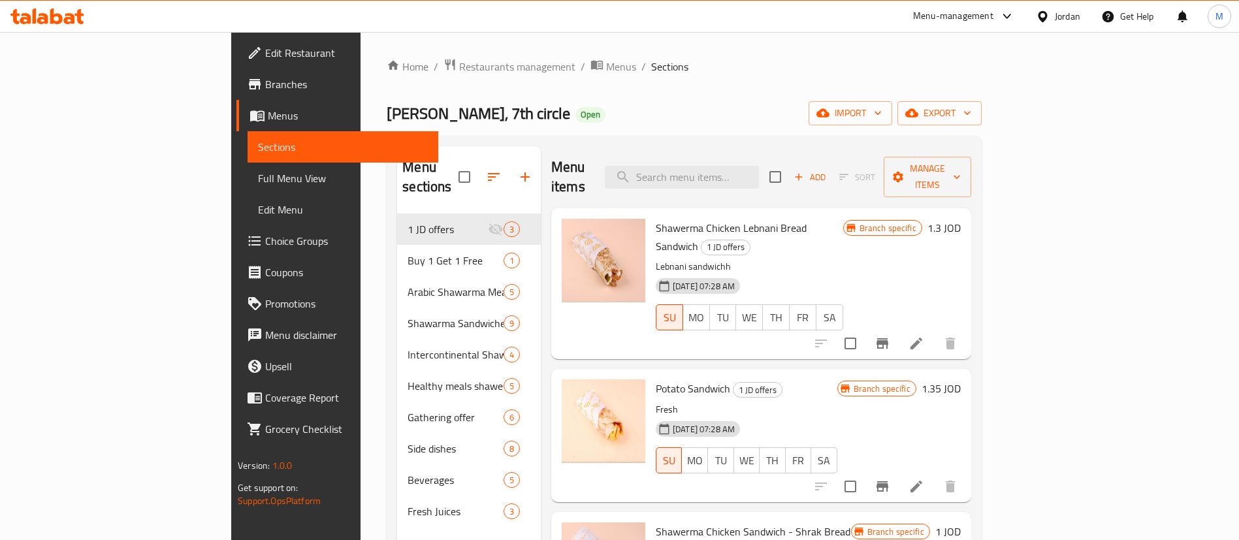
click at [612, 90] on div "Home / Restaurants management / Menus / Sections [PERSON_NAME], 7th circle Open…" at bounding box center [684, 377] width 595 height 639
click at [759, 170] on input "search" at bounding box center [682, 177] width 154 height 23
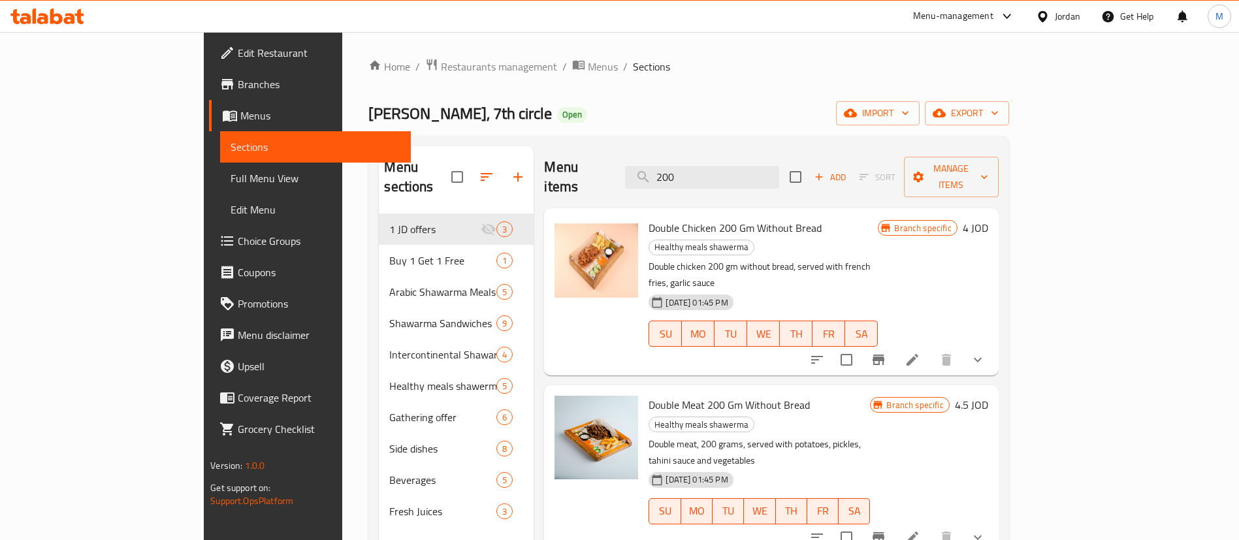
type input "200"
click at [920, 352] on icon at bounding box center [913, 360] width 16 height 16
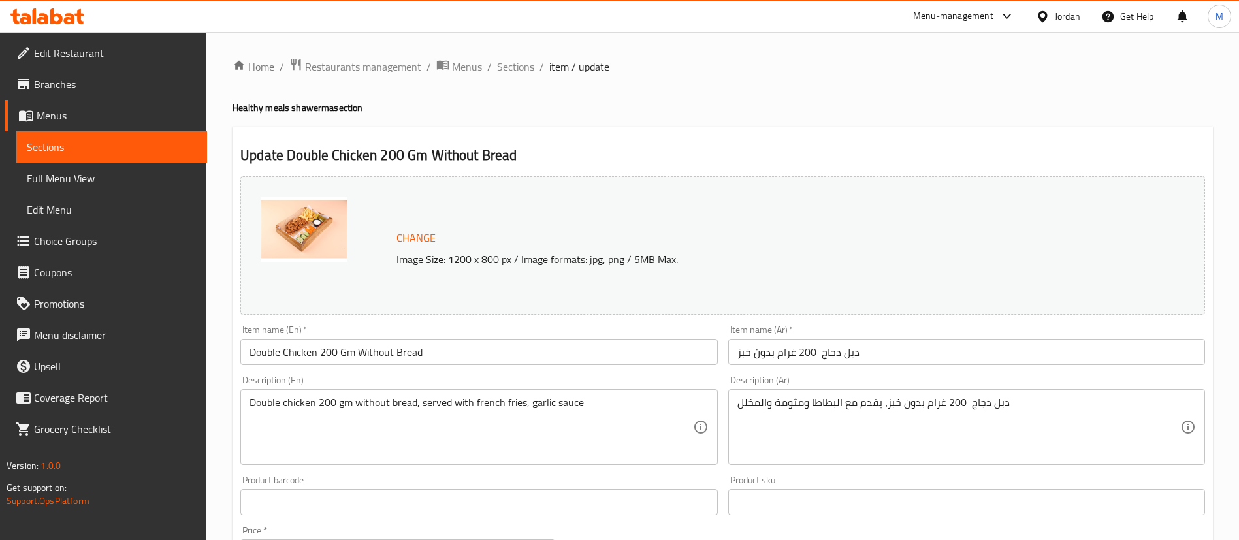
scroll to position [477, 0]
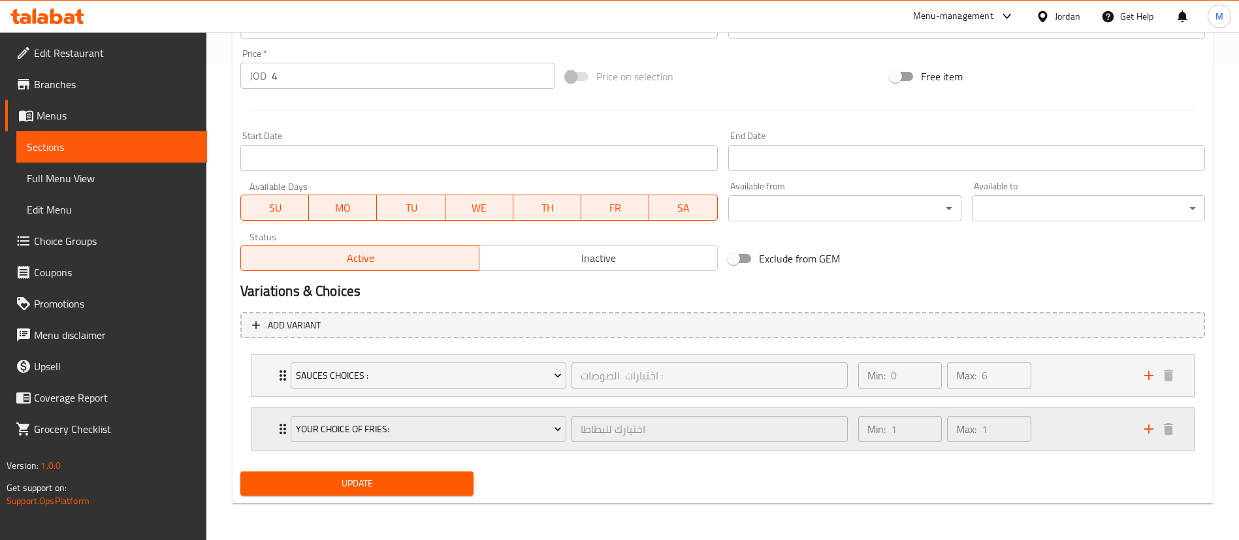
click at [1074, 430] on div "Min: 1 ​ Max: 1 ​" at bounding box center [993, 429] width 286 height 42
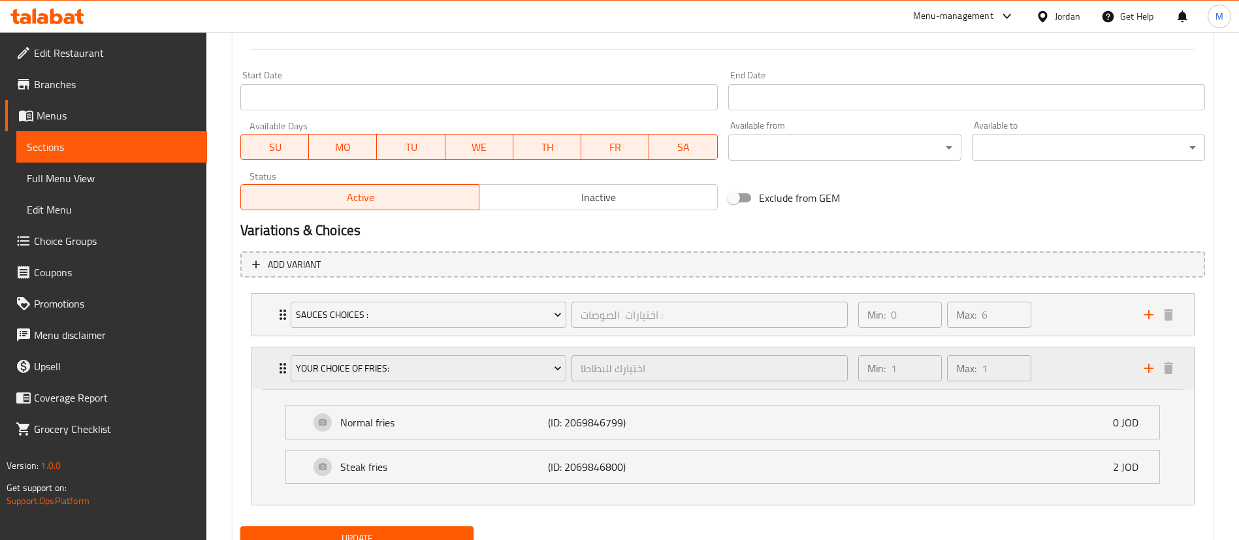
scroll to position [539, 0]
click at [660, 430] on div "Normal fries (ID: 2069846799) 0 JOD" at bounding box center [727, 420] width 834 height 33
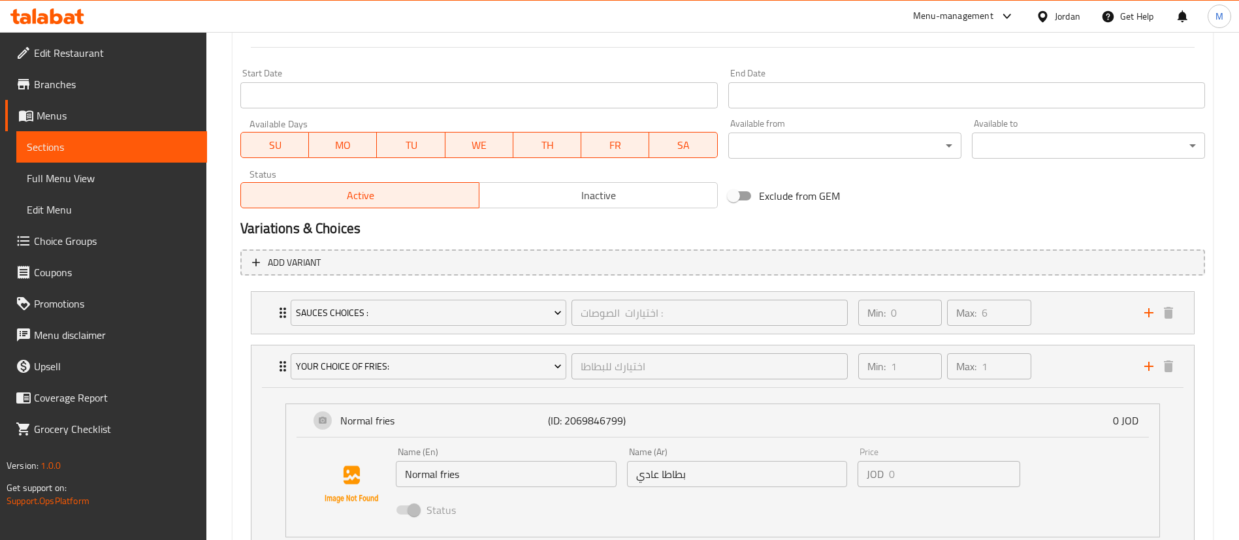
scroll to position [692, 0]
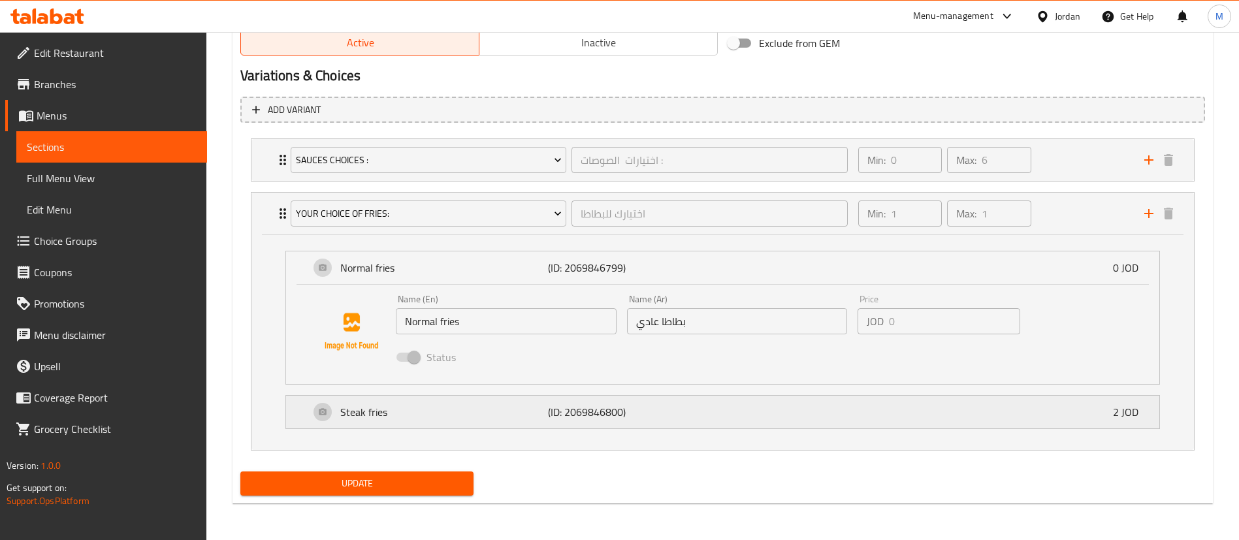
click at [696, 415] on div "Steak fries (ID: 2069846800) 2 JOD" at bounding box center [727, 412] width 834 height 33
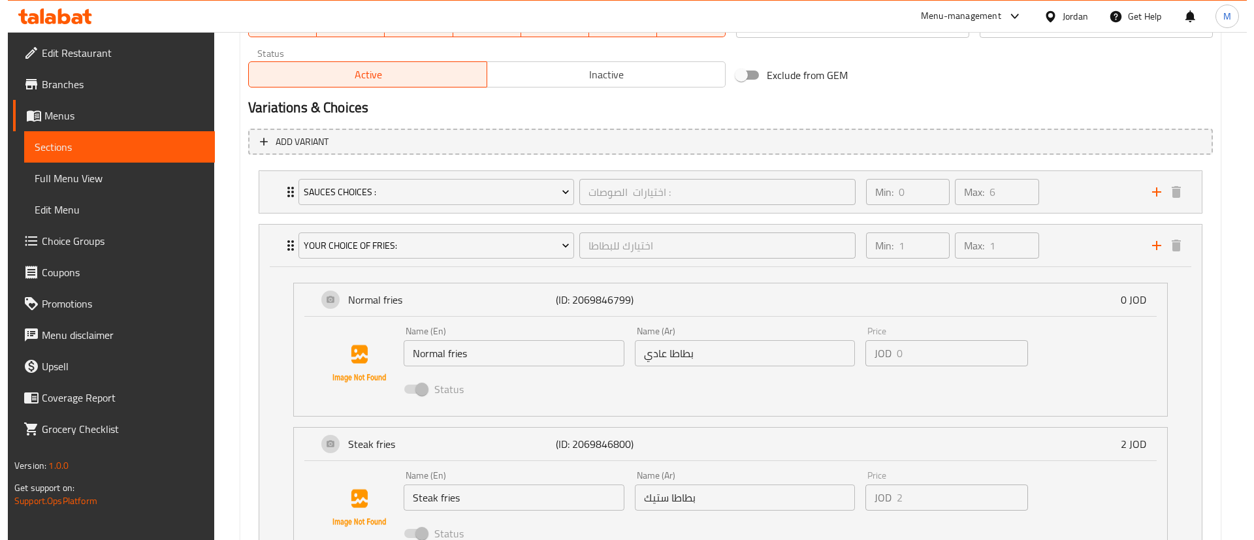
scroll to position [653, 0]
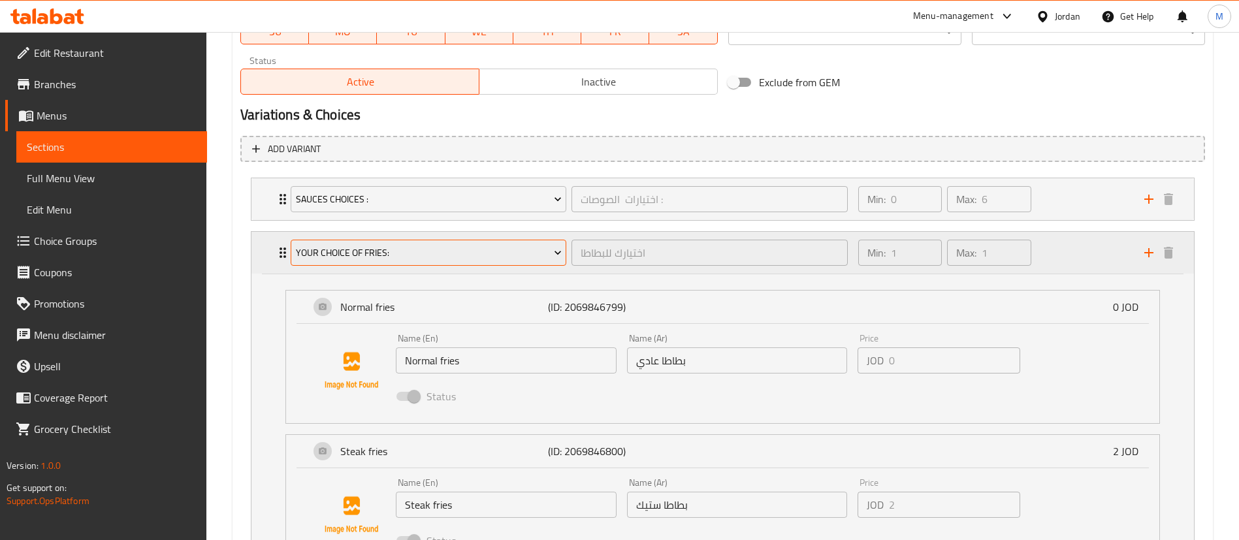
click at [432, 255] on span "YOUR CHOICE OF FRIES:" at bounding box center [429, 253] width 266 height 16
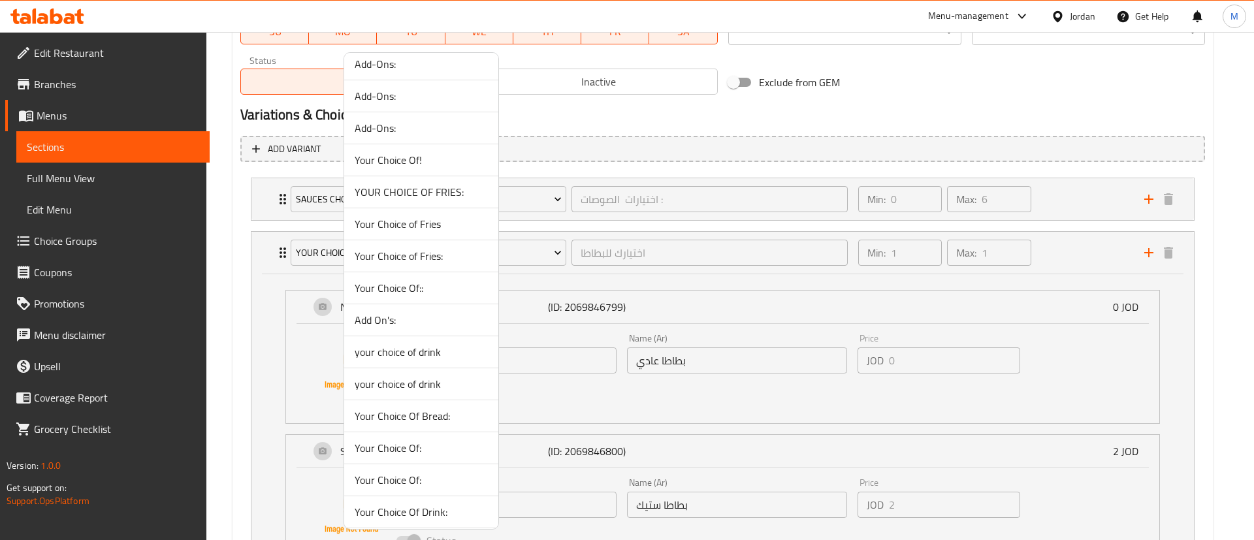
scroll to position [905, 0]
click at [411, 231] on span "Your Choice of Fries" at bounding box center [421, 225] width 133 height 16
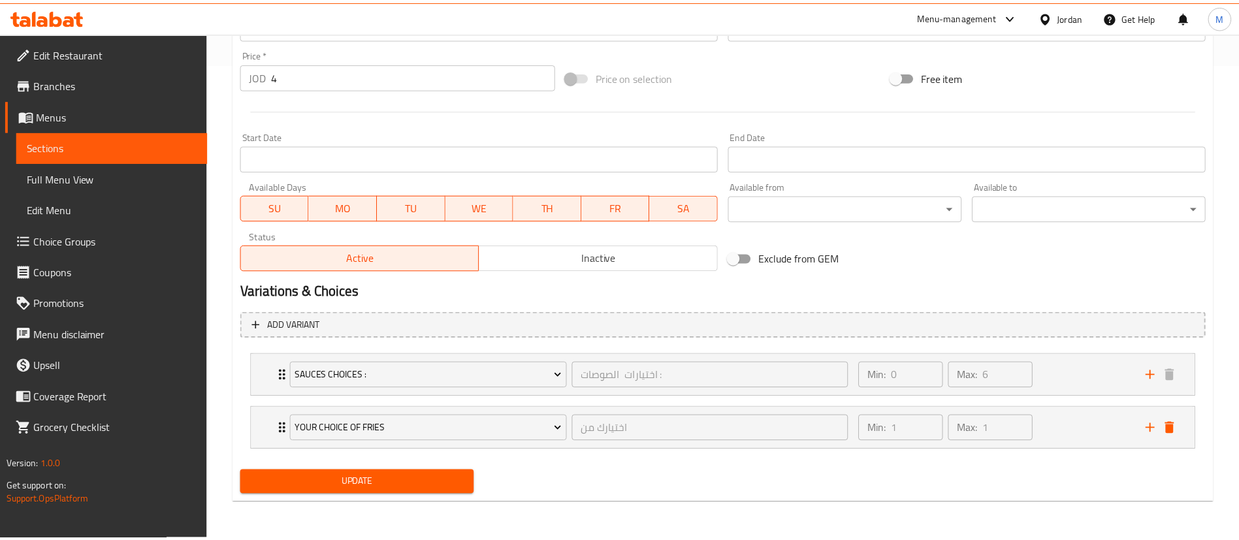
scroll to position [477, 0]
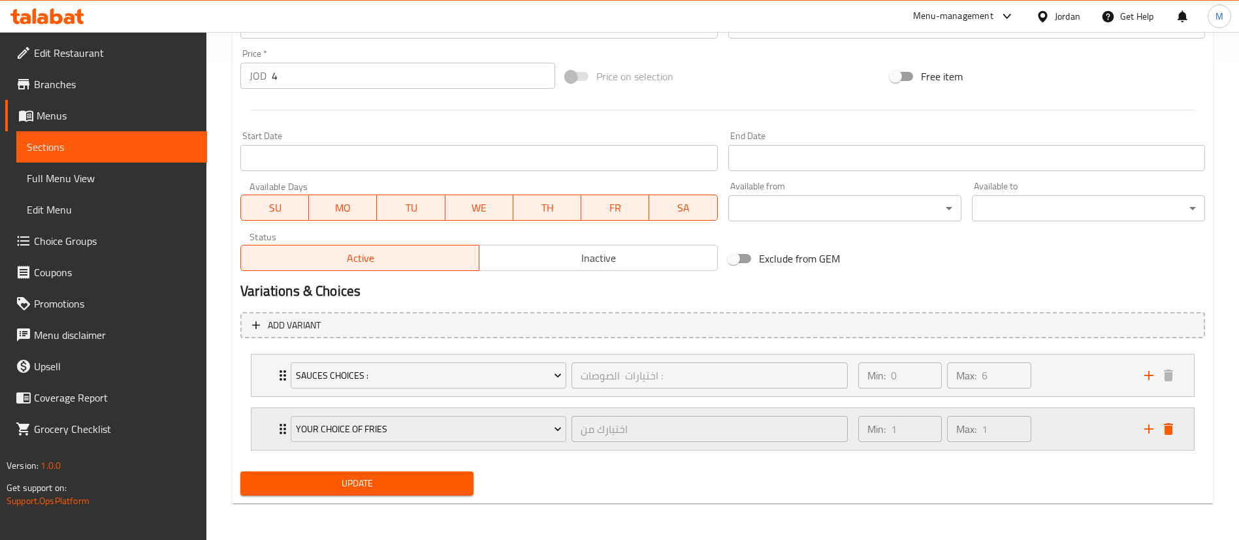
click at [1070, 426] on div "Min: 1 ​ Max: 1 ​" at bounding box center [993, 429] width 286 height 42
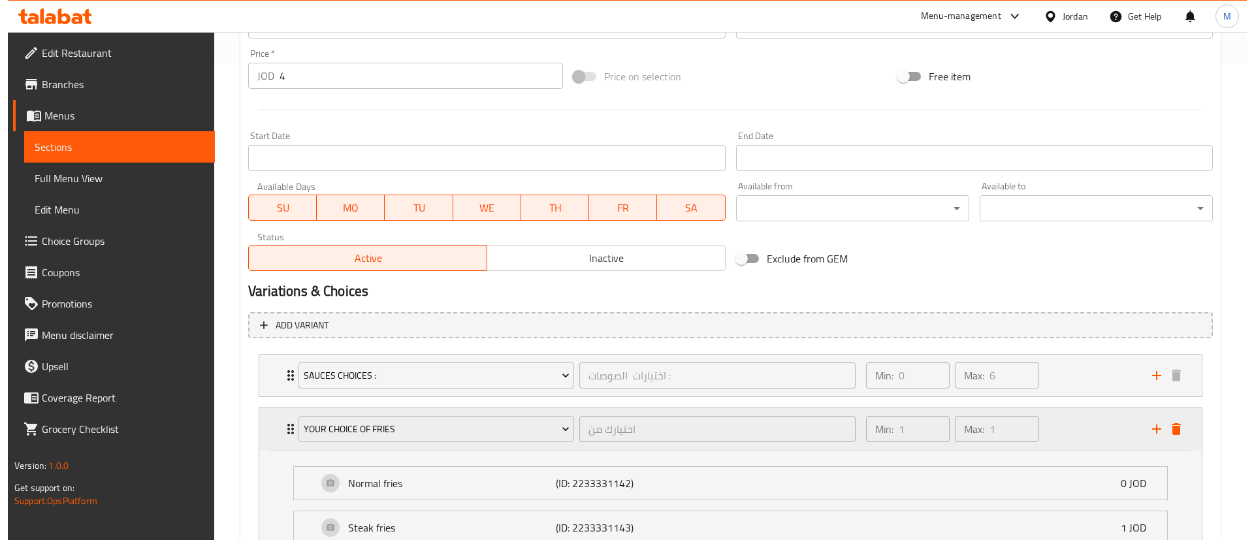
scroll to position [592, 0]
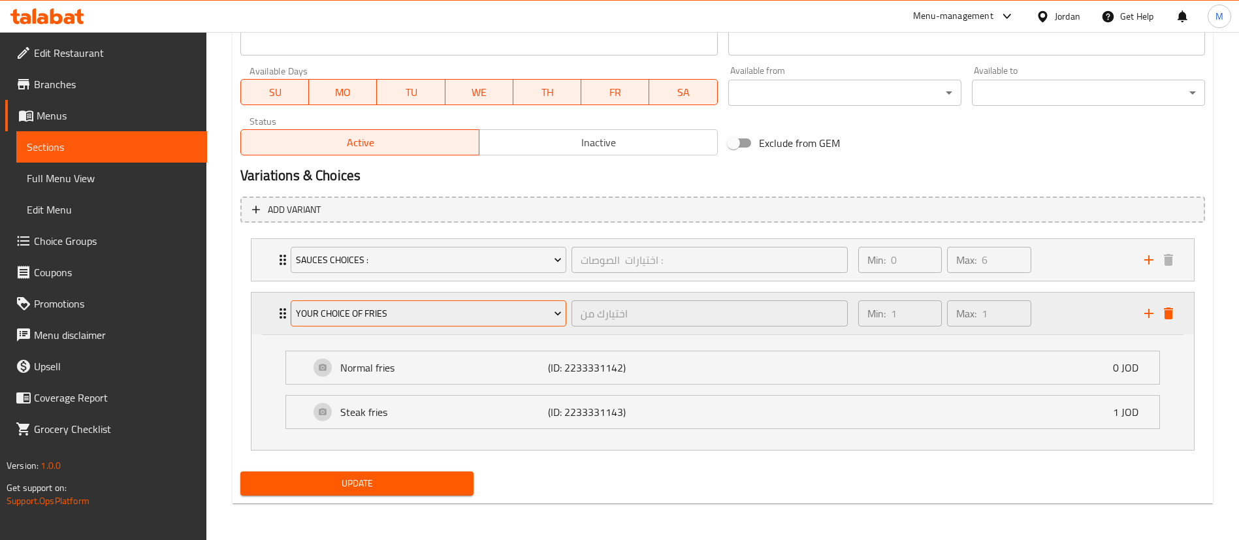
click at [464, 313] on span "Your Choice of Fries" at bounding box center [429, 314] width 266 height 16
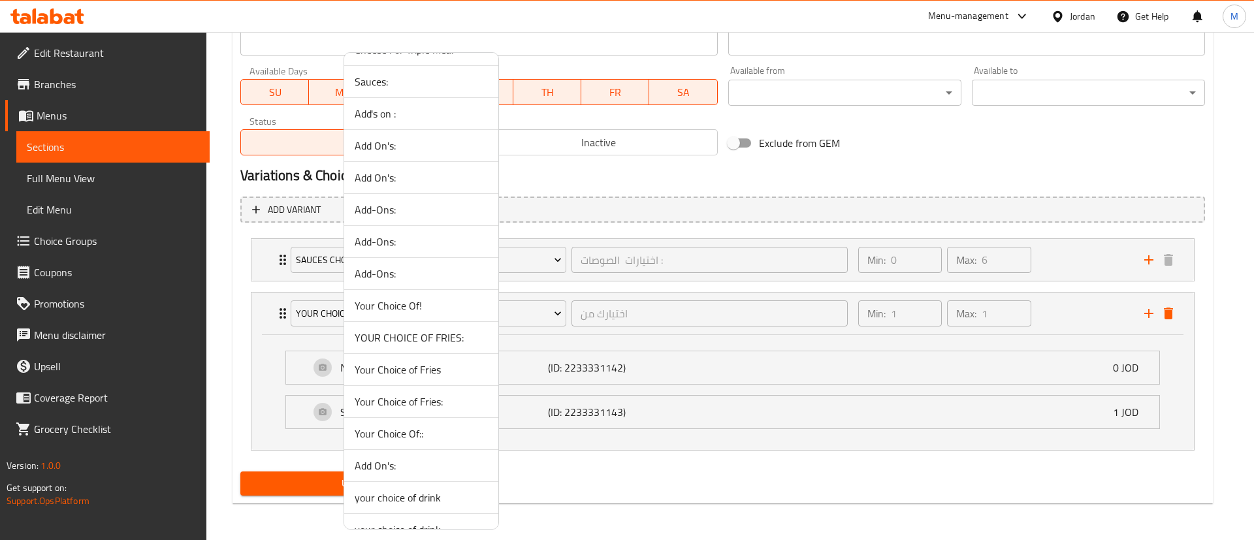
scroll to position [763, 0]
click at [426, 328] on span "YOUR CHOICE OF FRIES:" at bounding box center [421, 335] width 133 height 16
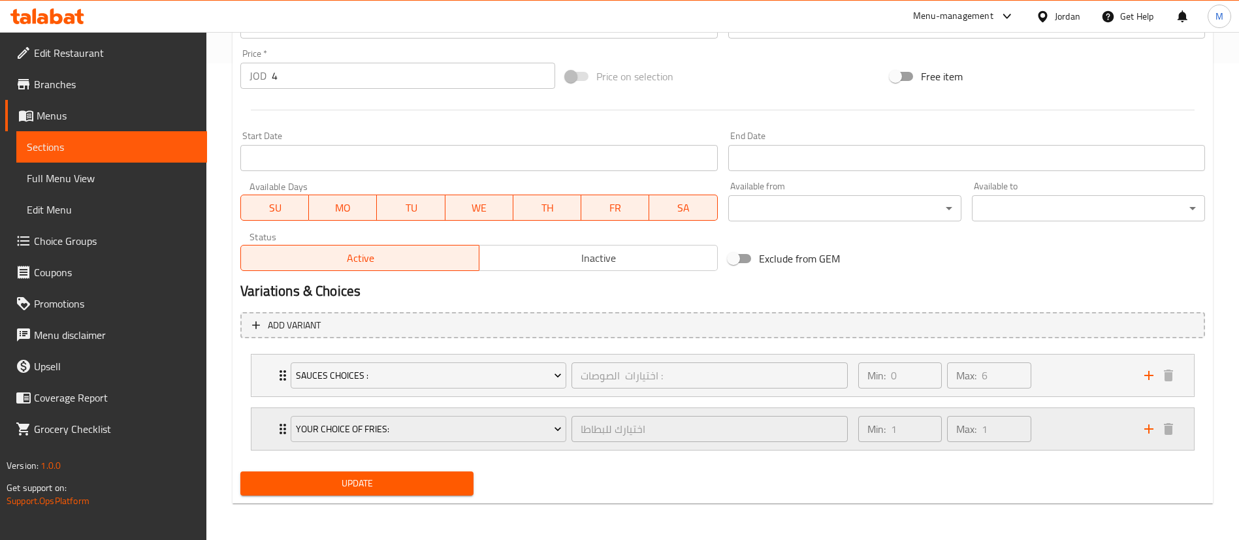
click at [1042, 425] on div "Min: 1 ​ Max: 1 ​" at bounding box center [993, 429] width 286 height 42
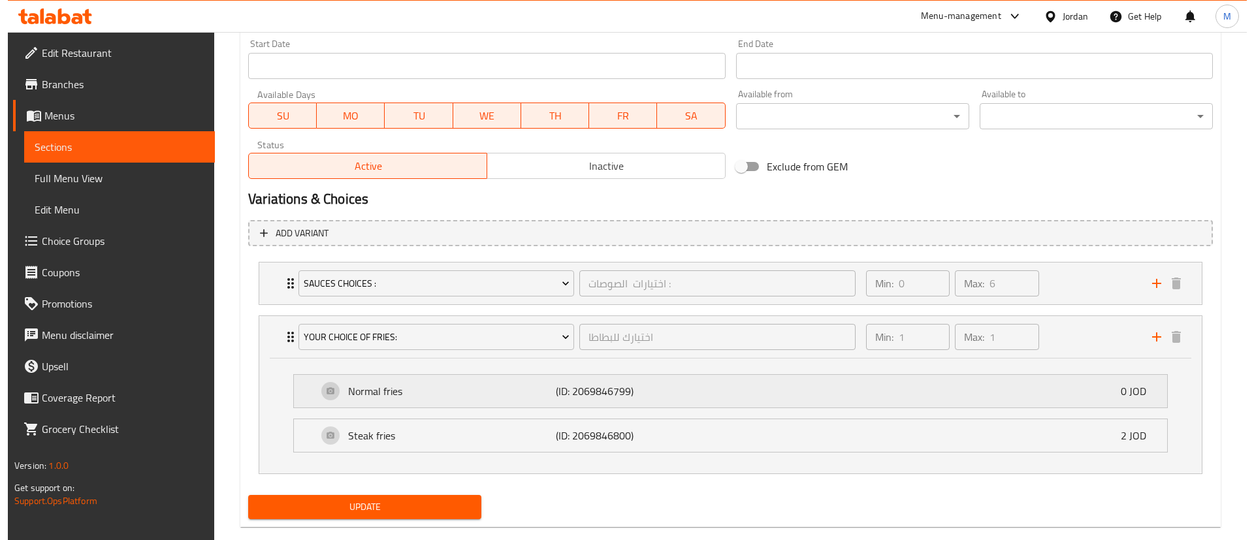
scroll to position [592, 0]
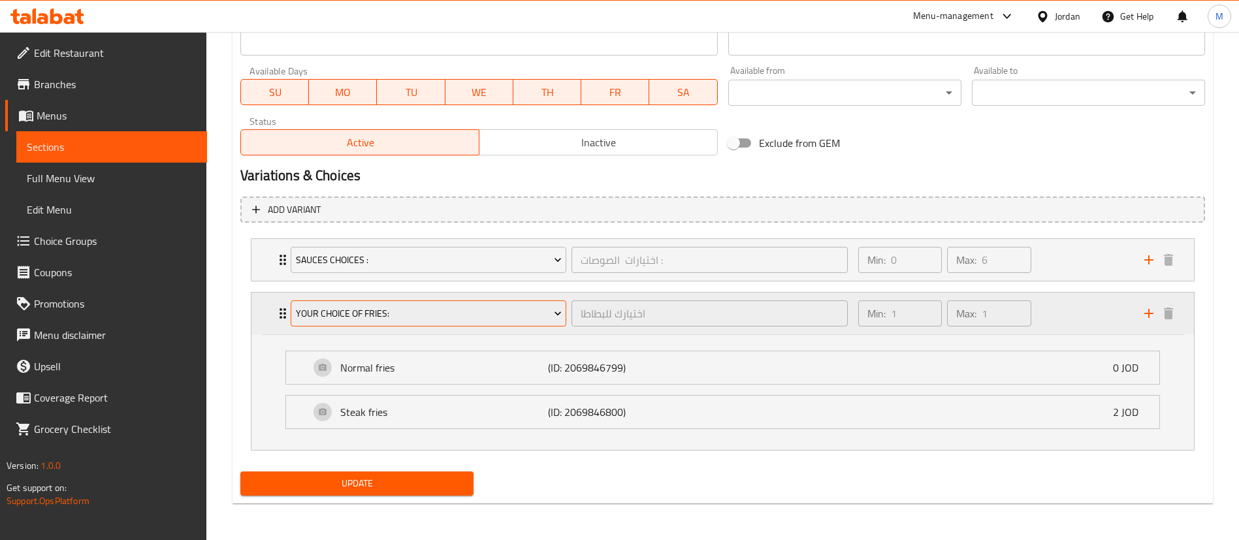
click at [436, 318] on span "YOUR CHOICE OF FRIES:" at bounding box center [429, 314] width 266 height 16
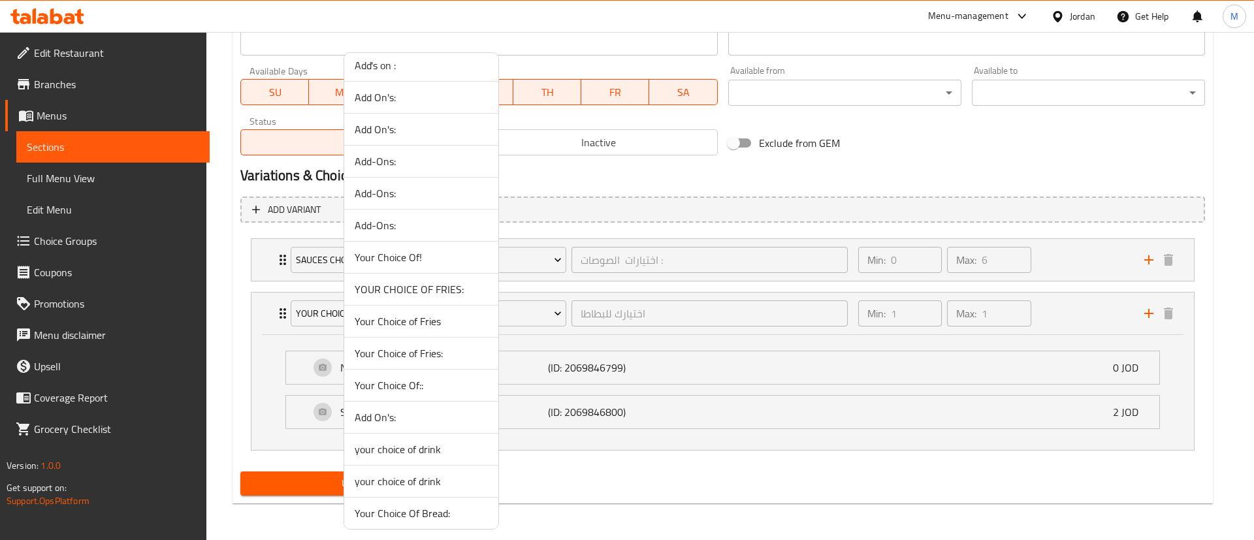
scroll to position [811, 0]
click at [438, 351] on span "Your Choice of Fries:" at bounding box center [421, 351] width 133 height 16
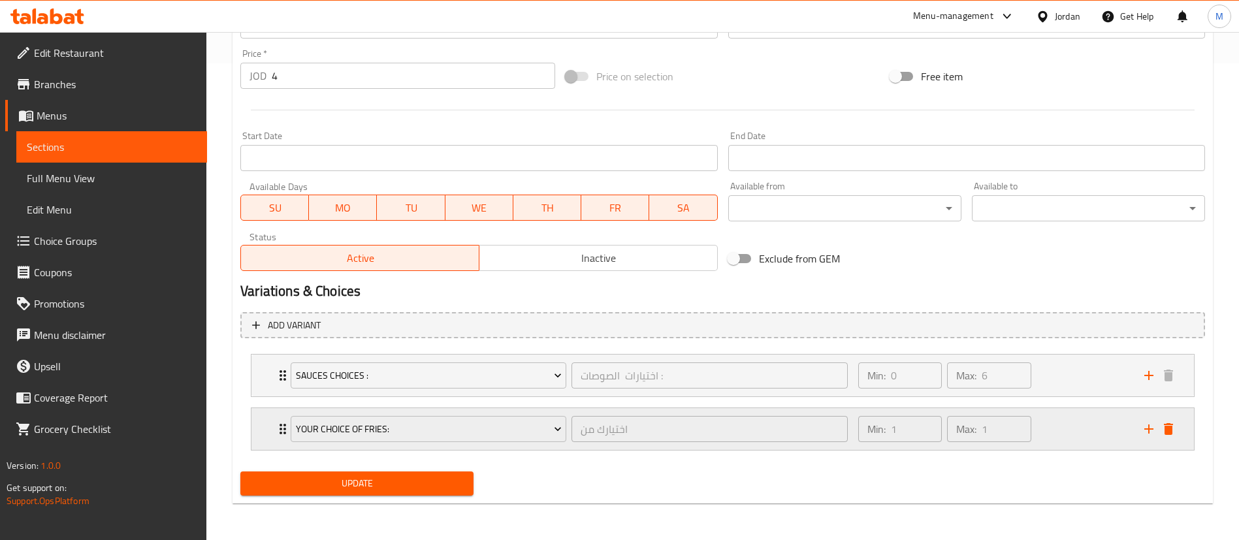
click at [1085, 440] on div "Min: 1 ​ Max: 1 ​" at bounding box center [993, 429] width 286 height 42
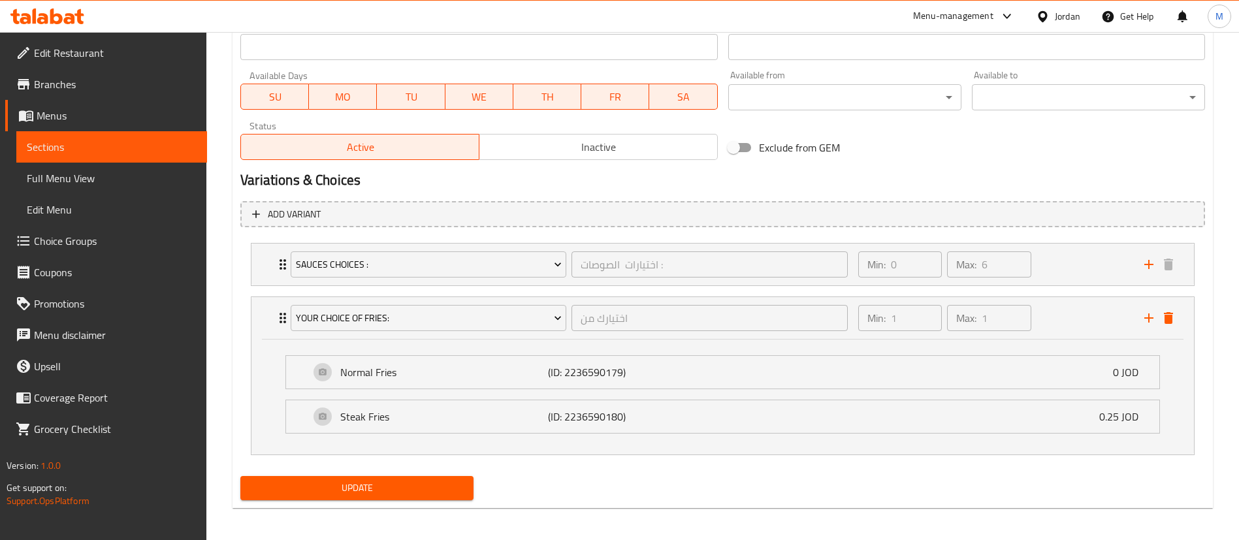
scroll to position [592, 0]
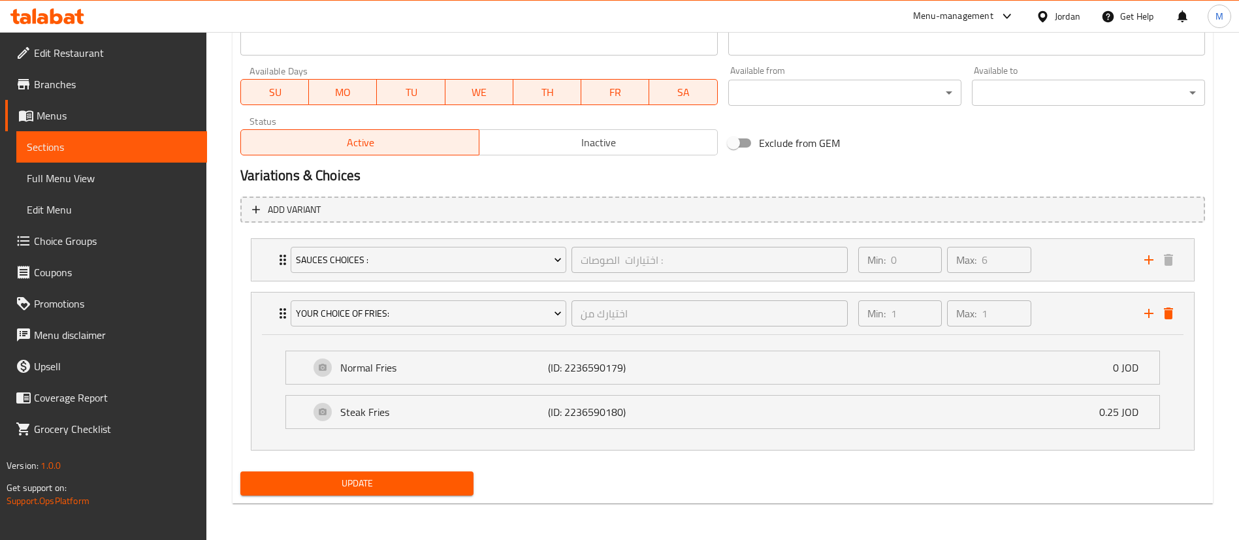
click at [428, 490] on span "Update" at bounding box center [357, 483] width 212 height 16
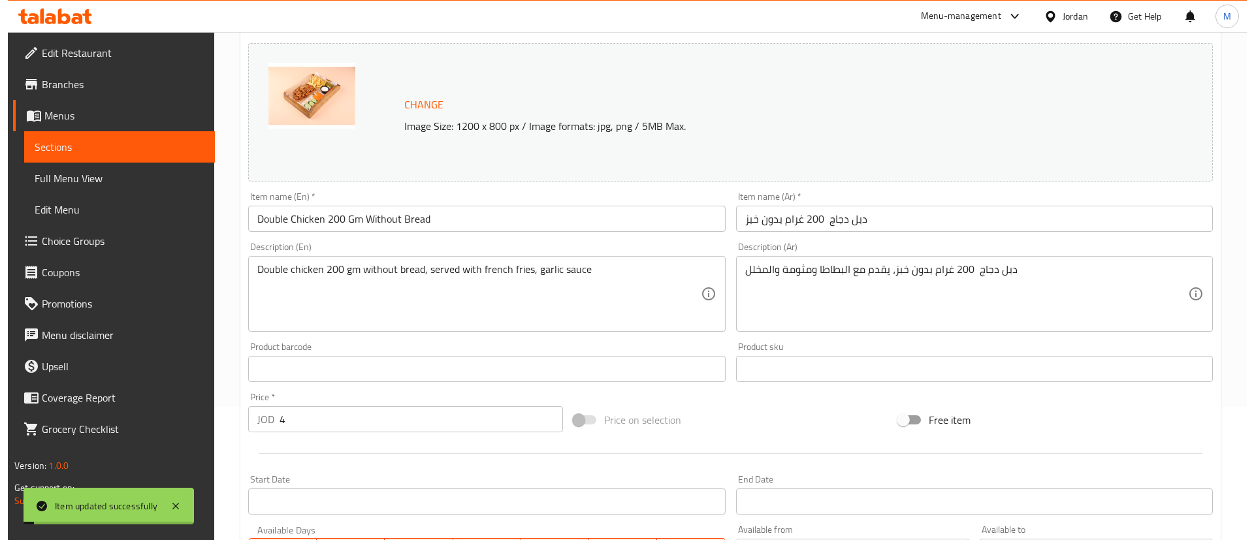
scroll to position [0, 0]
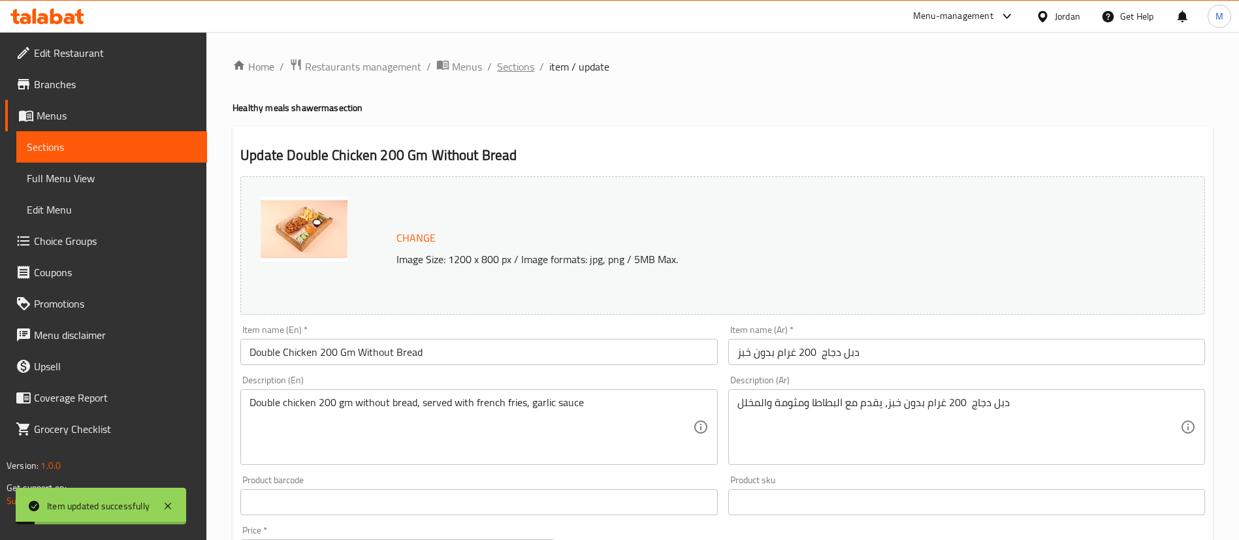
click at [515, 72] on span "Sections" at bounding box center [515, 67] width 37 height 16
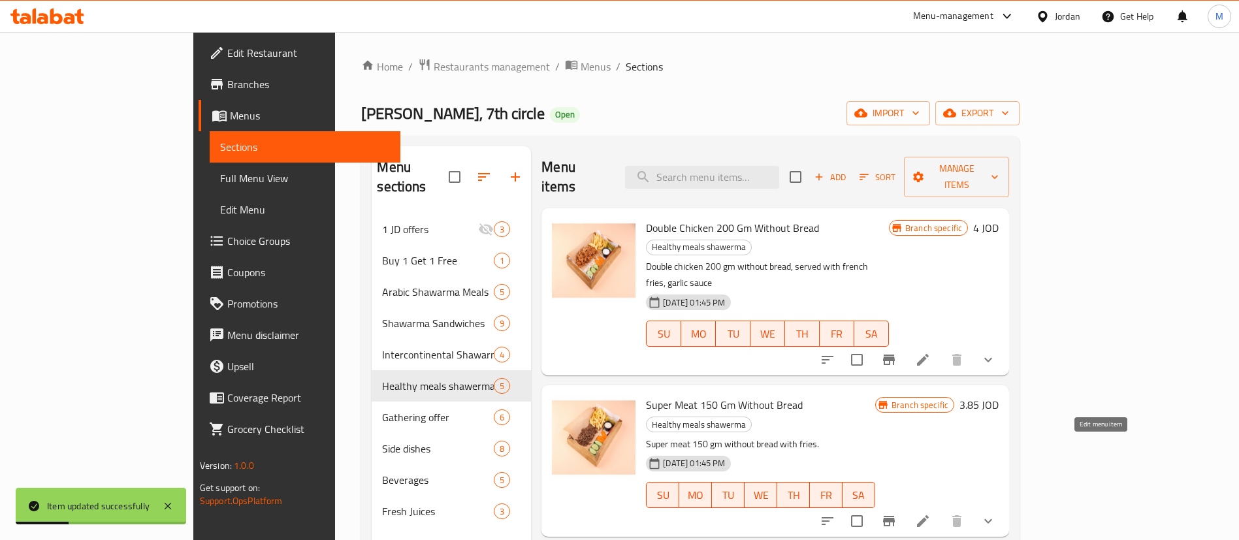
click at [931, 513] on icon at bounding box center [923, 521] width 16 height 16
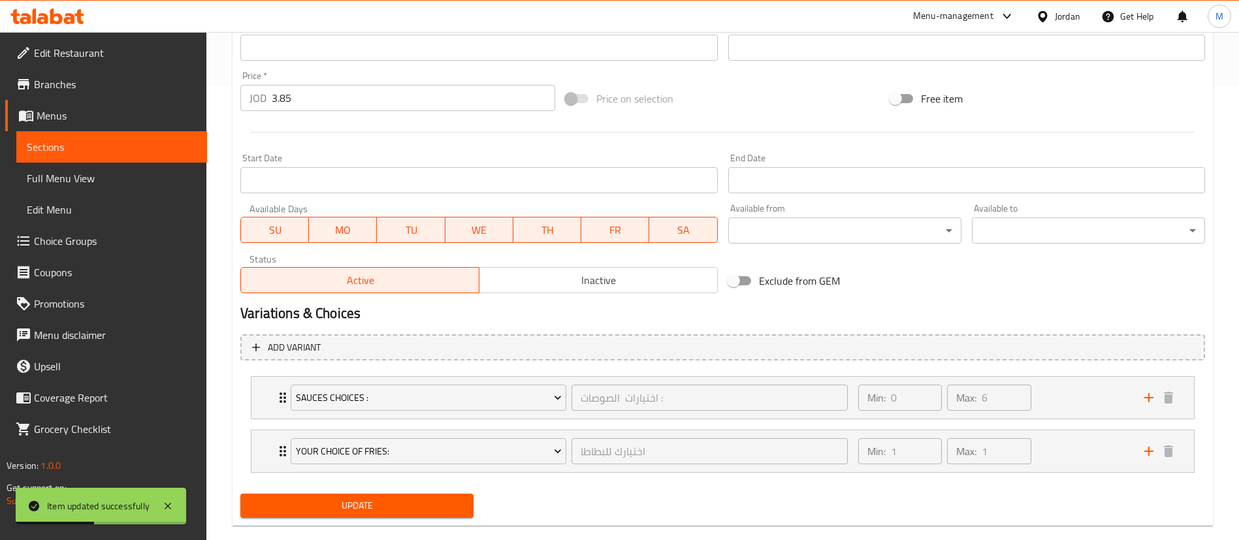
scroll to position [477, 0]
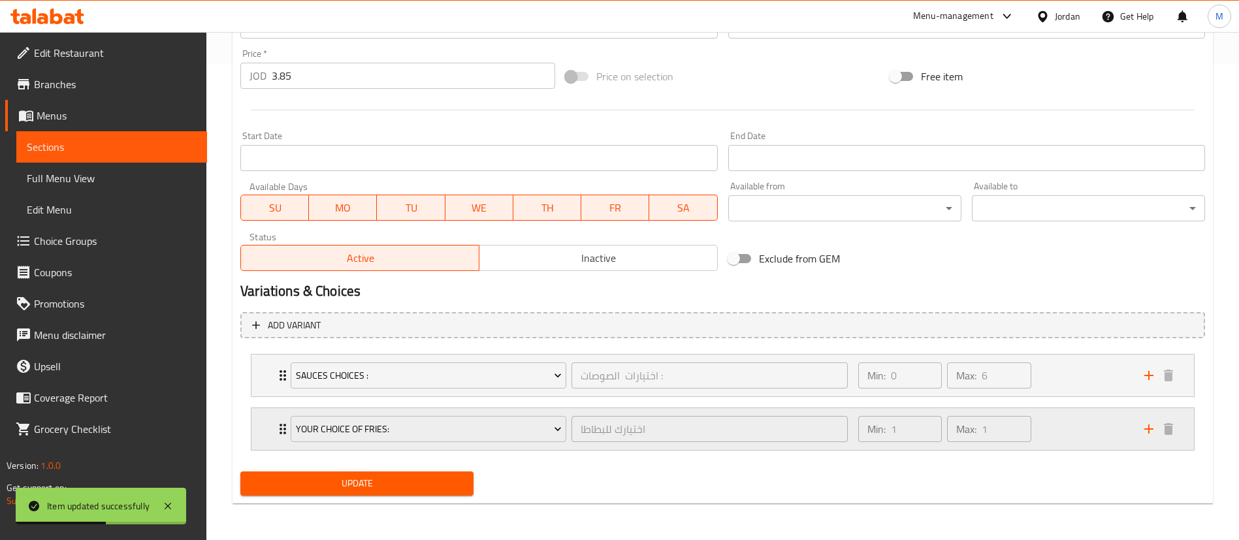
click at [1054, 428] on div "Min: 1 ​ Max: 1 ​" at bounding box center [993, 429] width 286 height 42
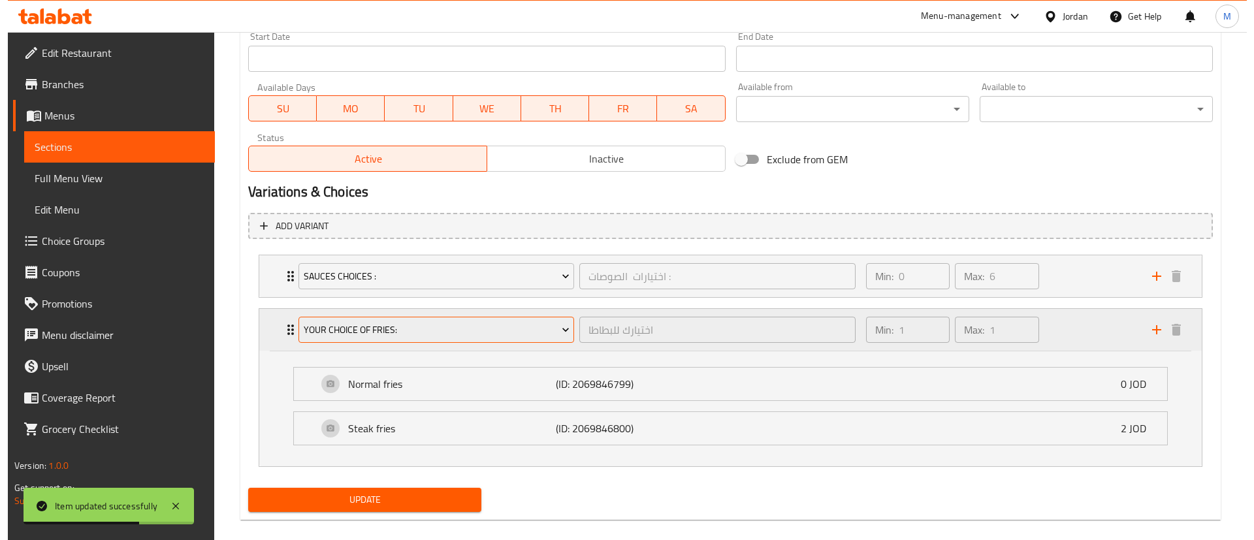
scroll to position [592, 0]
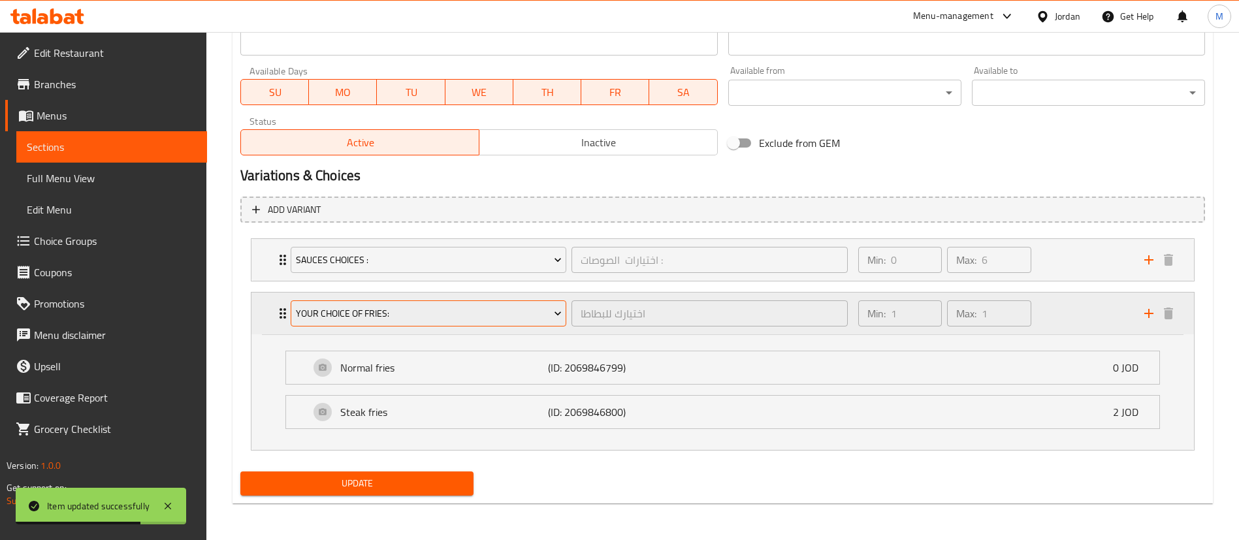
click at [445, 313] on span "YOUR CHOICE OF FRIES:" at bounding box center [429, 314] width 266 height 16
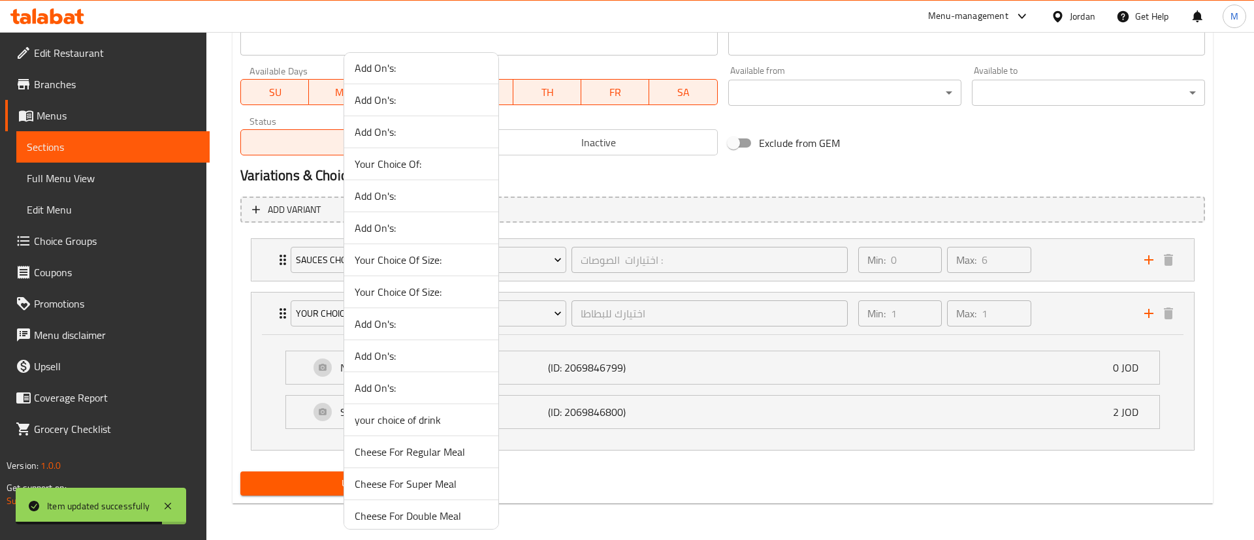
scroll to position [263, 0]
click at [430, 295] on span "Your Choice Of Size:" at bounding box center [421, 291] width 133 height 16
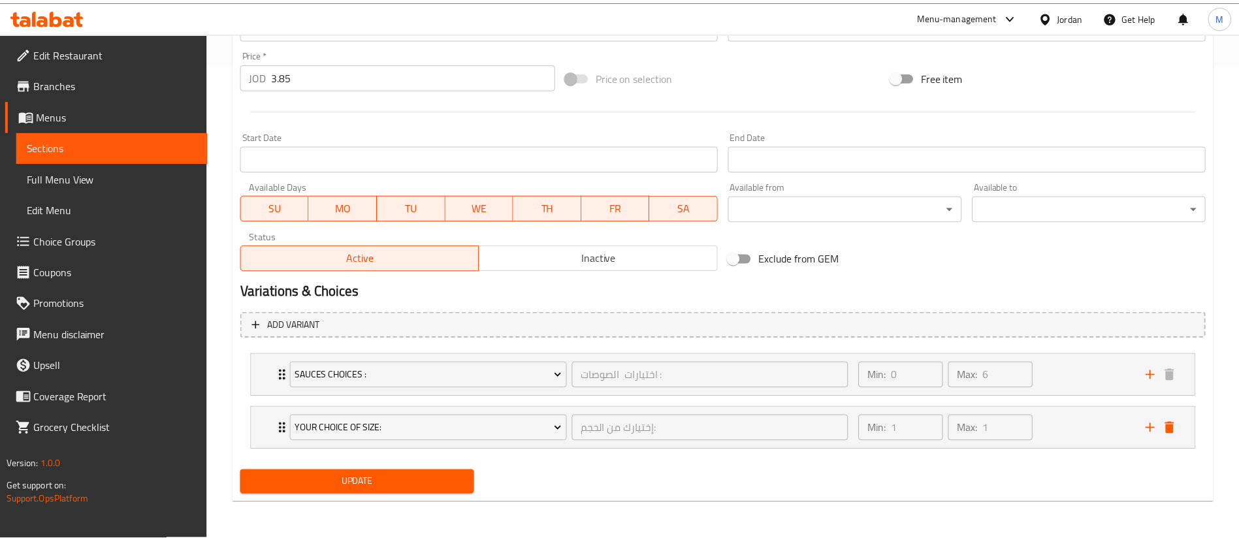
scroll to position [477, 0]
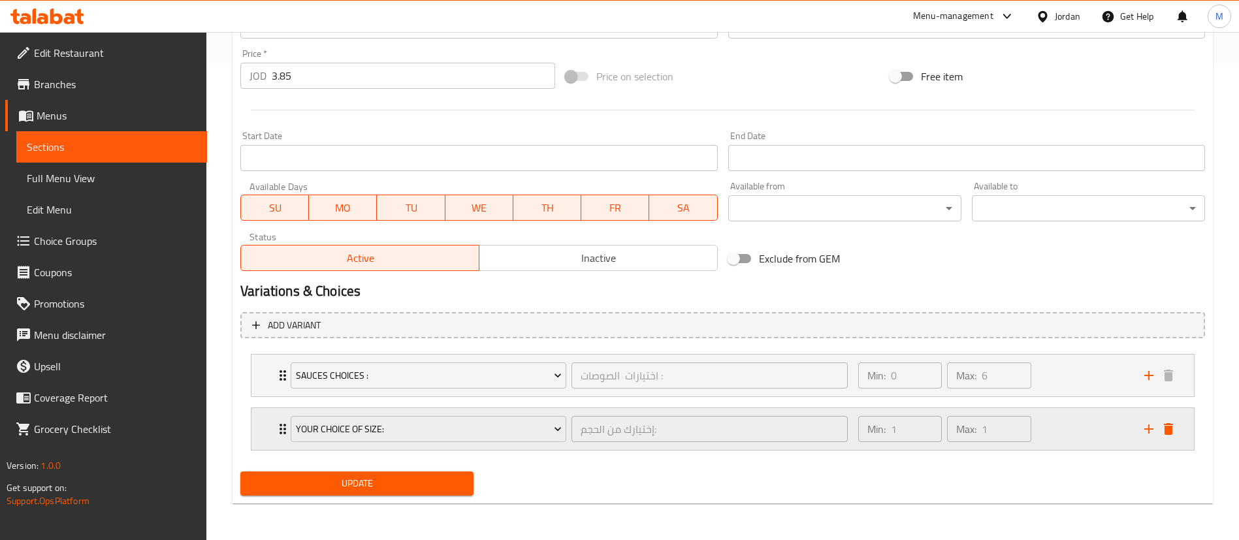
click at [1059, 428] on div "Min: 1 ​ Max: 1 ​" at bounding box center [993, 429] width 286 height 42
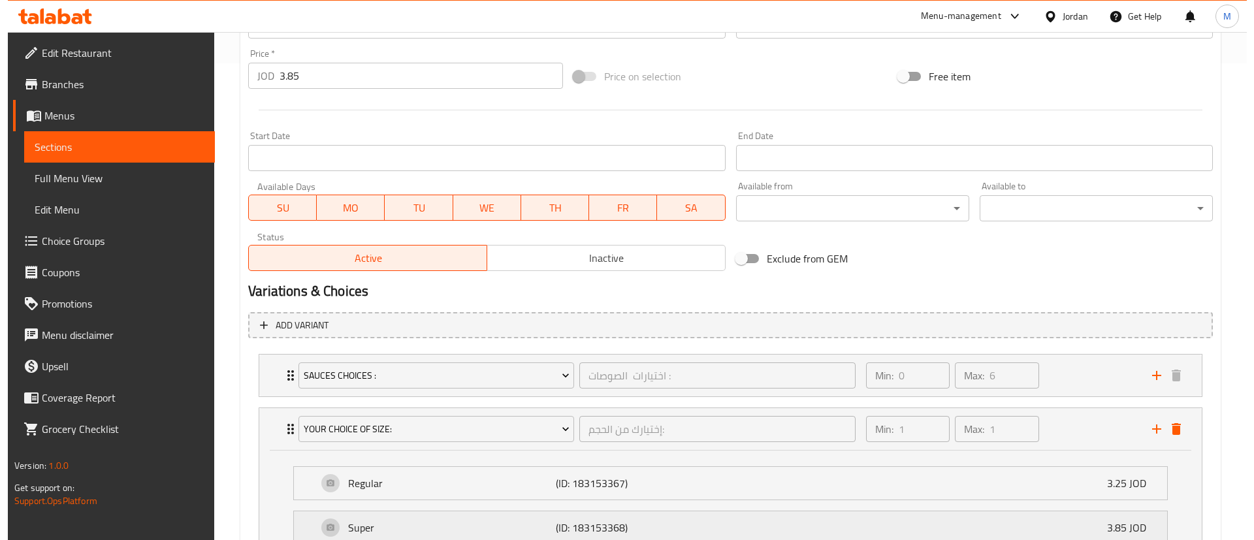
scroll to position [592, 0]
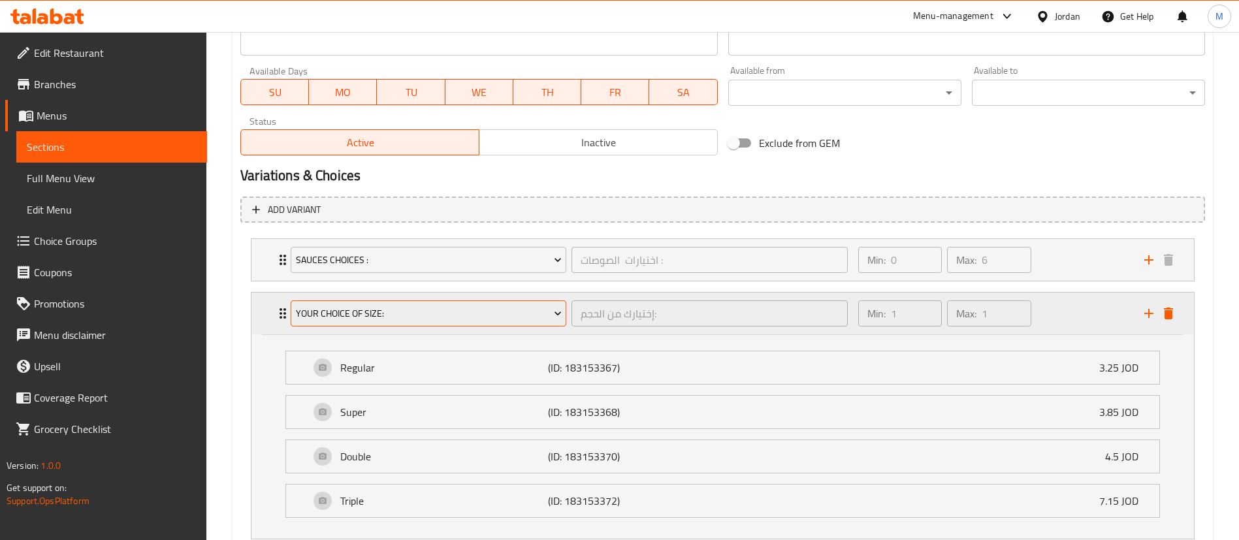
click at [479, 310] on span "Your Choice Of Size:" at bounding box center [429, 314] width 266 height 16
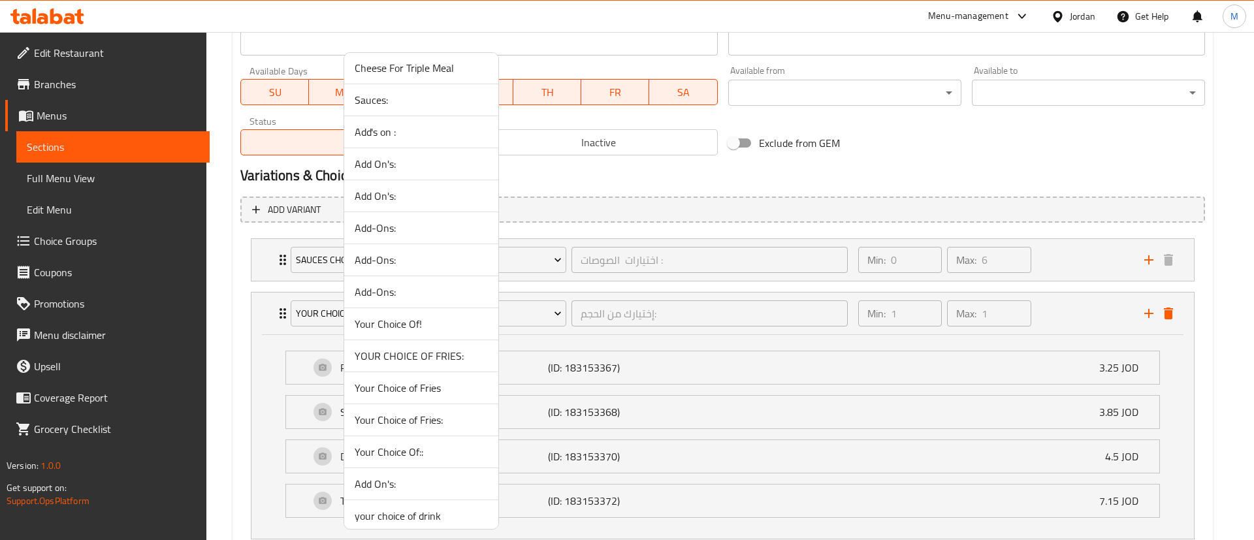
scroll to position [744, 0]
click at [415, 412] on span "Your Choice of Fries:" at bounding box center [421, 418] width 133 height 16
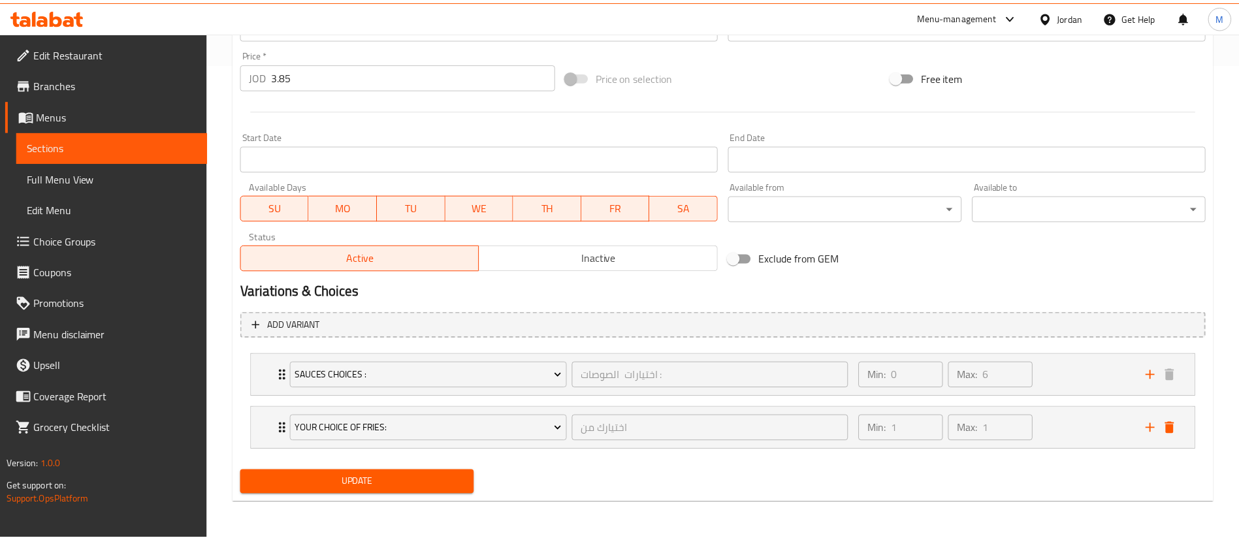
scroll to position [477, 0]
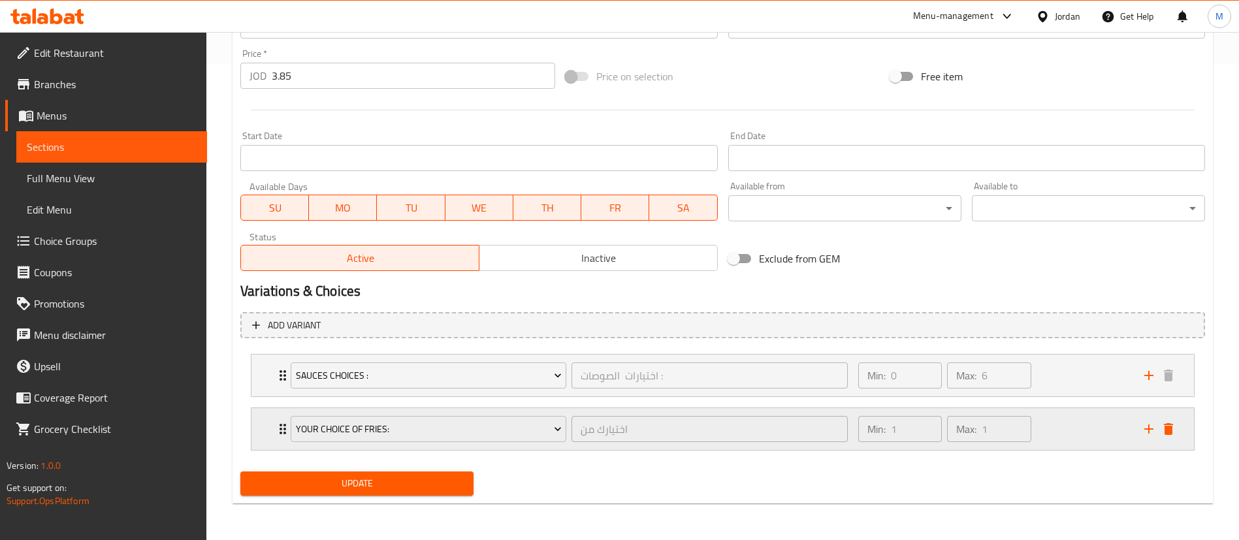
click at [1053, 428] on div "Min: 1 ​ Max: 1 ​" at bounding box center [993, 429] width 286 height 42
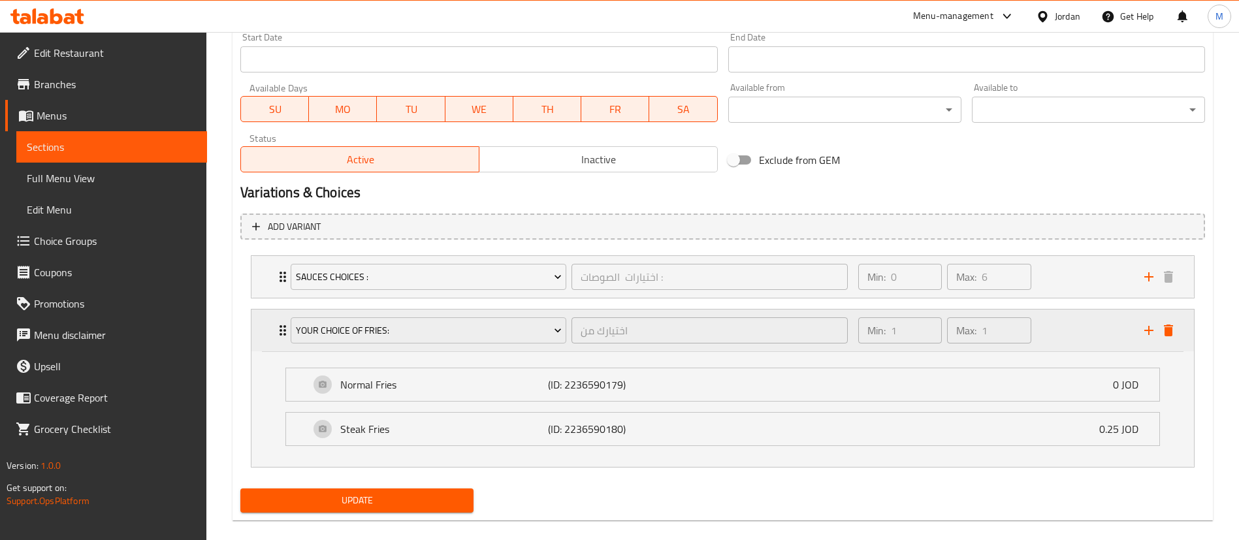
scroll to position [592, 0]
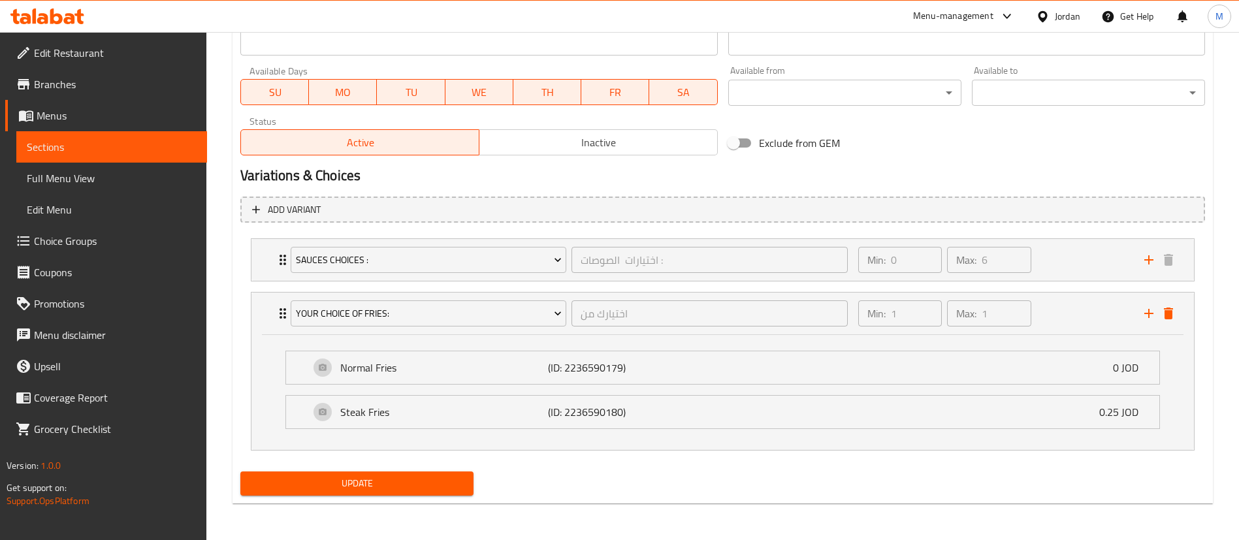
click at [434, 481] on span "Update" at bounding box center [357, 483] width 212 height 16
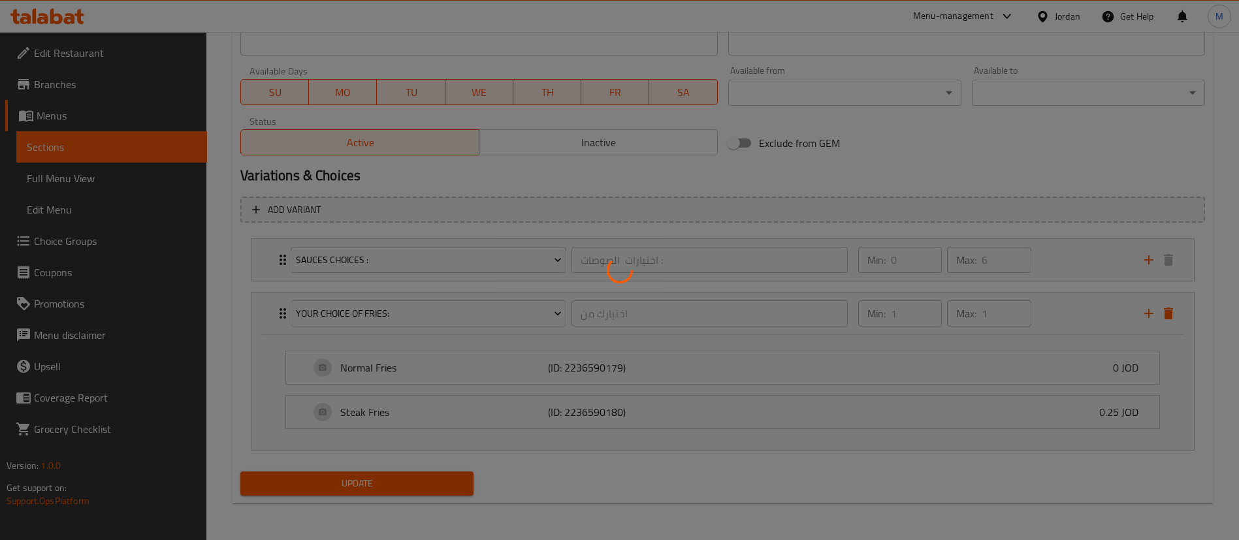
scroll to position [0, 0]
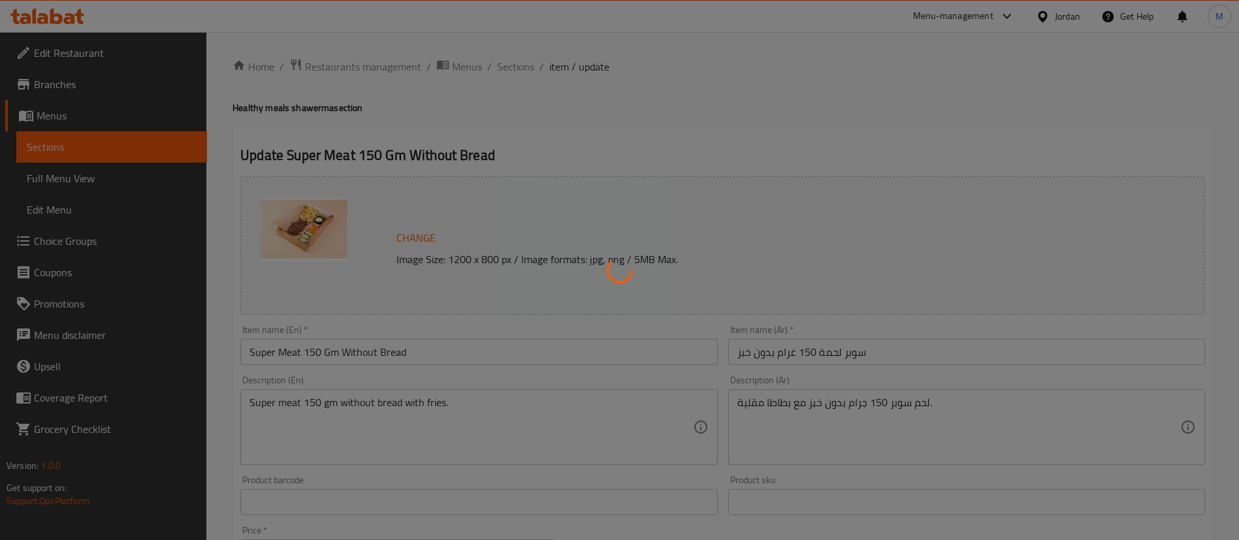
click at [510, 71] on div at bounding box center [619, 270] width 1239 height 540
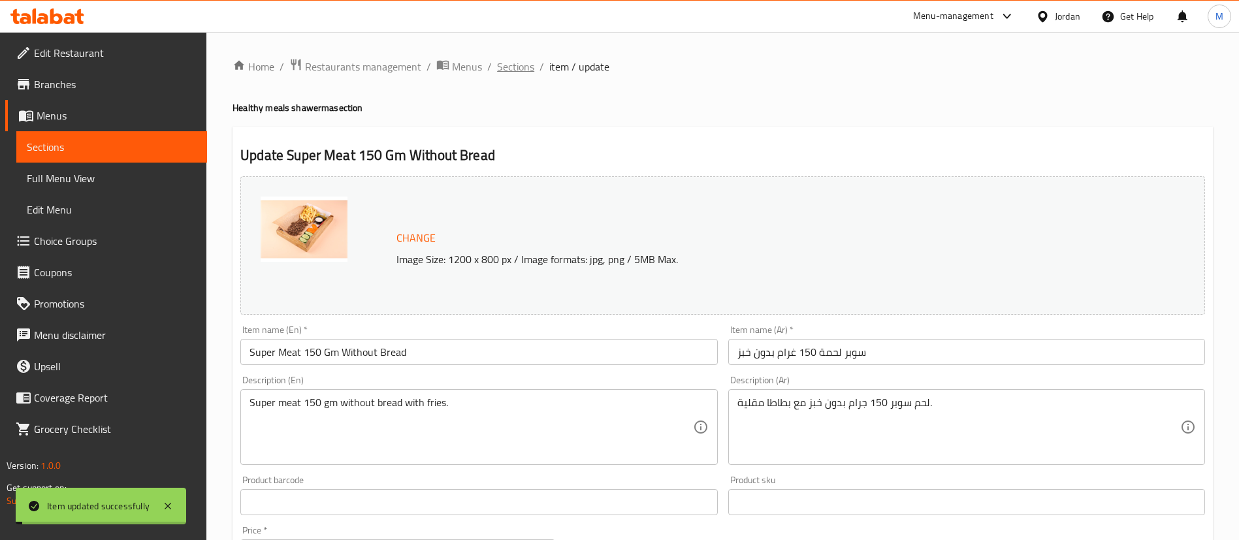
click at [520, 71] on span "Sections" at bounding box center [515, 67] width 37 height 16
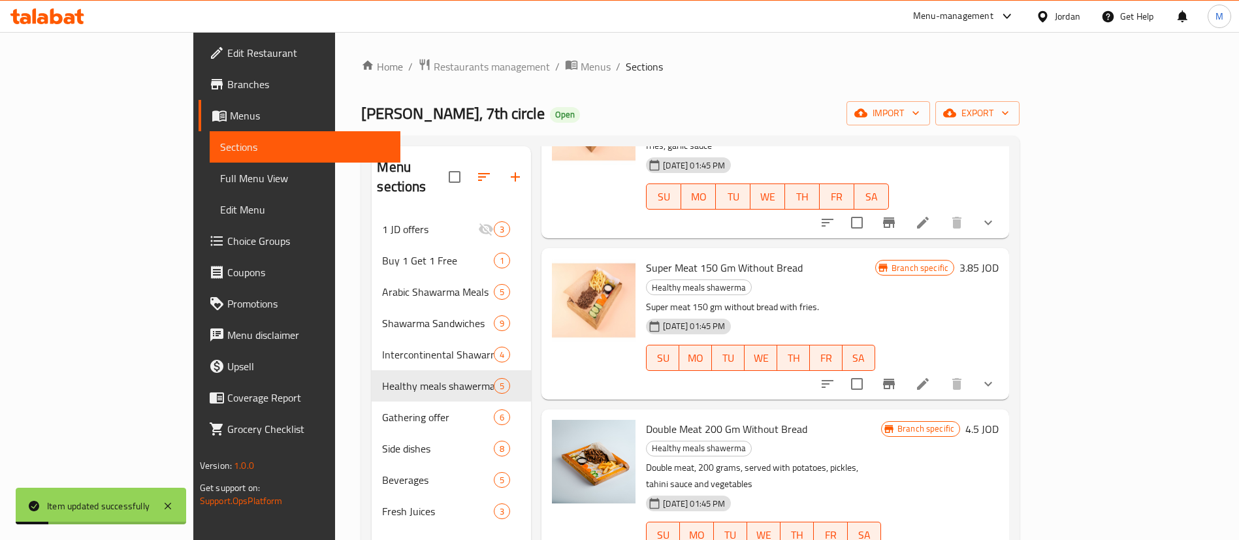
scroll to position [168, 0]
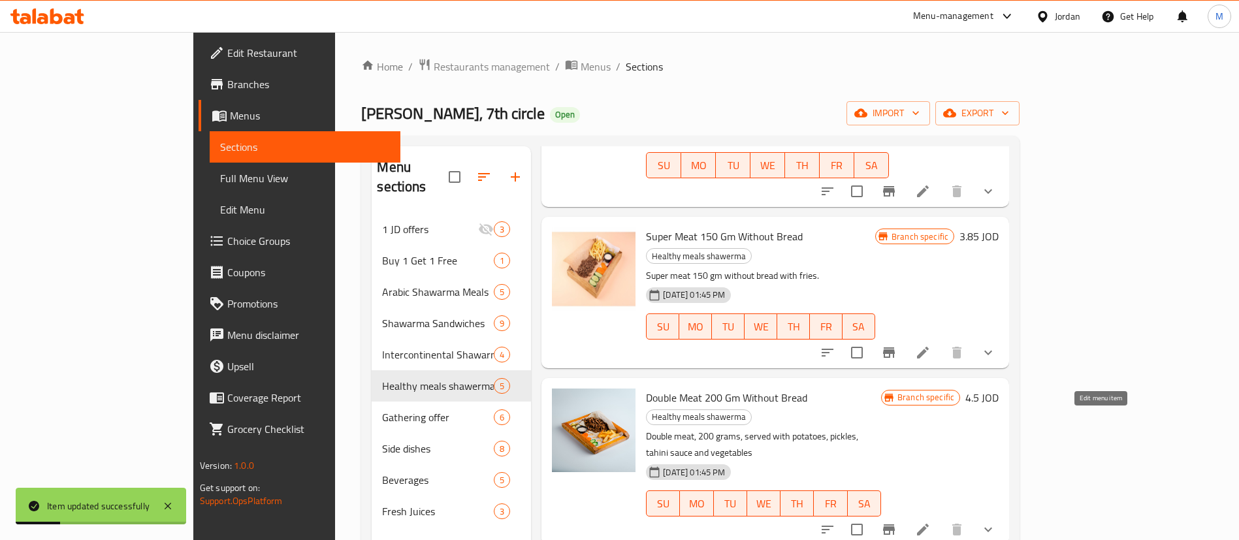
click at [931, 522] on icon at bounding box center [923, 530] width 16 height 16
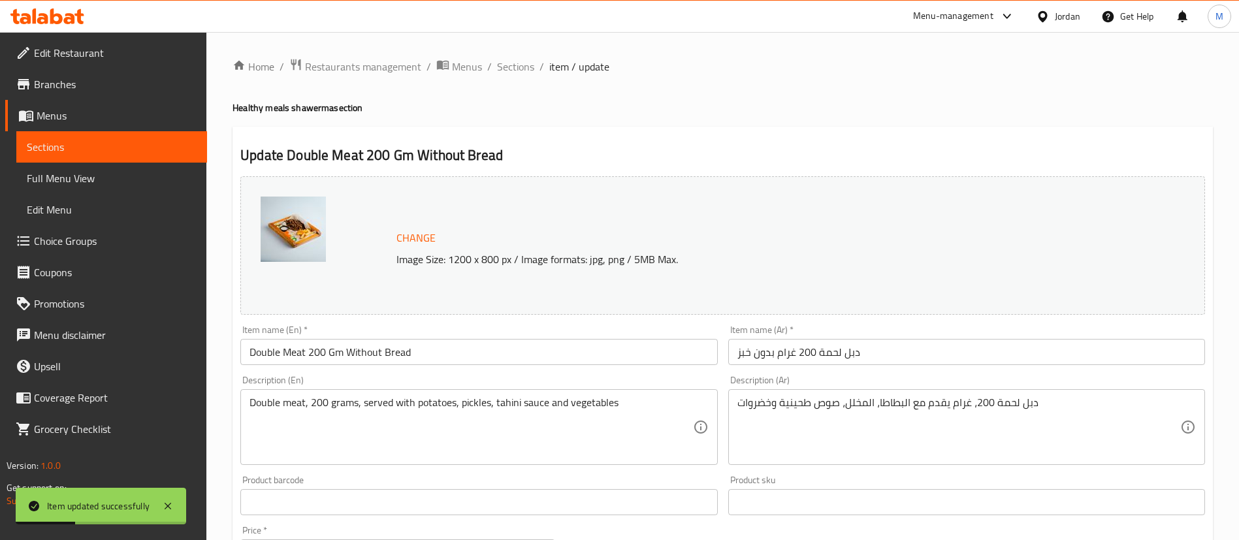
scroll to position [477, 0]
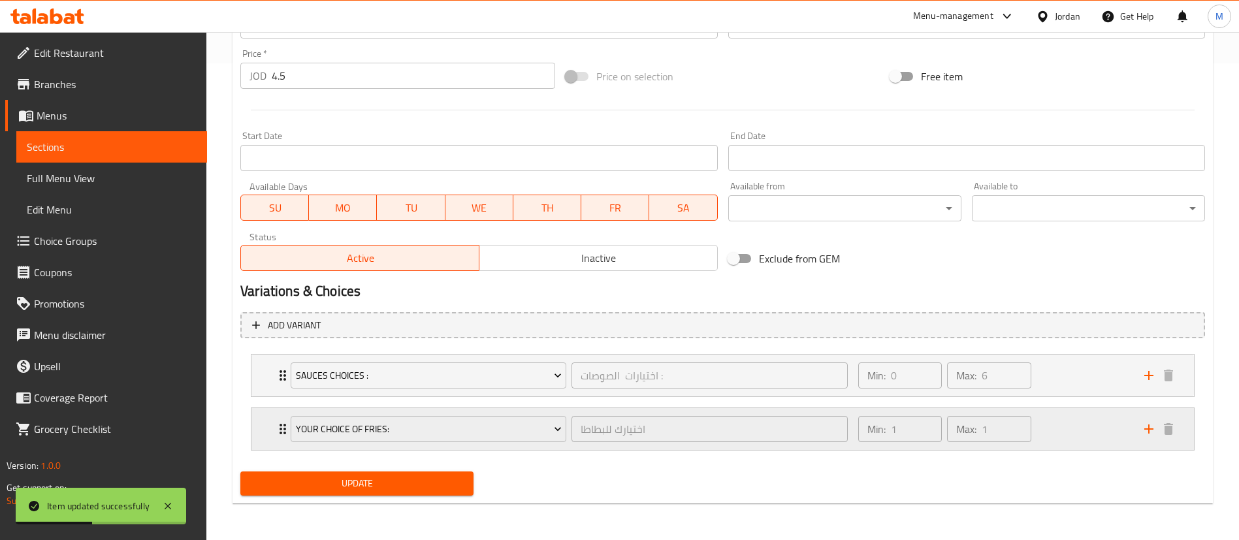
click at [1061, 437] on div "Min: 1 ​ Max: 1 ​" at bounding box center [993, 429] width 286 height 42
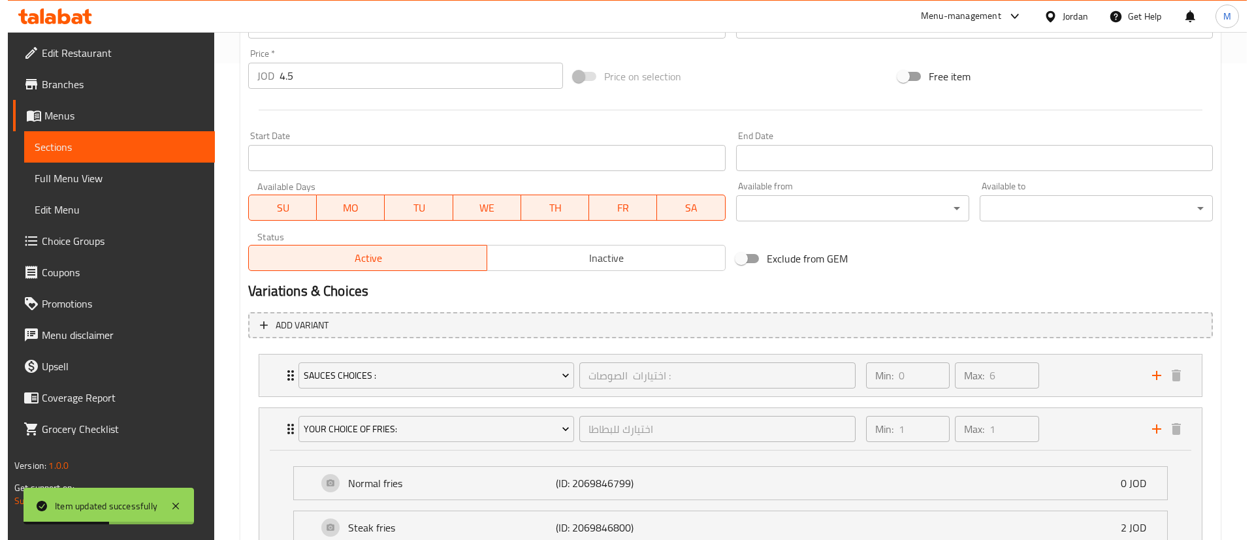
scroll to position [592, 0]
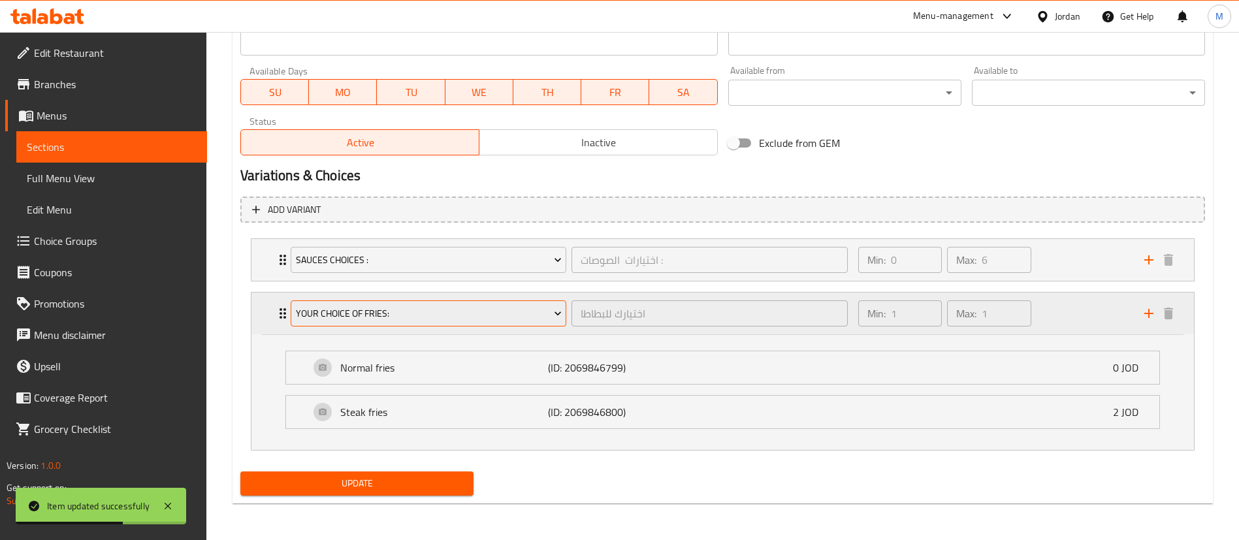
click at [479, 313] on span "YOUR CHOICE OF FRIES:" at bounding box center [429, 314] width 266 height 16
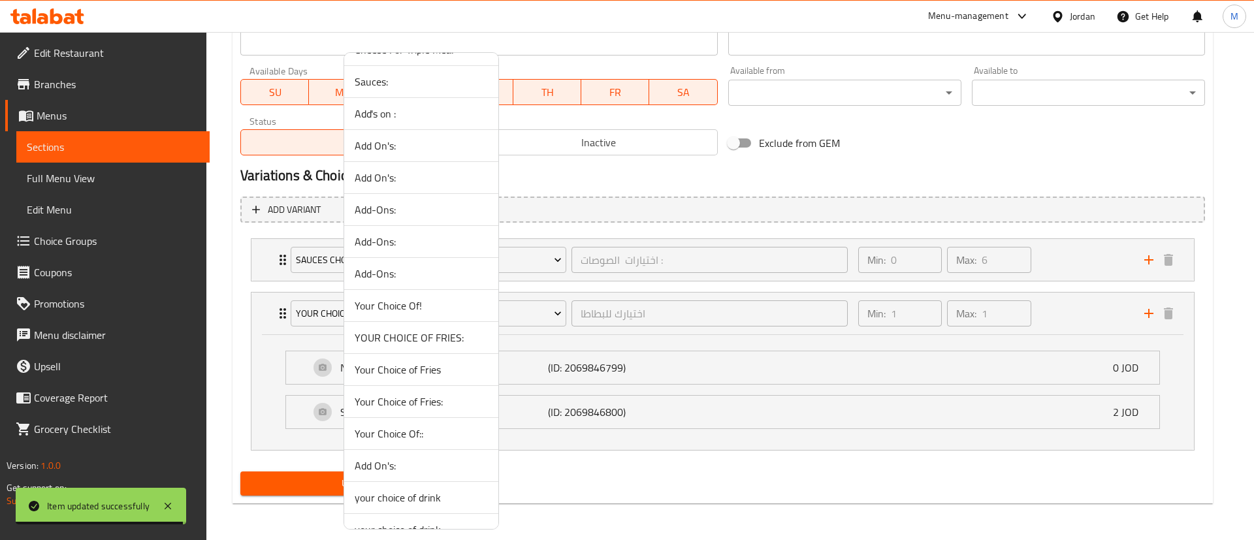
scroll to position [771, 0]
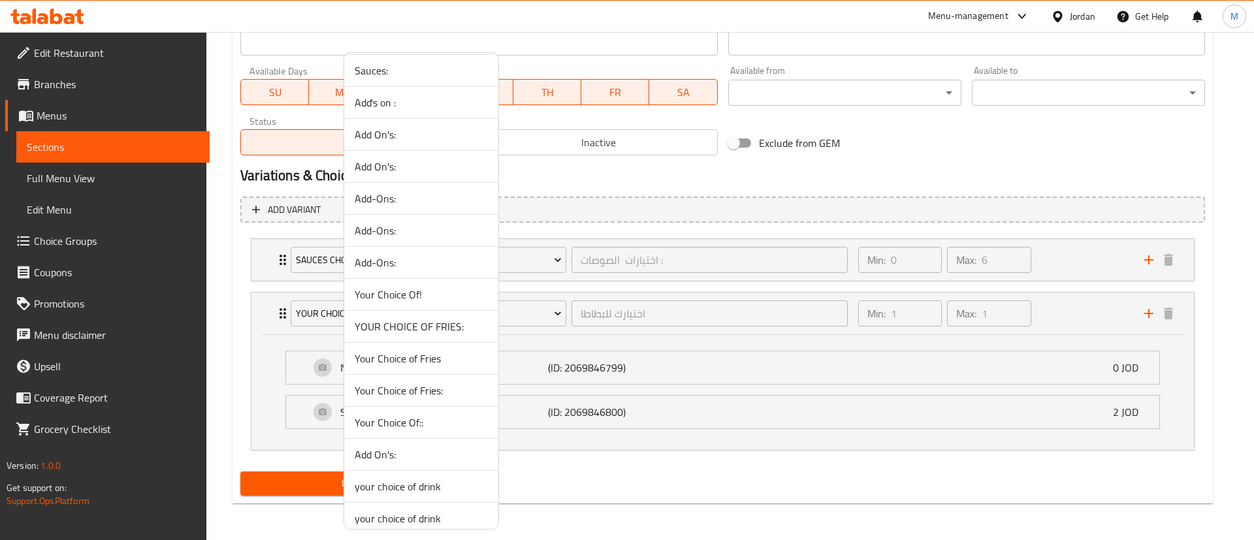
click at [414, 394] on span "Your Choice of Fries:" at bounding box center [421, 391] width 133 height 16
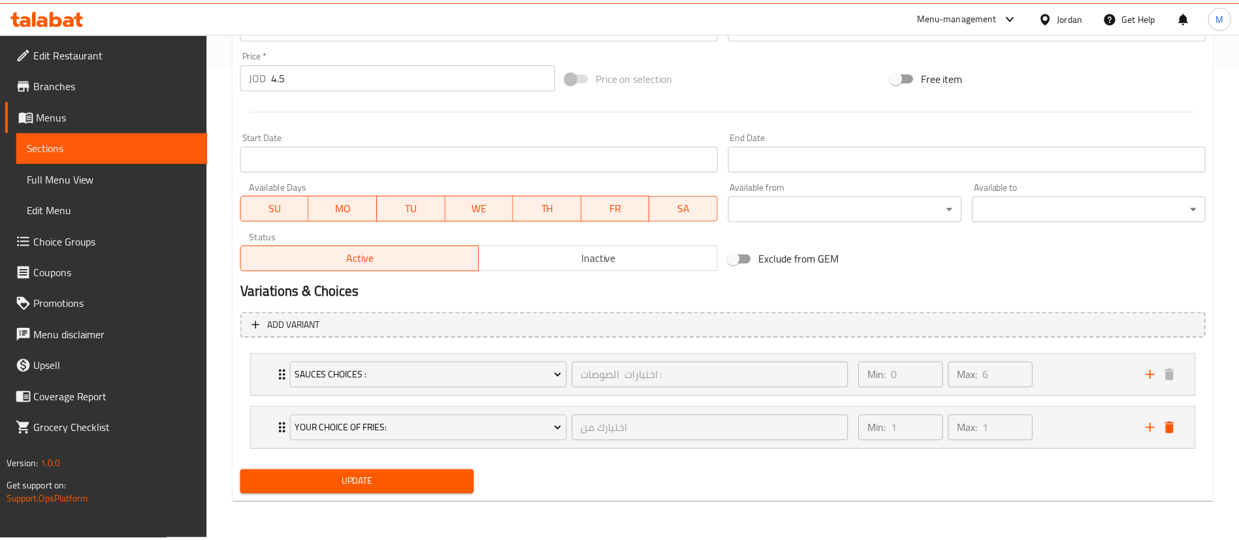
scroll to position [477, 0]
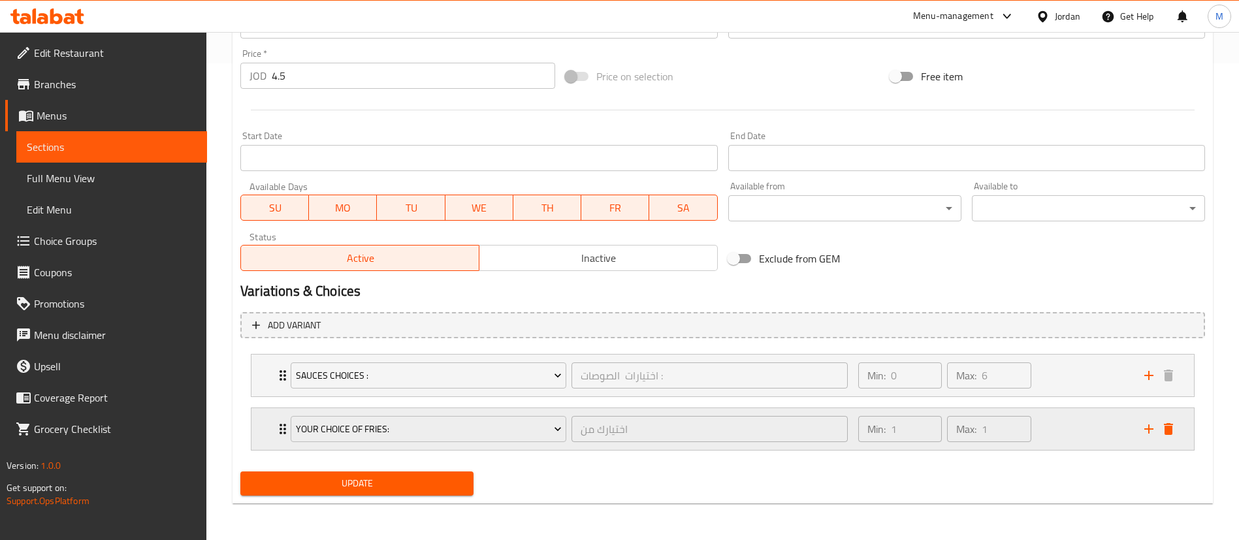
click at [1040, 419] on div "Min: 1 ​ Max: 1 ​" at bounding box center [993, 429] width 286 height 42
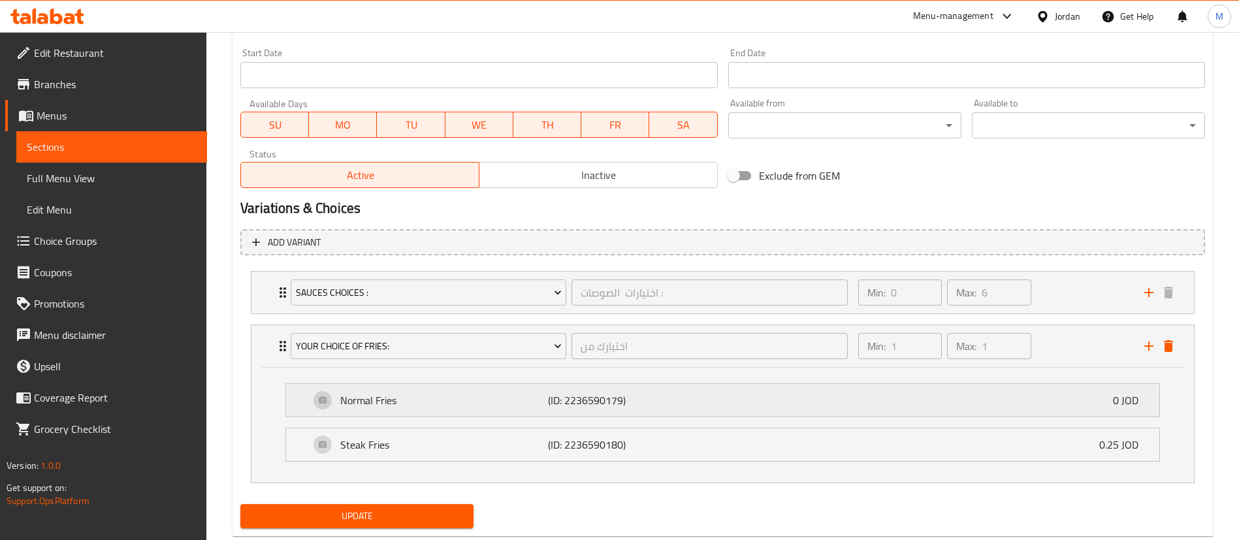
scroll to position [592, 0]
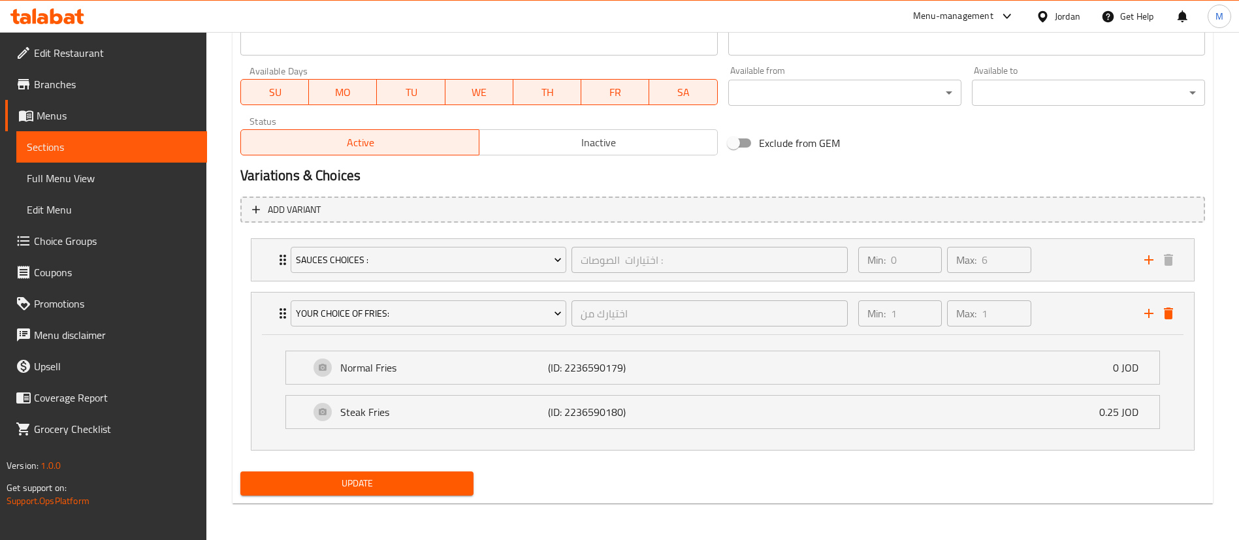
click at [411, 485] on span "Update" at bounding box center [357, 483] width 212 height 16
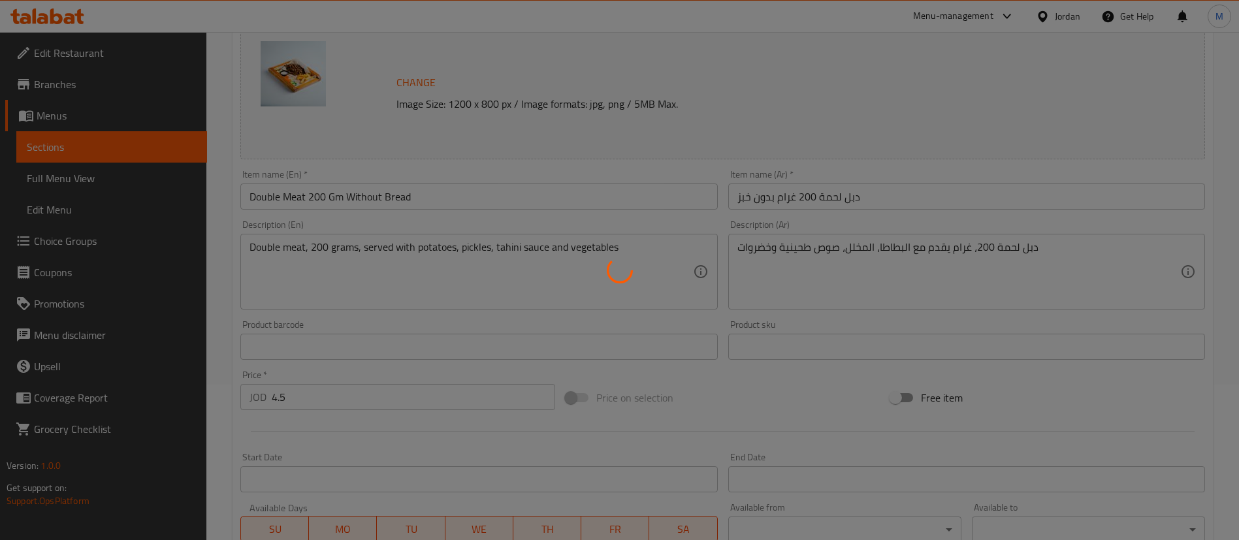
scroll to position [0, 0]
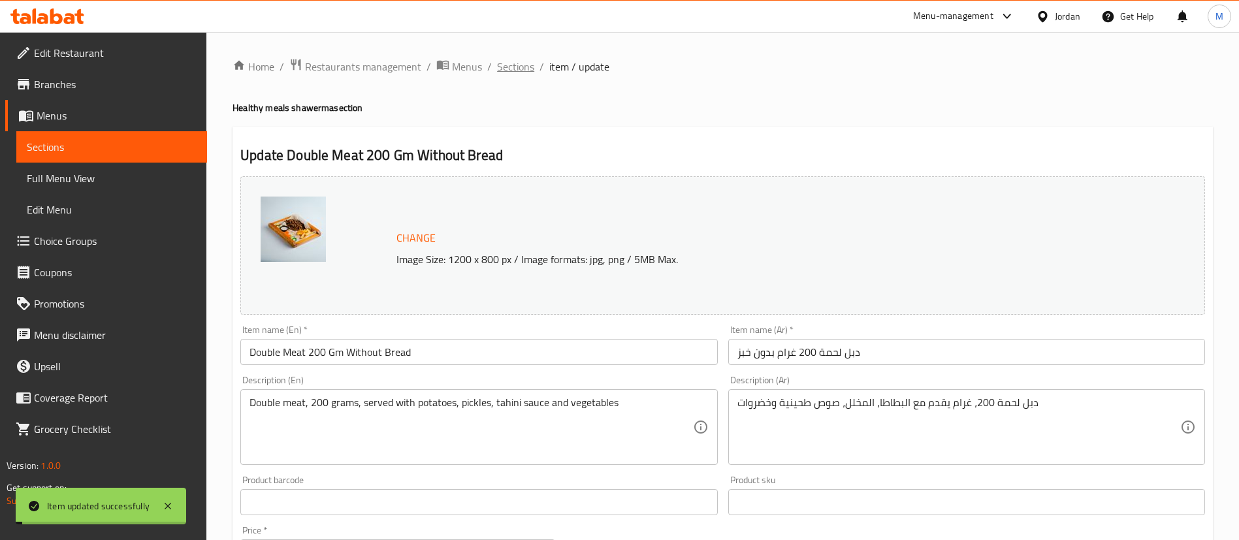
click at [522, 65] on span "Sections" at bounding box center [515, 67] width 37 height 16
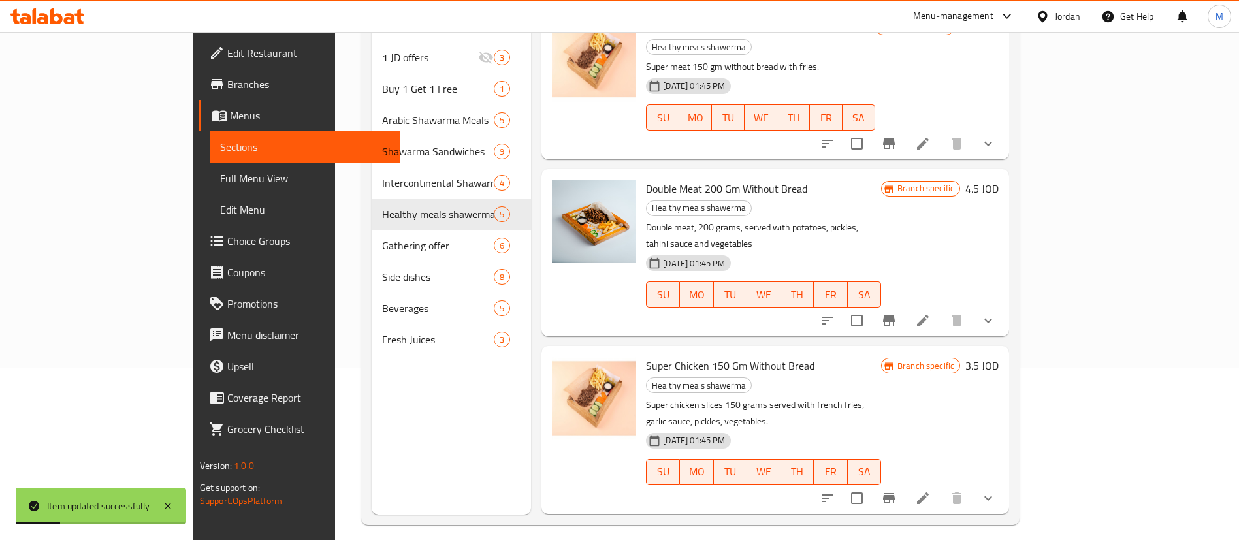
scroll to position [176, 0]
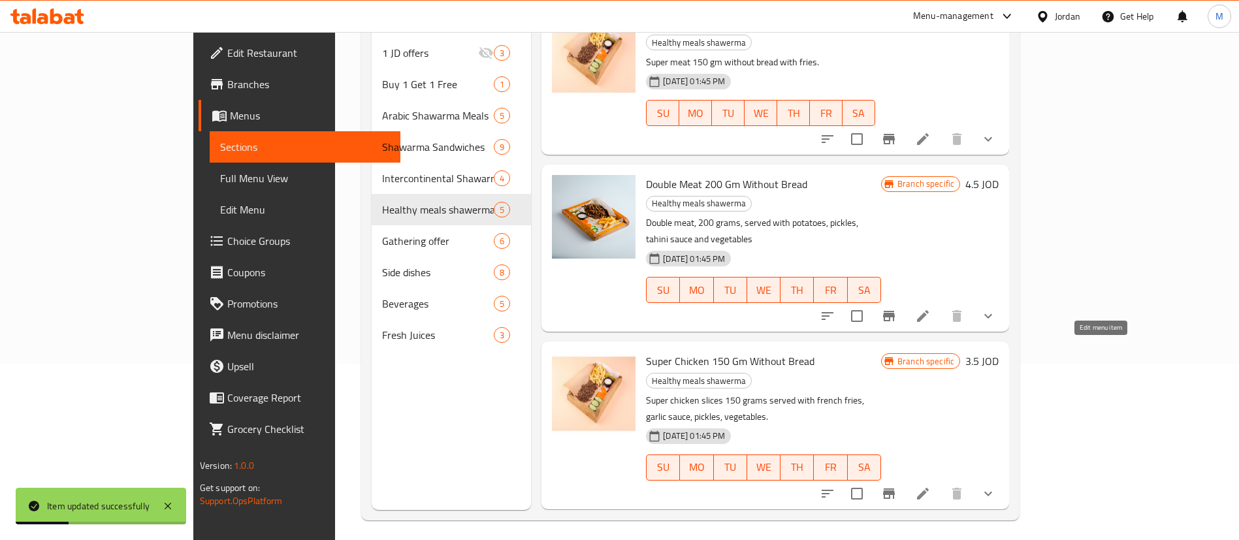
click at [931, 486] on icon at bounding box center [923, 494] width 16 height 16
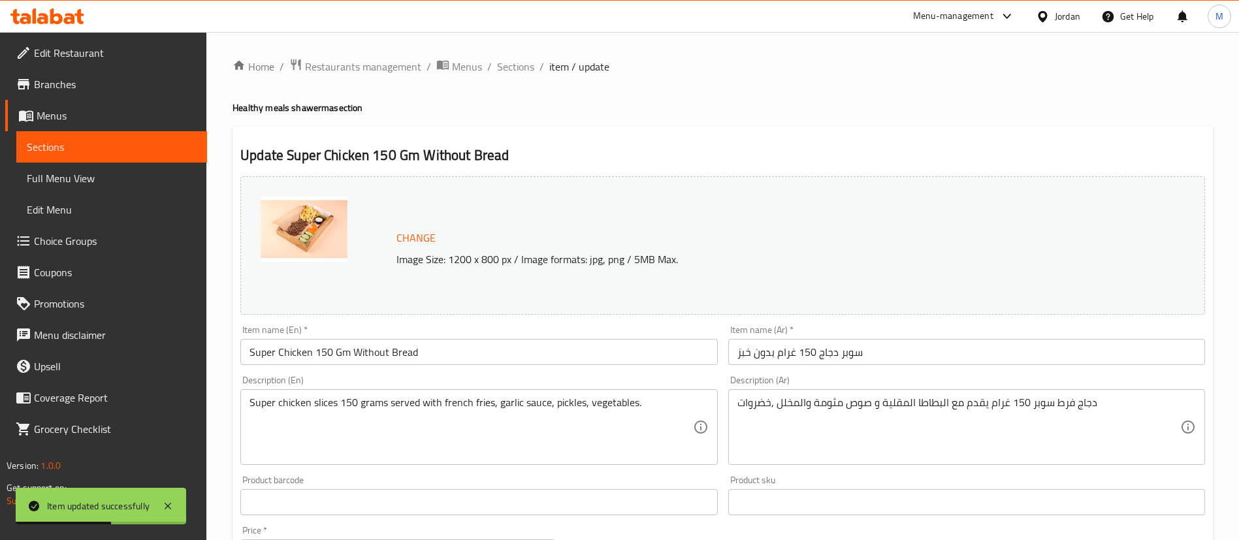
scroll to position [477, 0]
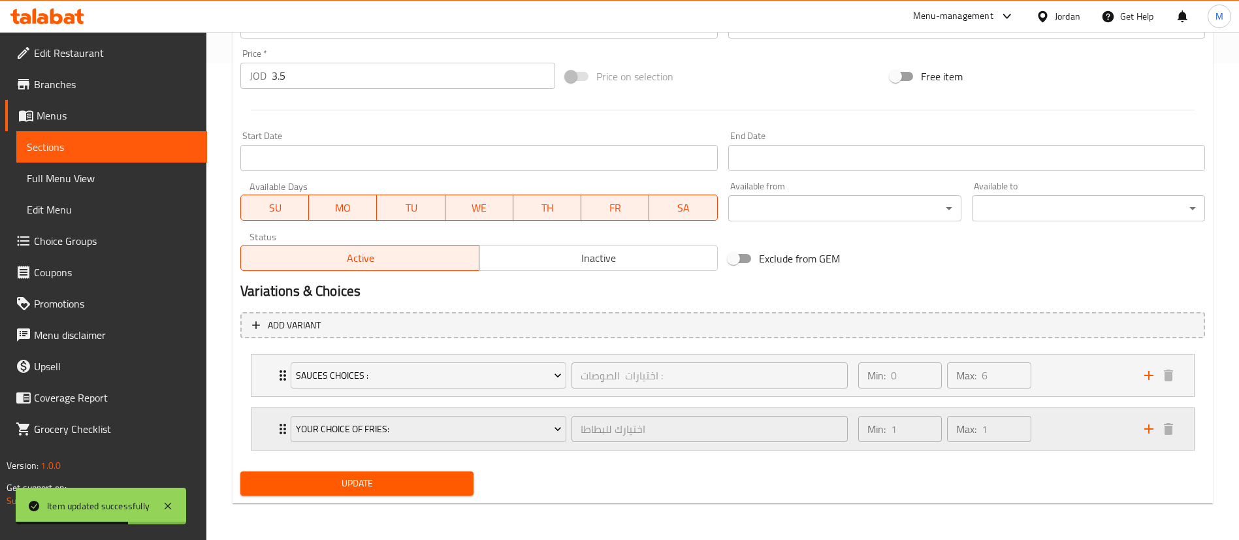
click at [1081, 440] on div "Min: 1 ​ Max: 1 ​" at bounding box center [993, 429] width 286 height 42
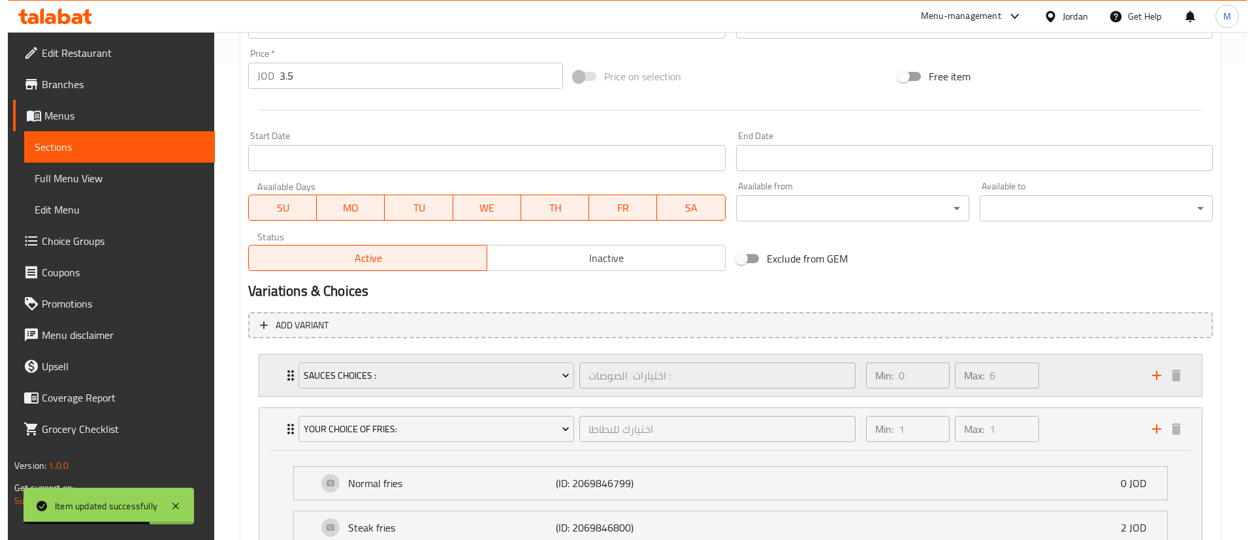
scroll to position [592, 0]
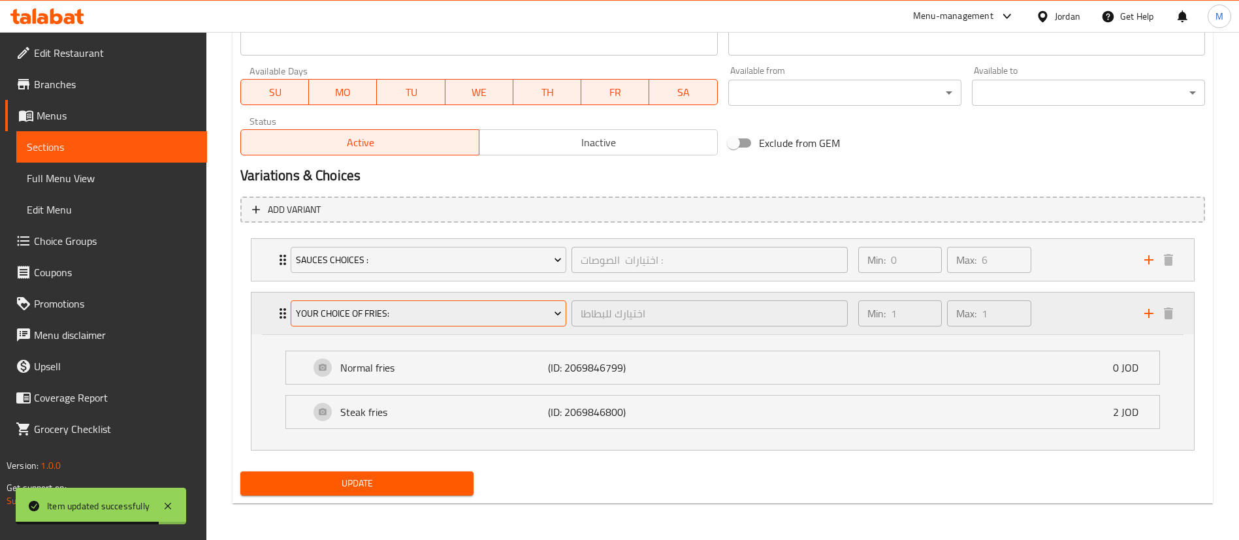
click at [415, 315] on span "YOUR CHOICE OF FRIES:" at bounding box center [429, 314] width 266 height 16
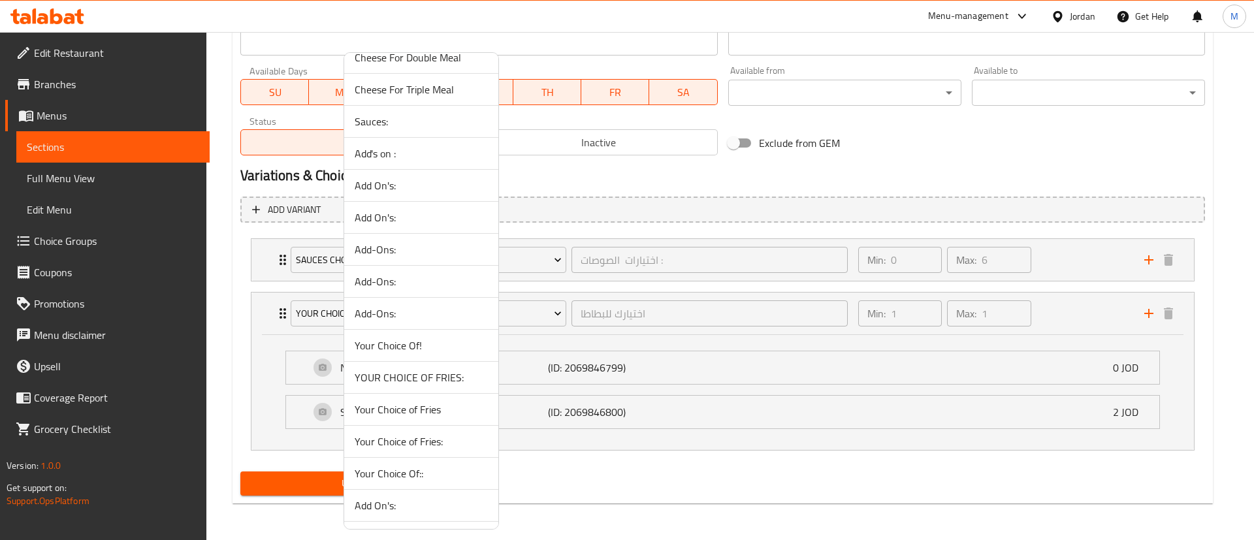
scroll to position [917, 0]
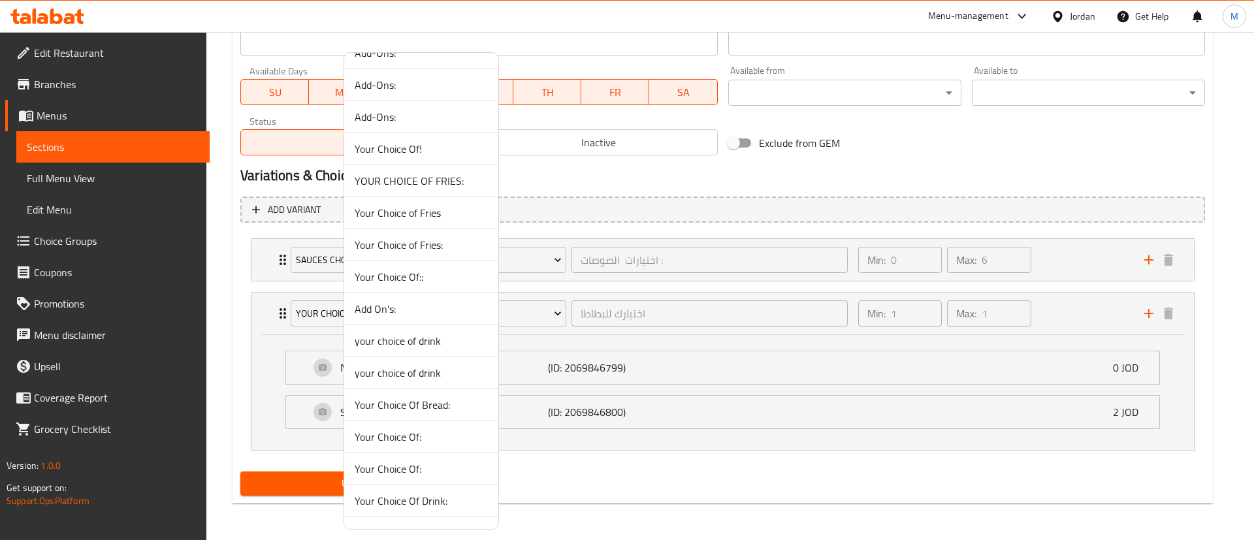
click at [421, 249] on span "Your Choice of Fries:" at bounding box center [421, 245] width 133 height 16
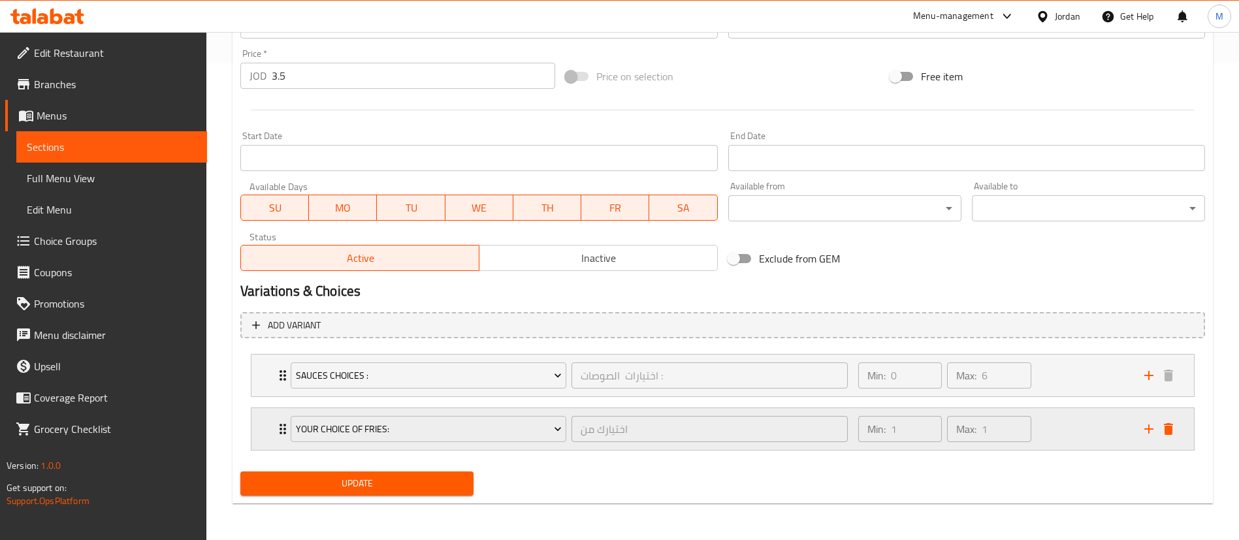
click at [1074, 439] on div "Min: 1 ​ Max: 1 ​" at bounding box center [993, 429] width 286 height 42
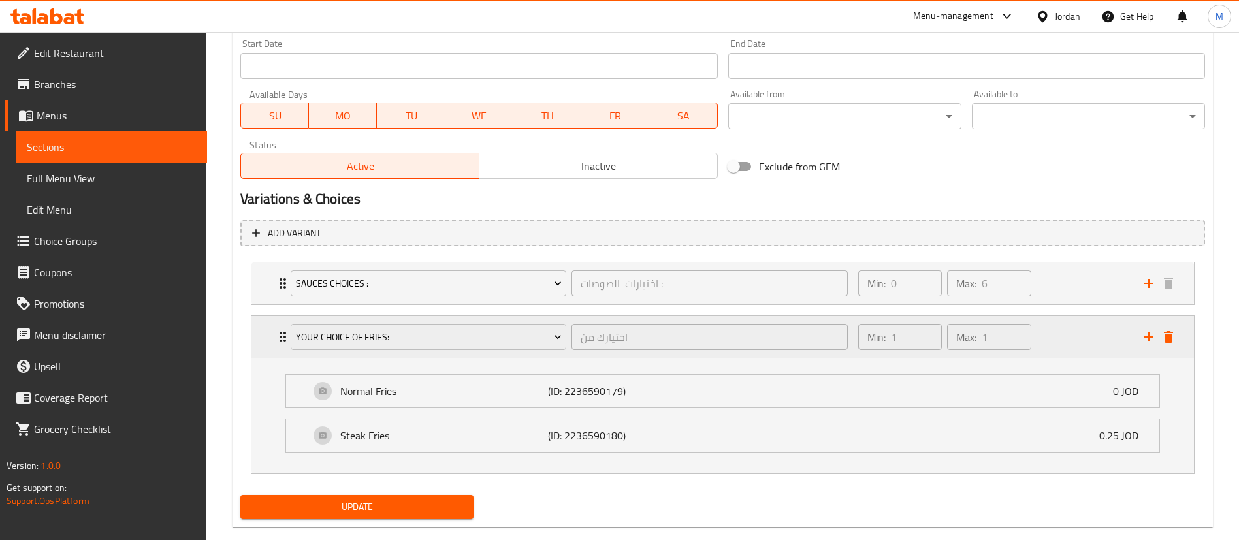
scroll to position [592, 0]
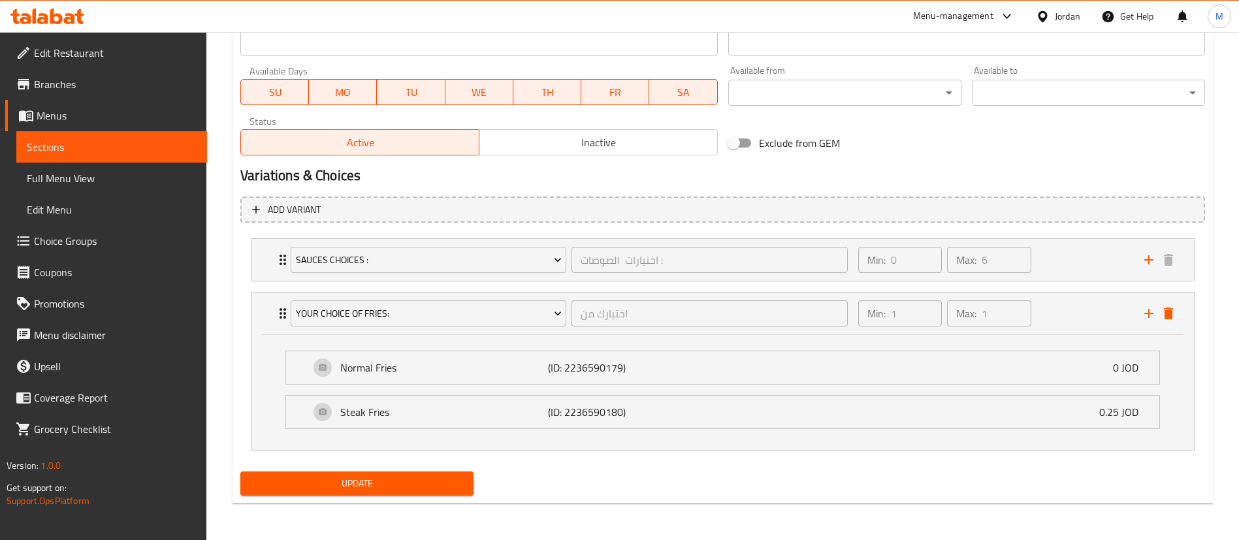
click at [423, 488] on span "Update" at bounding box center [357, 483] width 212 height 16
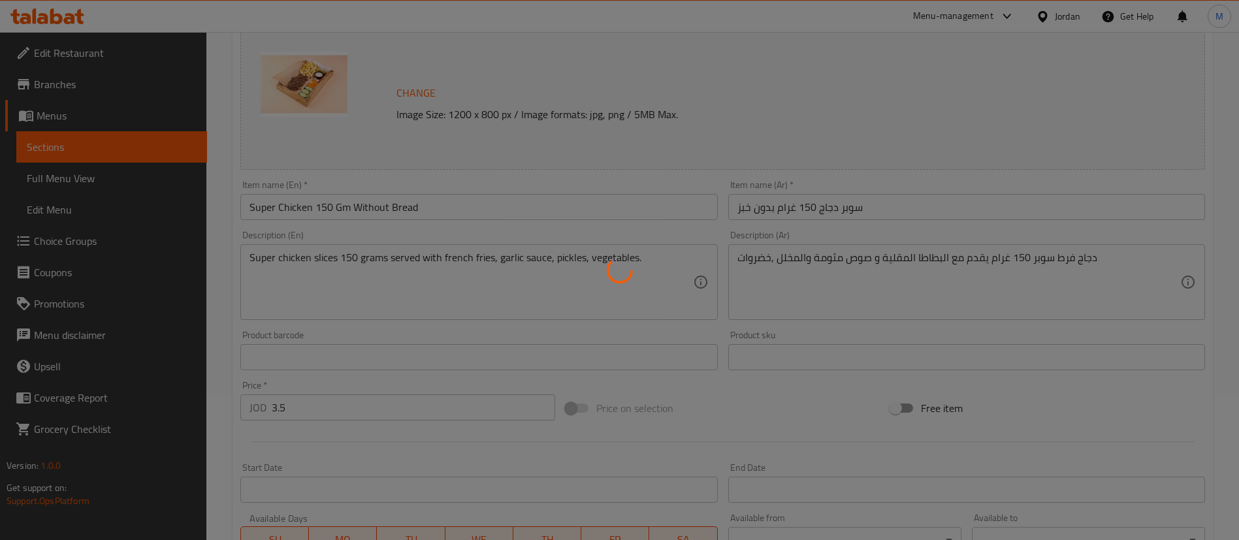
scroll to position [0, 0]
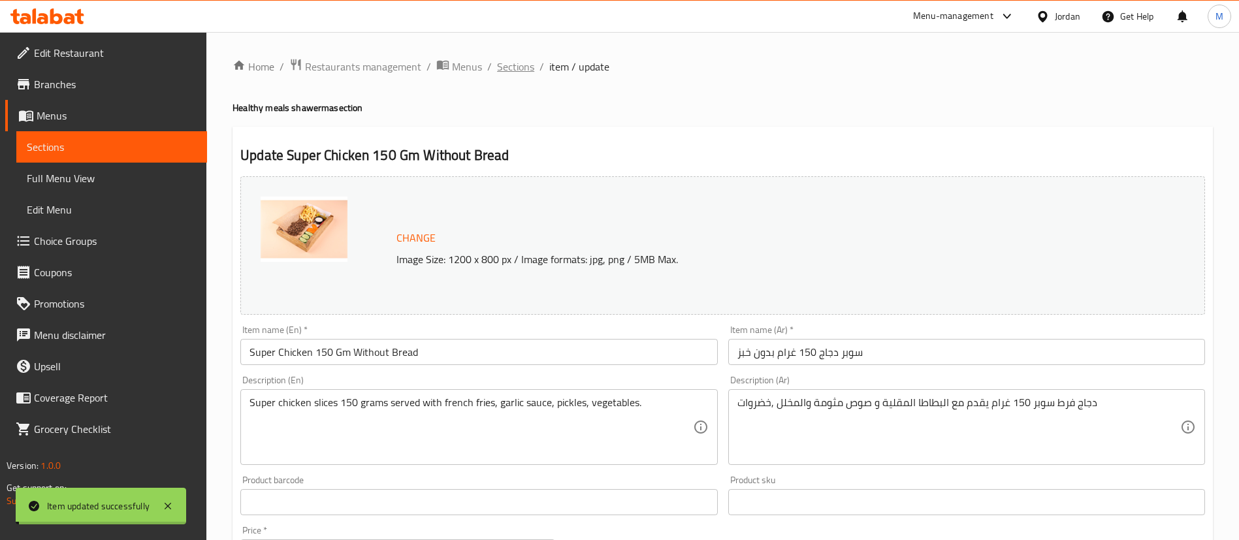
click at [525, 65] on span "Sections" at bounding box center [515, 67] width 37 height 16
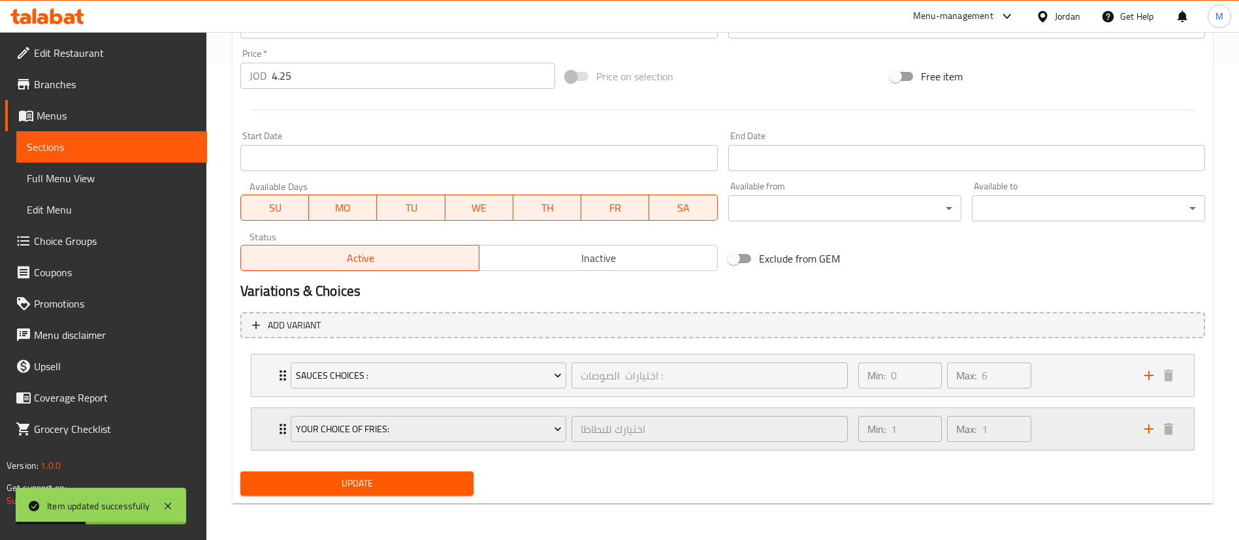
click at [1070, 425] on div "Min: 1 ​ Max: 1 ​" at bounding box center [993, 429] width 286 height 42
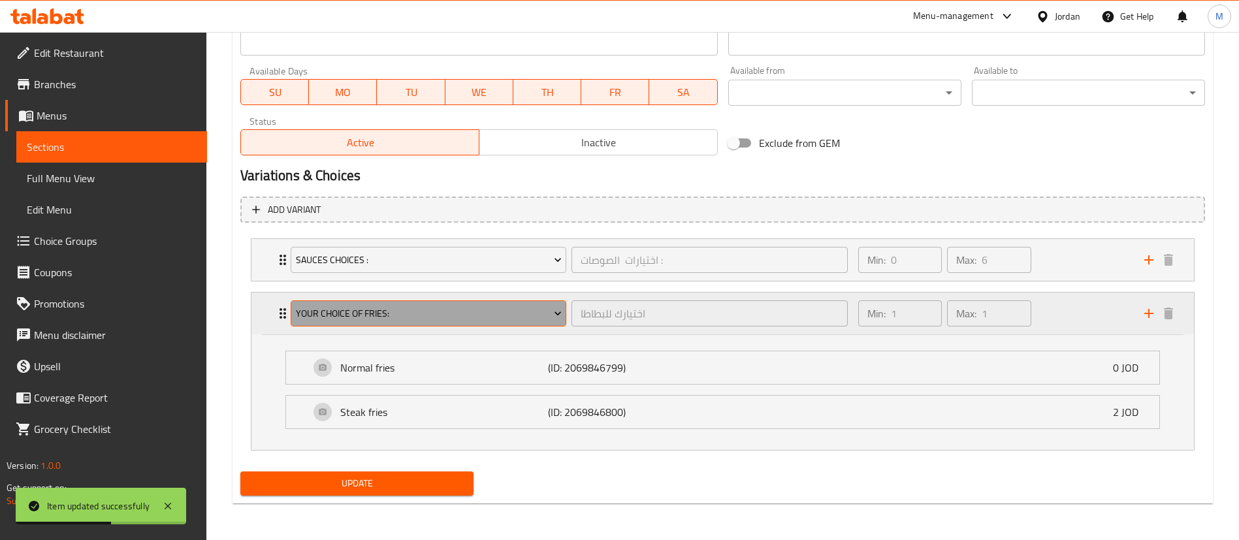
click at [450, 313] on span "YOUR CHOICE OF FRIES:" at bounding box center [429, 314] width 266 height 16
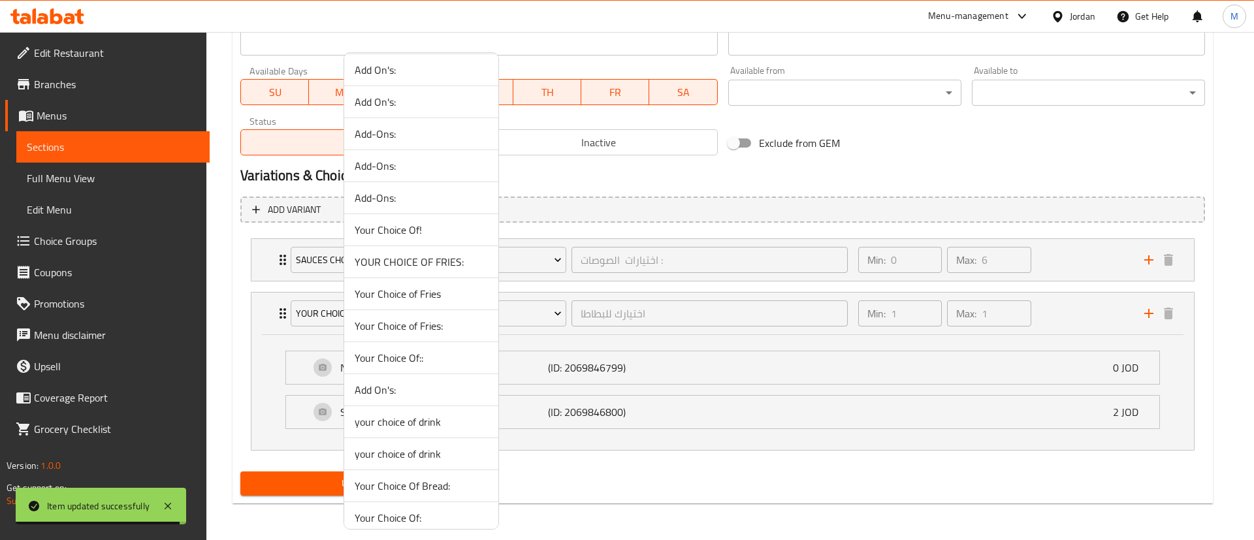
click at [421, 330] on span "Your Choice of Fries:" at bounding box center [421, 326] width 133 height 16
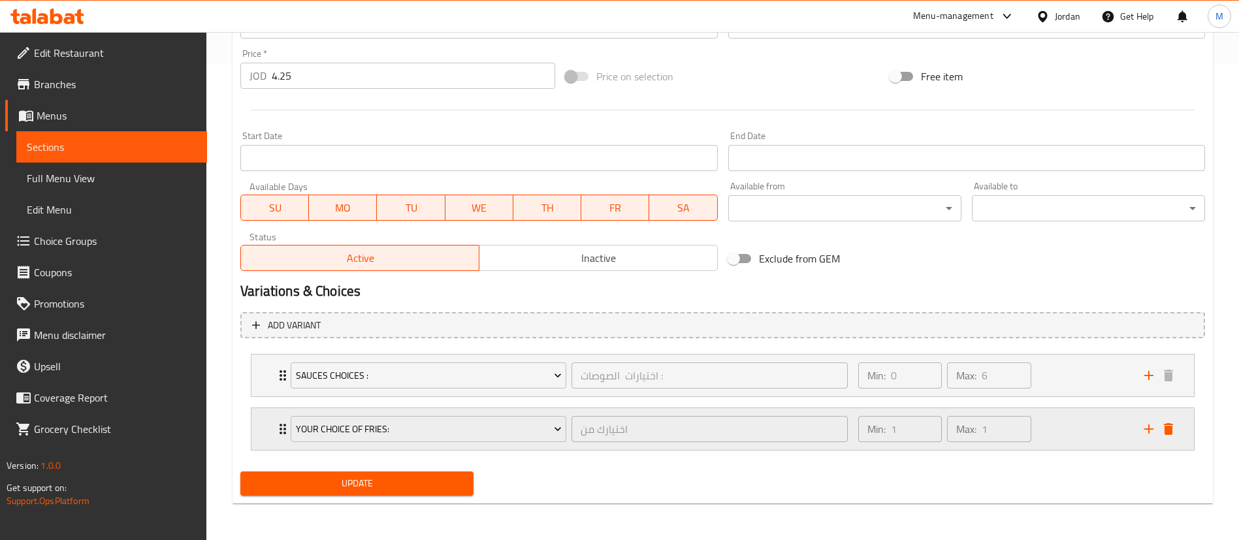
click at [1070, 428] on div "Min: 1 ​ Max: 1 ​" at bounding box center [993, 429] width 286 height 42
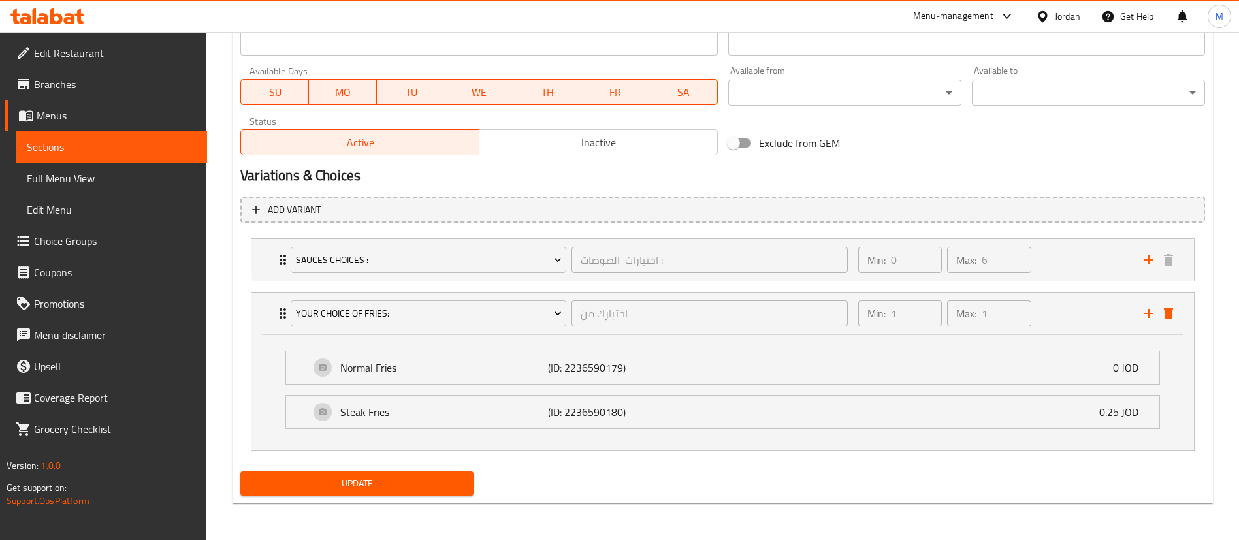
click at [400, 489] on span "Update" at bounding box center [357, 483] width 212 height 16
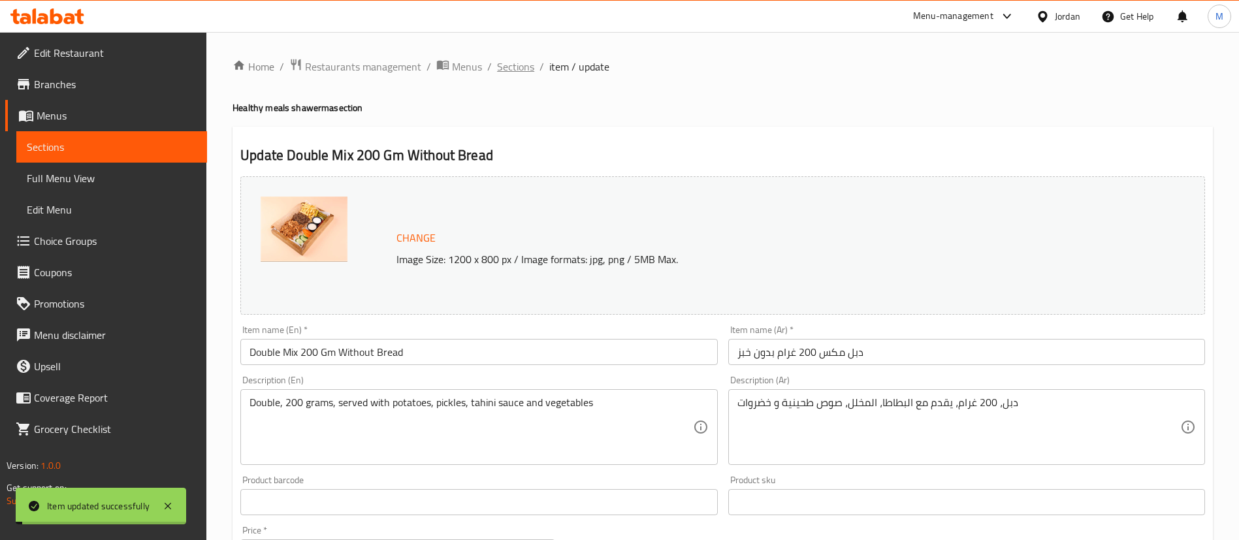
click at [515, 74] on span "Sections" at bounding box center [515, 67] width 37 height 16
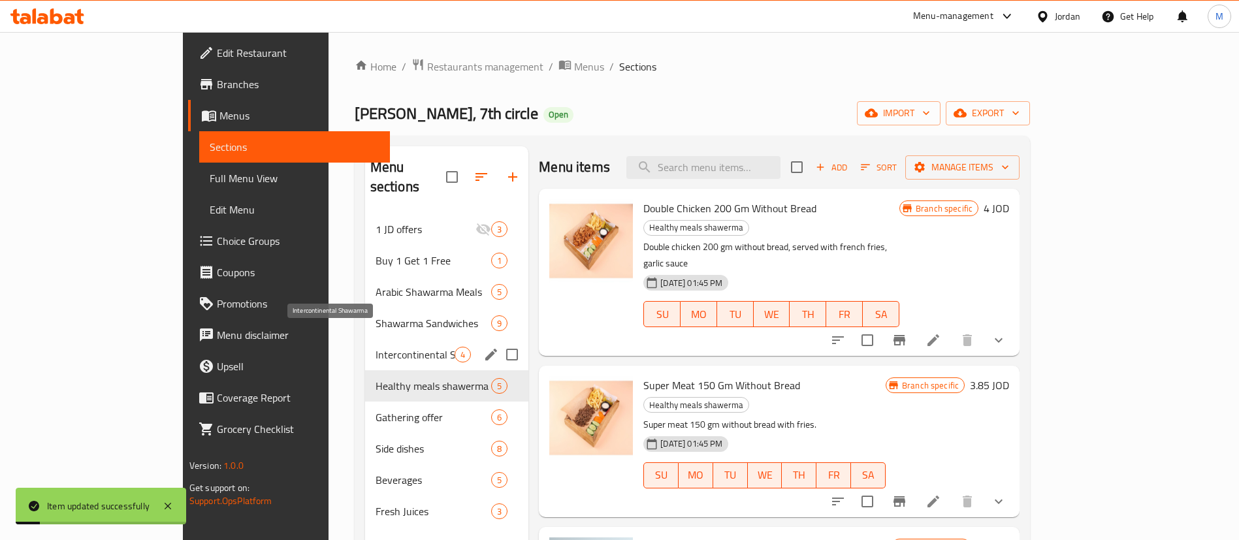
click at [376, 347] on span "Intercontinental Shawarma" at bounding box center [415, 355] width 79 height 16
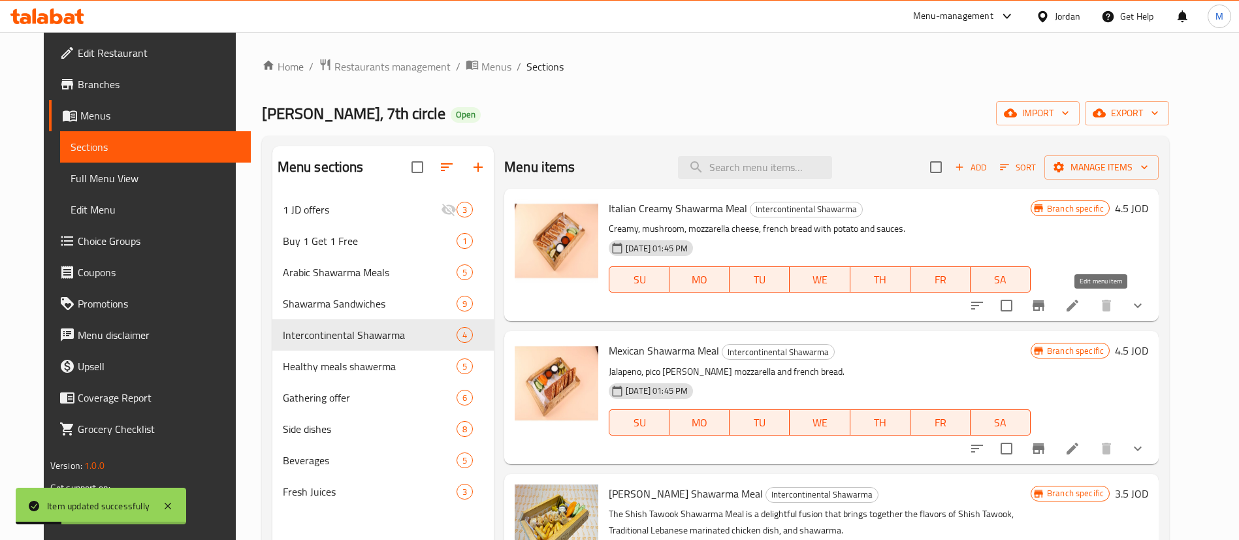
click at [1078, 302] on icon at bounding box center [1072, 306] width 12 height 12
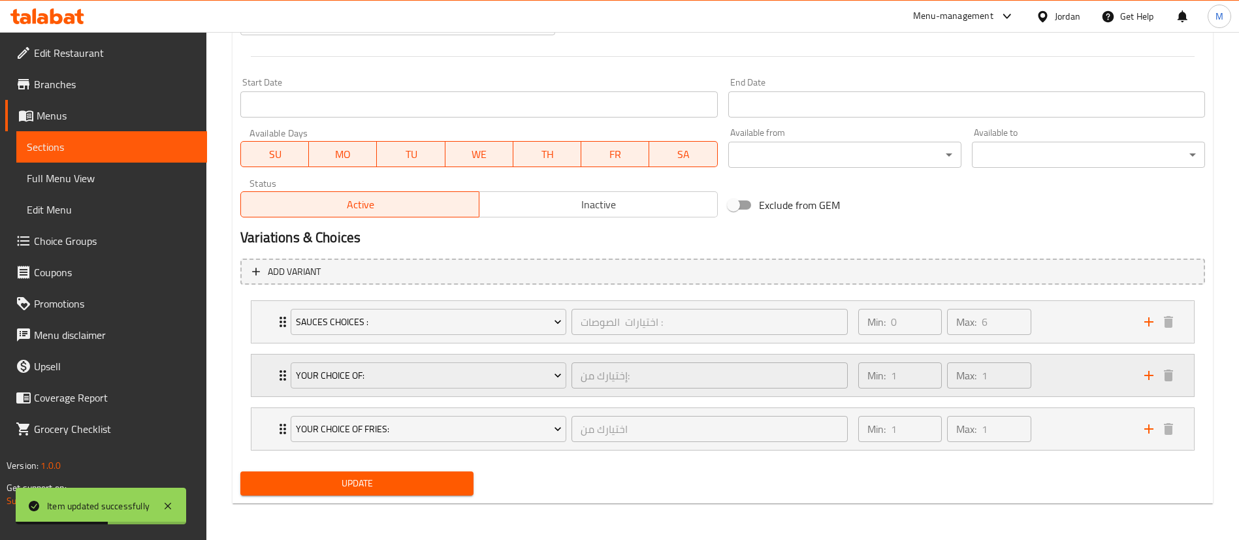
click at [1073, 376] on div "Min: 1 ​ Max: 1 ​" at bounding box center [993, 376] width 286 height 42
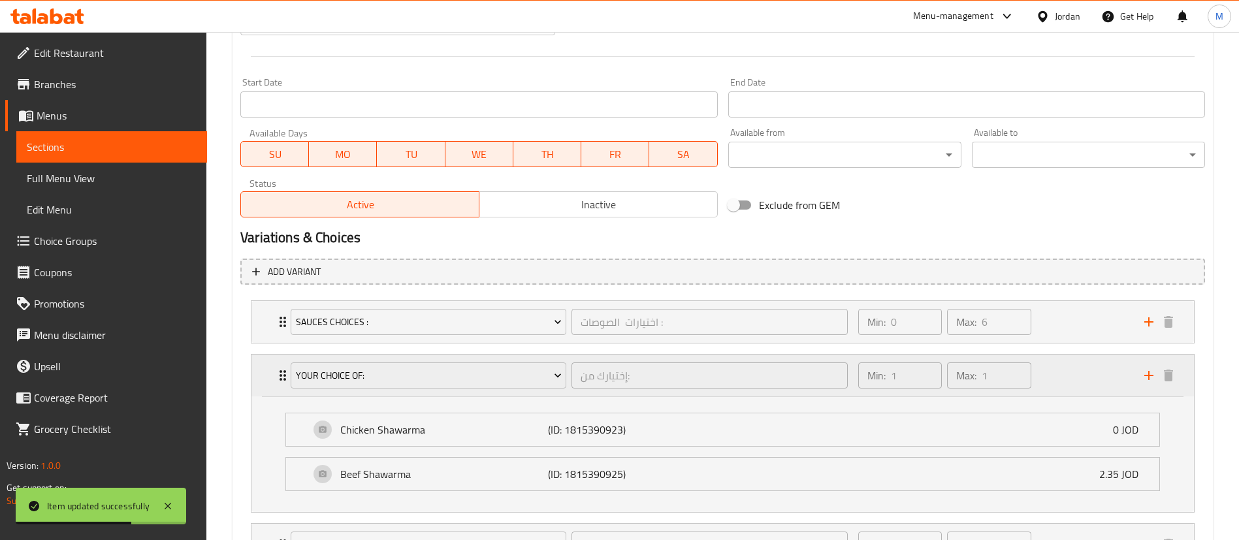
click at [1073, 376] on div "Min: 1 ​ Max: 1 ​" at bounding box center [993, 376] width 286 height 42
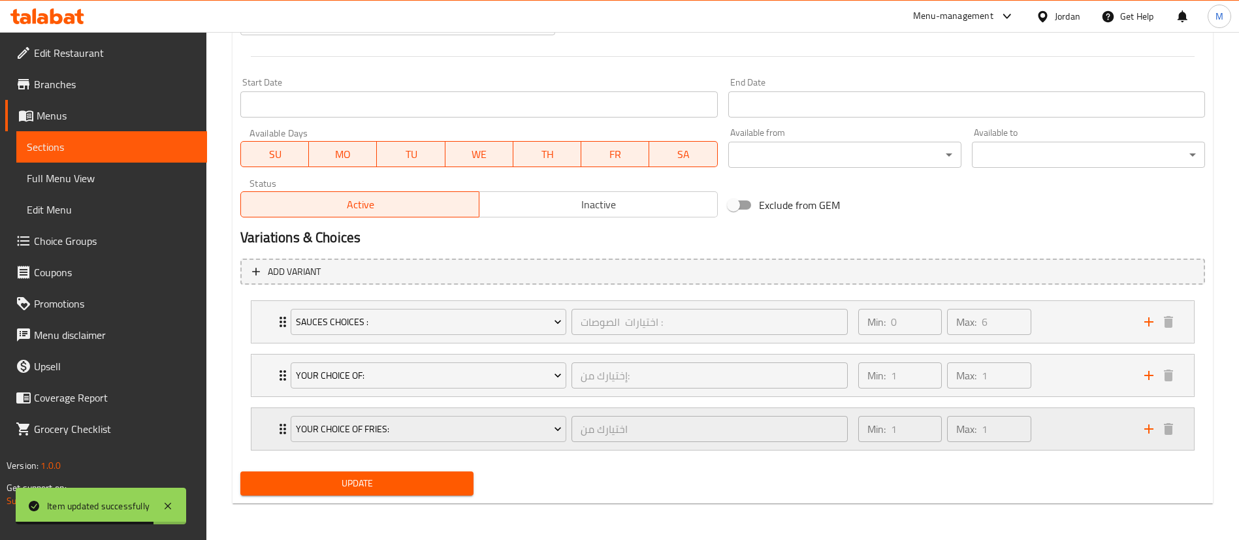
click at [1067, 423] on div "Min: 1 ​ Max: 1 ​" at bounding box center [993, 429] width 286 height 42
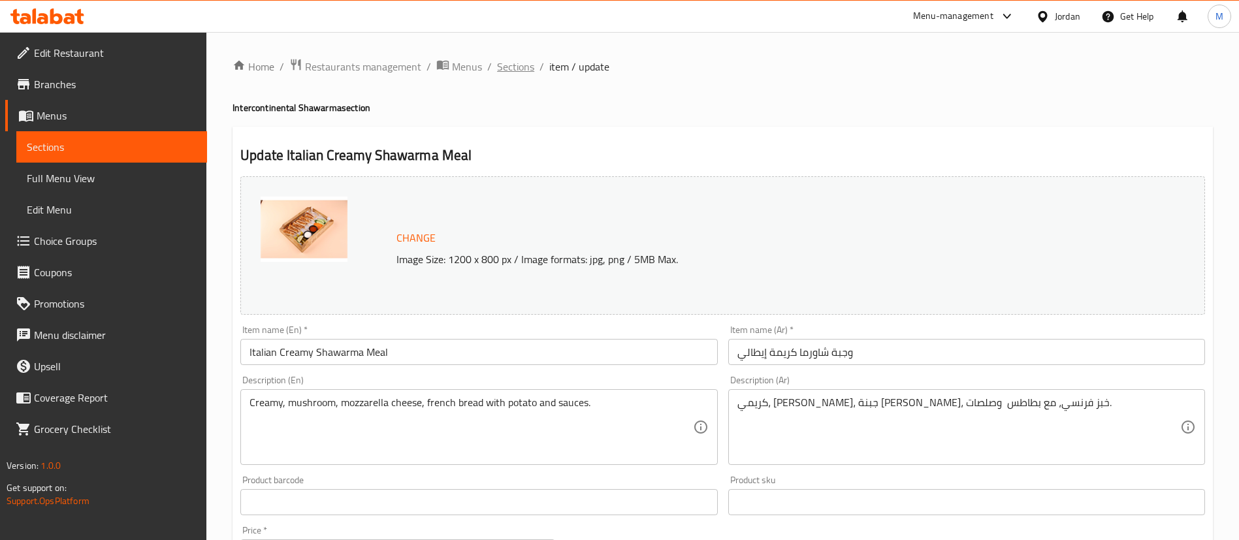
click at [512, 69] on span "Sections" at bounding box center [515, 67] width 37 height 16
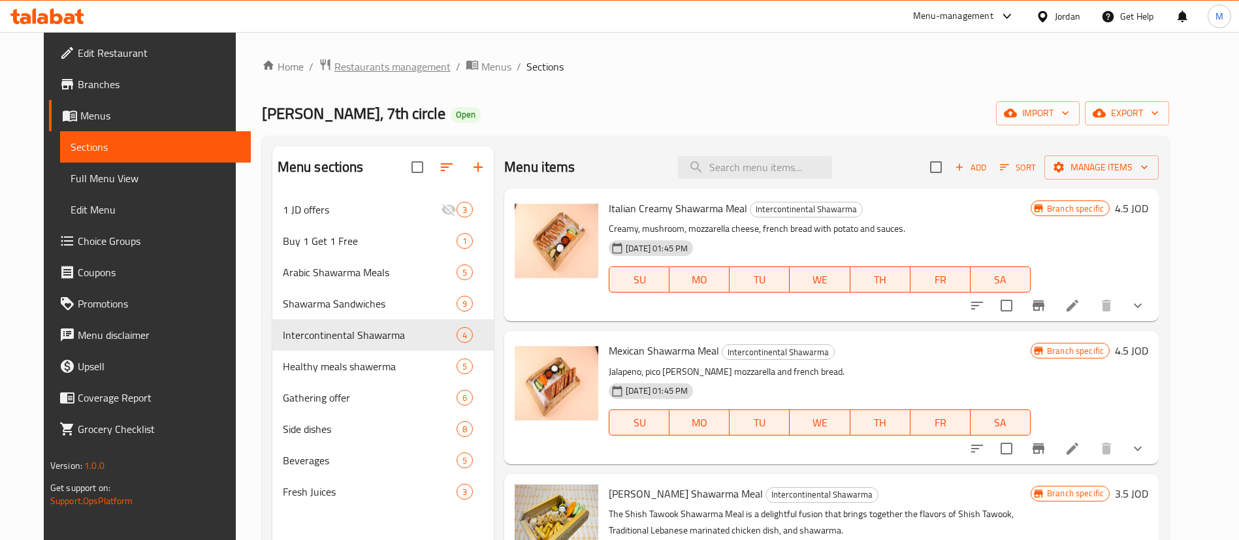
click at [362, 64] on span "Restaurants management" at bounding box center [392, 67] width 116 height 16
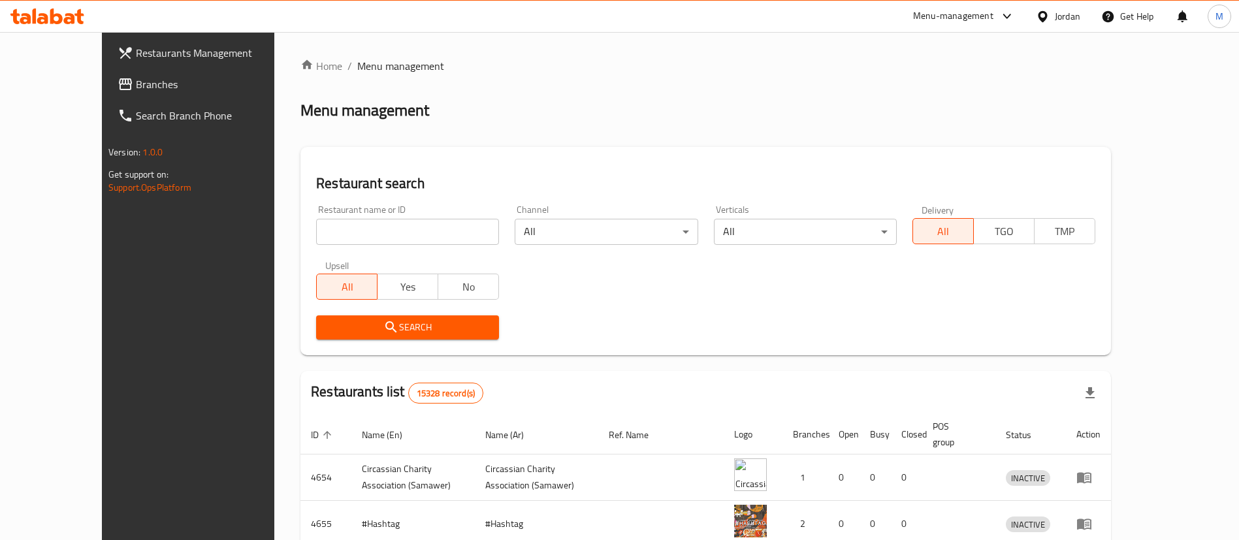
click at [393, 251] on div "Restaurant name or ID Restaurant name or ID" at bounding box center [407, 225] width 199 height 56
click at [393, 240] on input "search" at bounding box center [407, 232] width 183 height 26
type input "El PATRON"
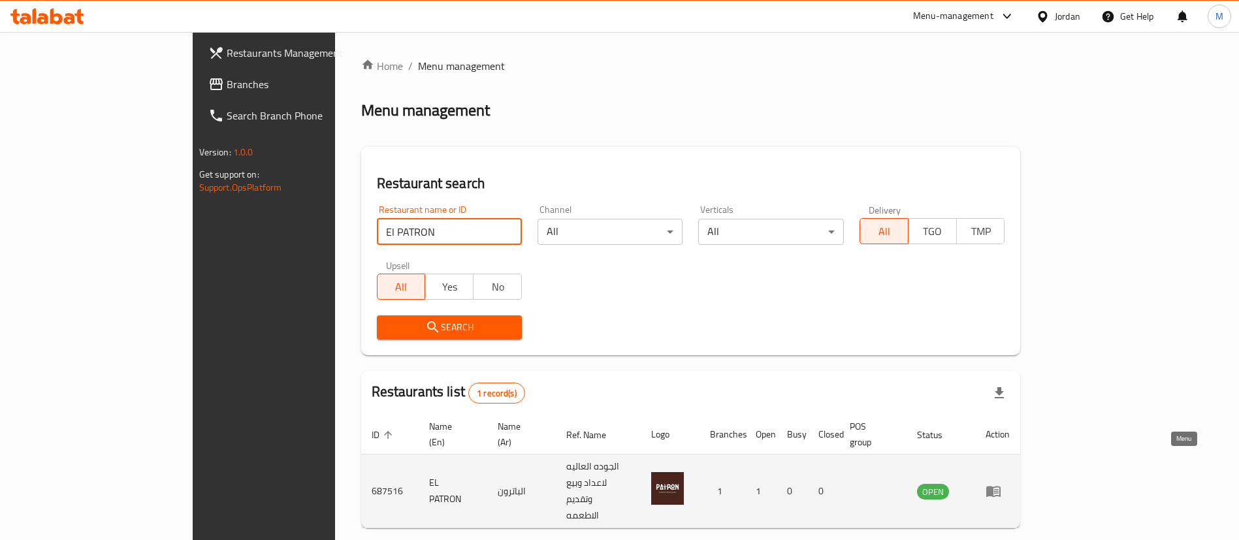
click at [1010, 483] on link "enhanced table" at bounding box center [997, 491] width 24 height 16
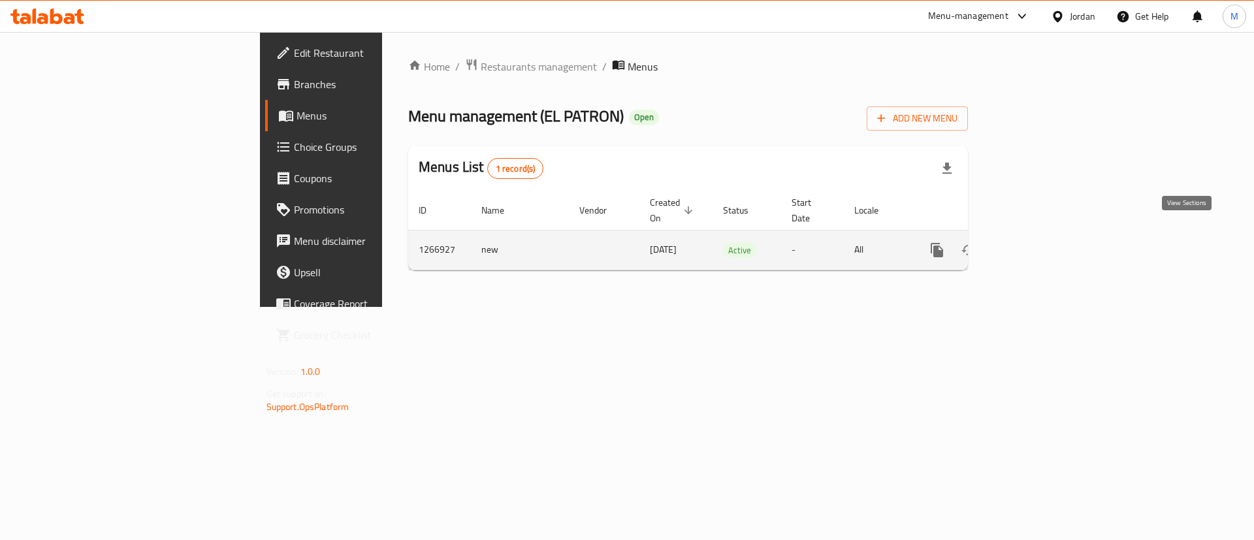
click at [1047, 234] on link "enhanced table" at bounding box center [1031, 249] width 31 height 31
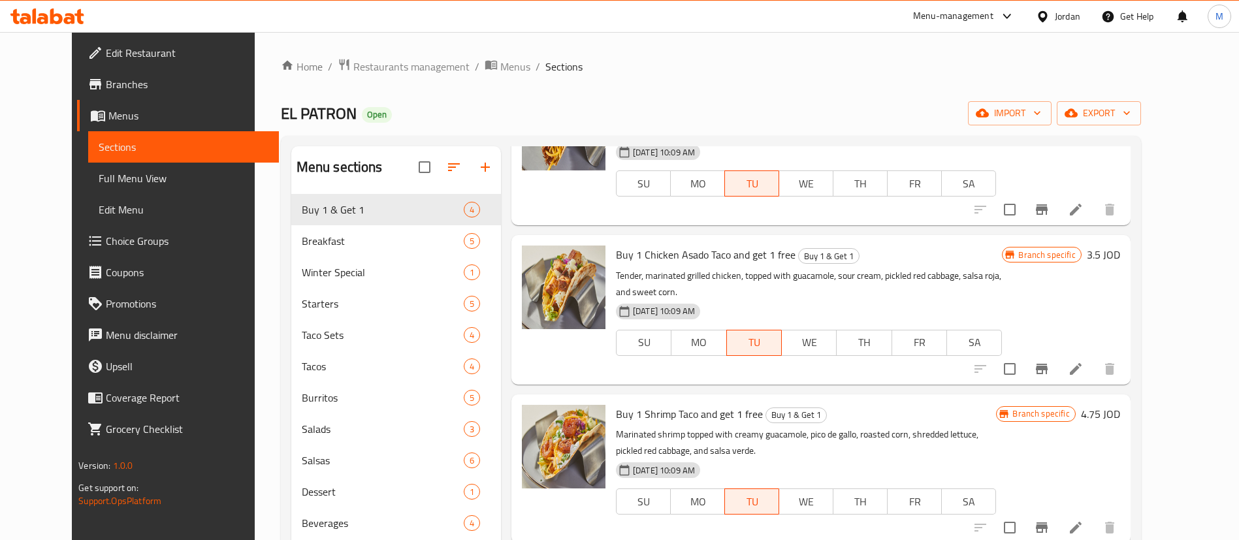
scroll to position [183, 0]
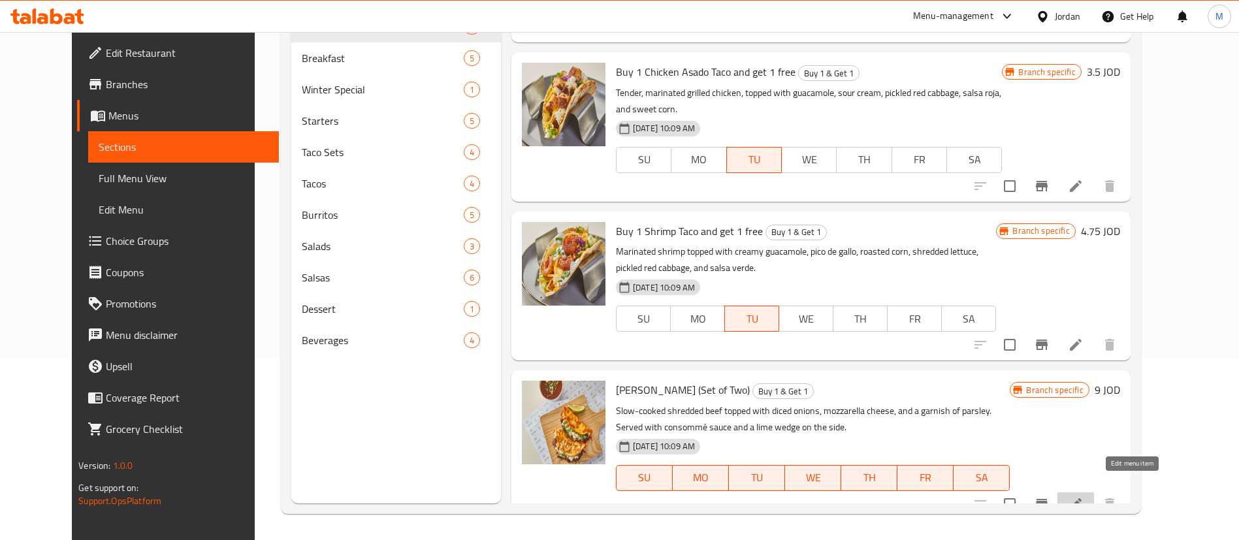
click at [1083, 496] on icon at bounding box center [1076, 504] width 16 height 16
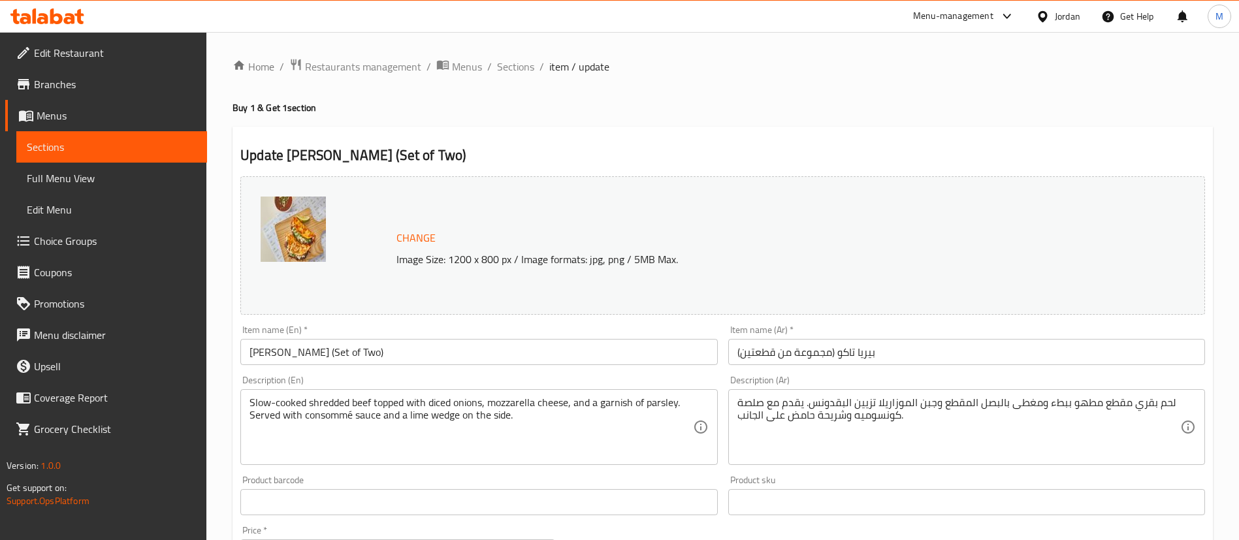
click at [733, 357] on input "بيريا تاكو (مجموعة من قطعتين)" at bounding box center [966, 352] width 477 height 26
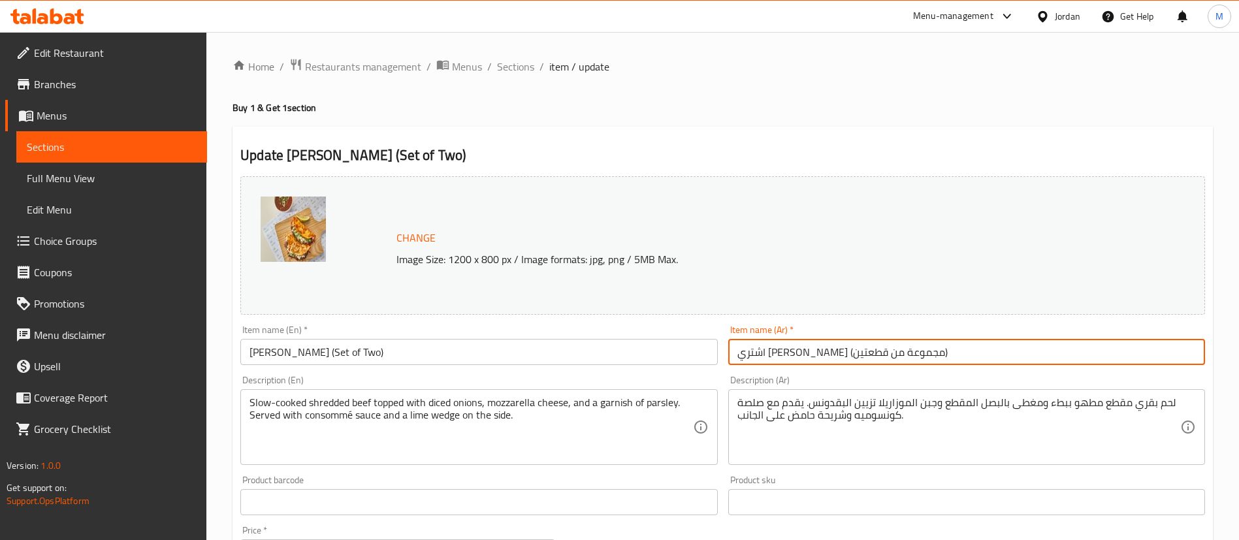
click at [1013, 353] on input "اشتري [PERSON_NAME] (مجموعة من قطعتين)" at bounding box center [966, 352] width 477 height 26
type input "اشتري [PERSON_NAME] (مجموعة من قطعتين) واحصل على الثنية مجانا"
click at [243, 345] on input "[PERSON_NAME] (Set of Two)" at bounding box center [478, 352] width 477 height 26
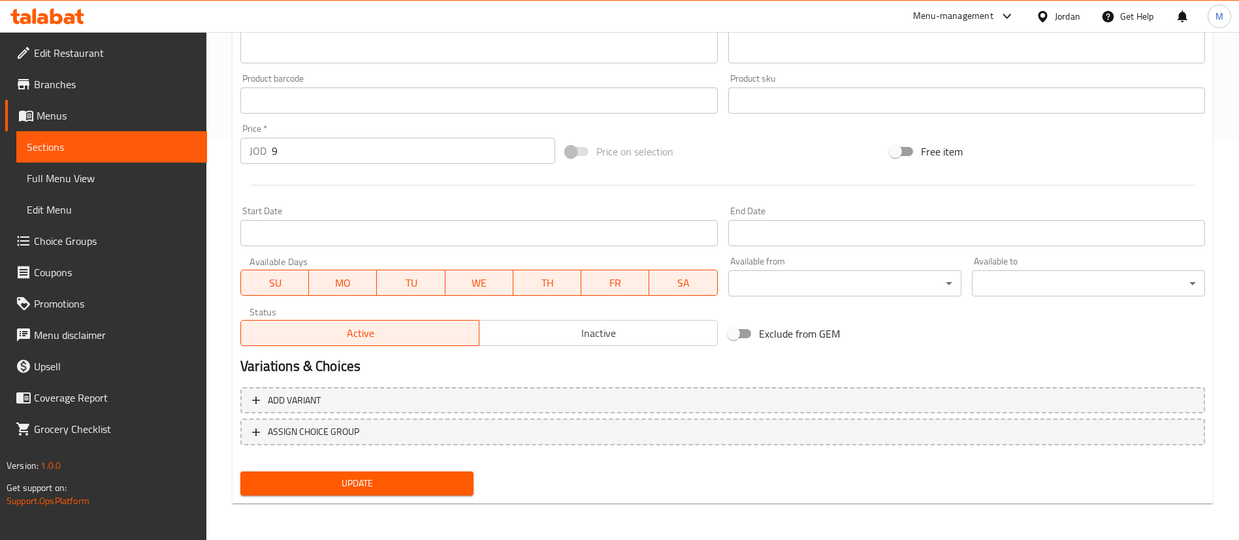
type input "Buy 1 Birria Taco (Set of Two) and get 1 free"
click at [408, 487] on span "Update" at bounding box center [357, 483] width 212 height 16
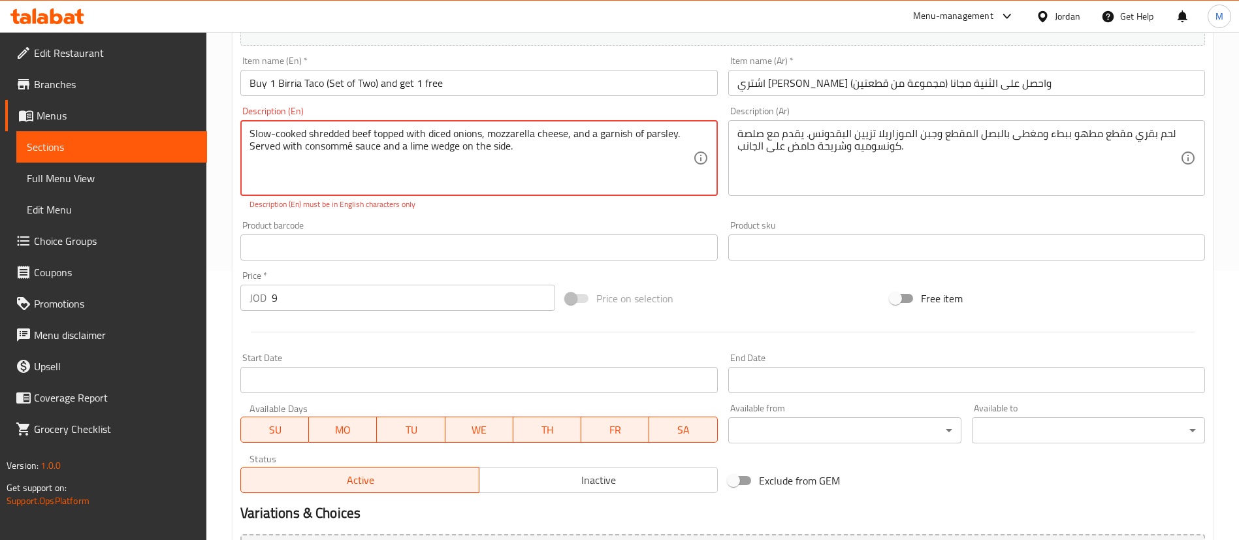
scroll to position [267, 0]
click at [276, 135] on textarea "Slow-cooked shredded beef topped with diced onions, mozzarella cheese, and a ga…" at bounding box center [470, 160] width 443 height 62
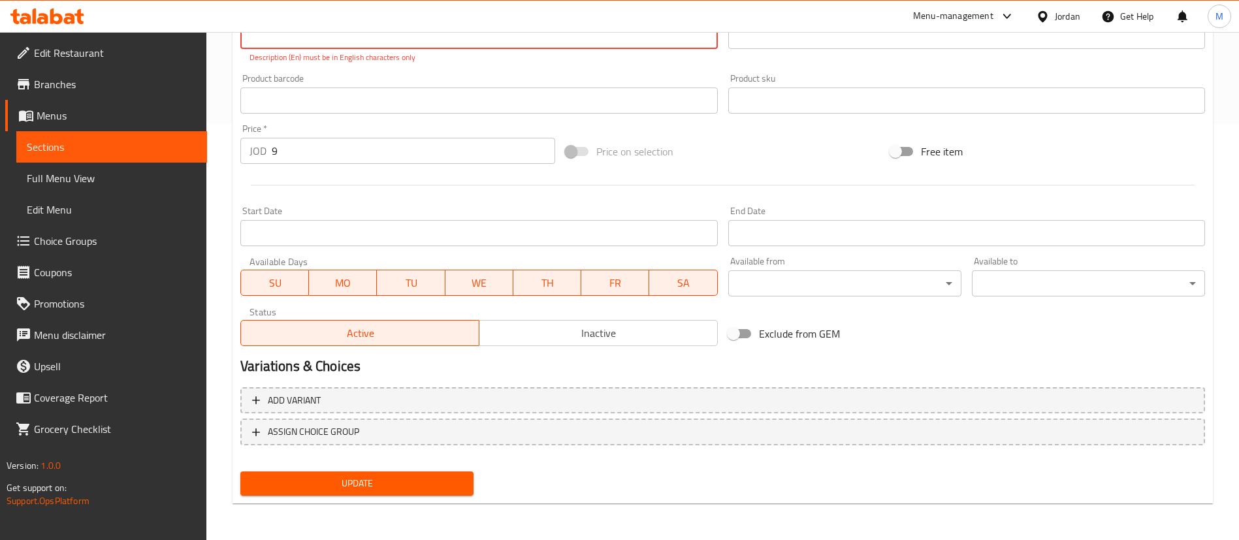
click at [401, 487] on span "Update" at bounding box center [357, 483] width 212 height 16
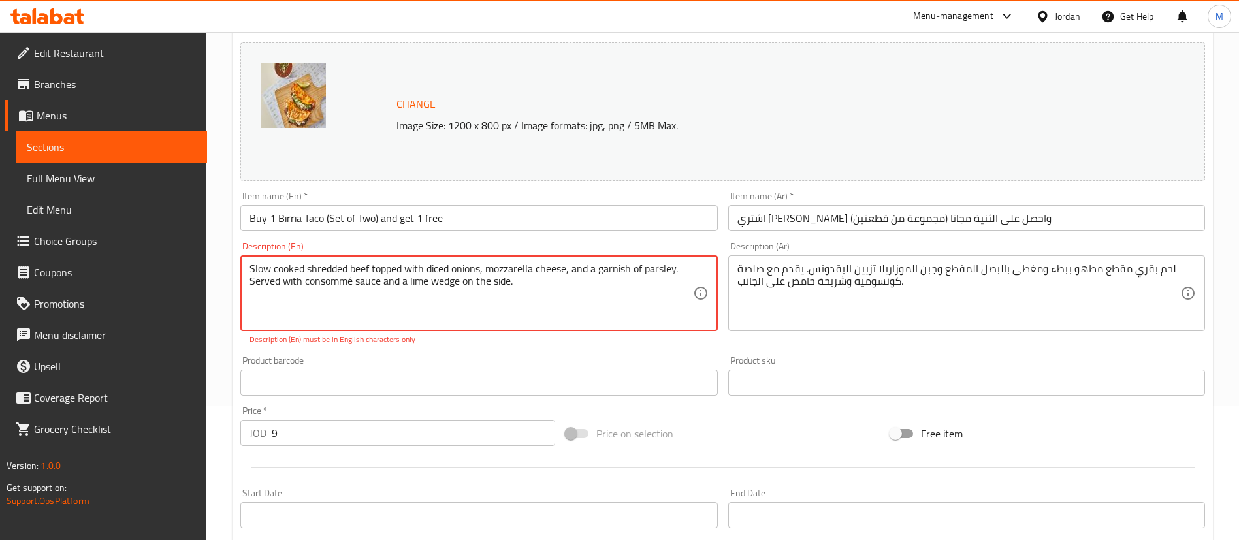
click at [350, 282] on textarea "Slow cooked shredded beef topped with diced onions, mozzarella cheese, and a ga…" at bounding box center [470, 294] width 443 height 62
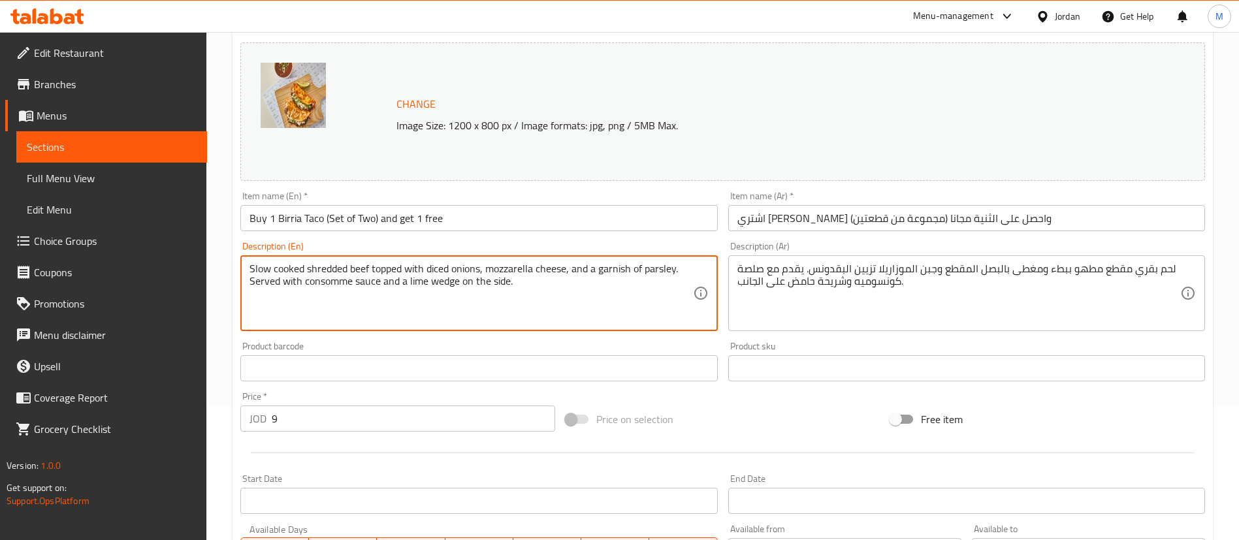
scroll to position [402, 0]
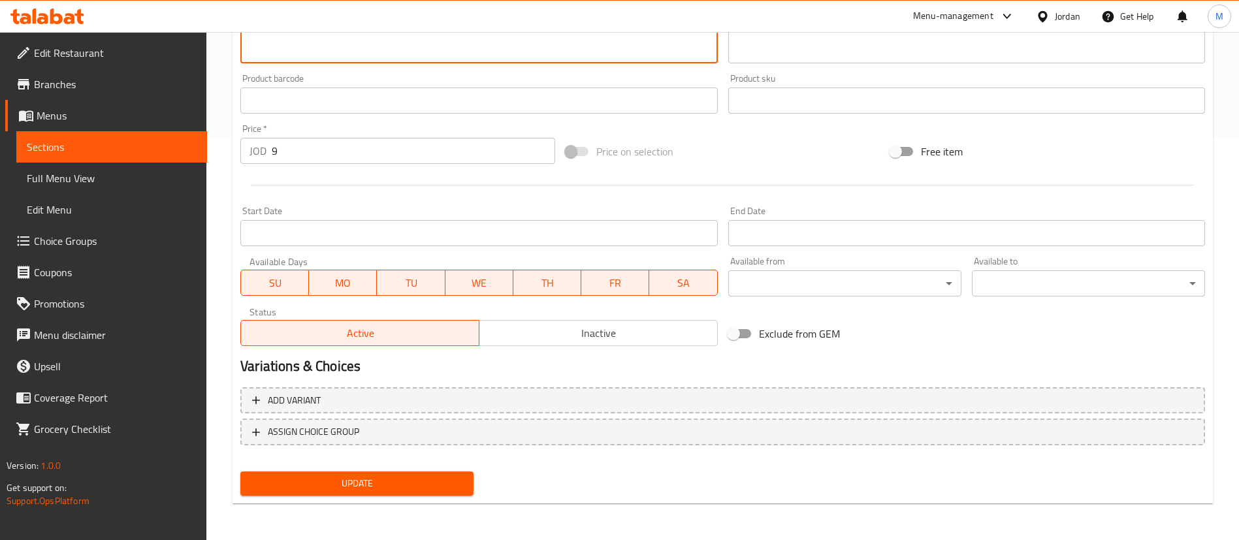
type textarea "Slow cooked shredded beef topped with diced onions, mozzarella cheese, and a ga…"
click at [402, 489] on span "Update" at bounding box center [357, 483] width 212 height 16
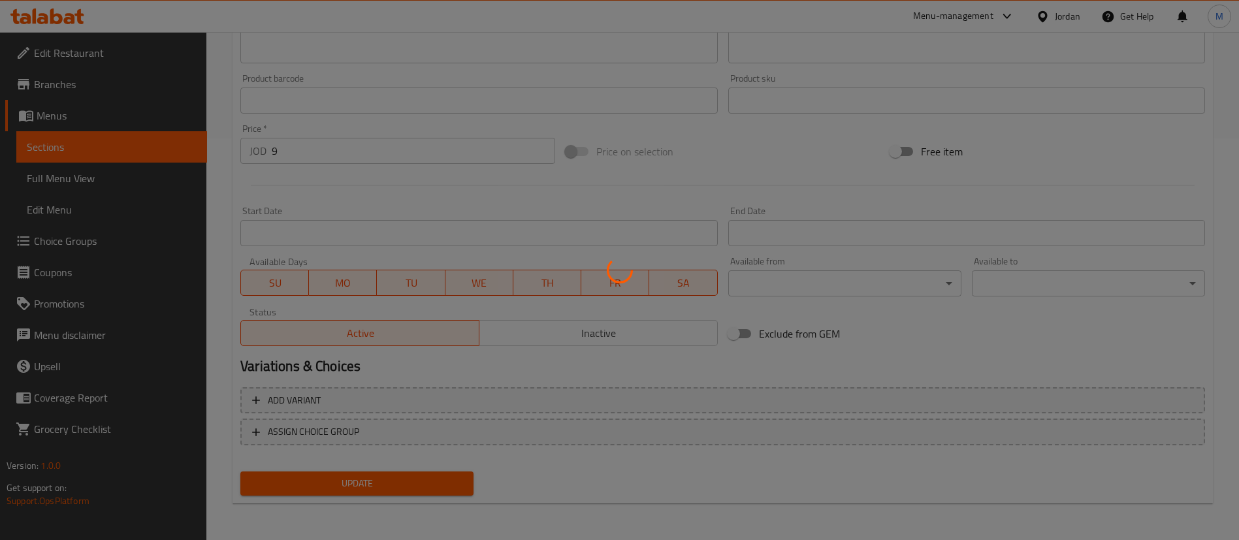
scroll to position [0, 0]
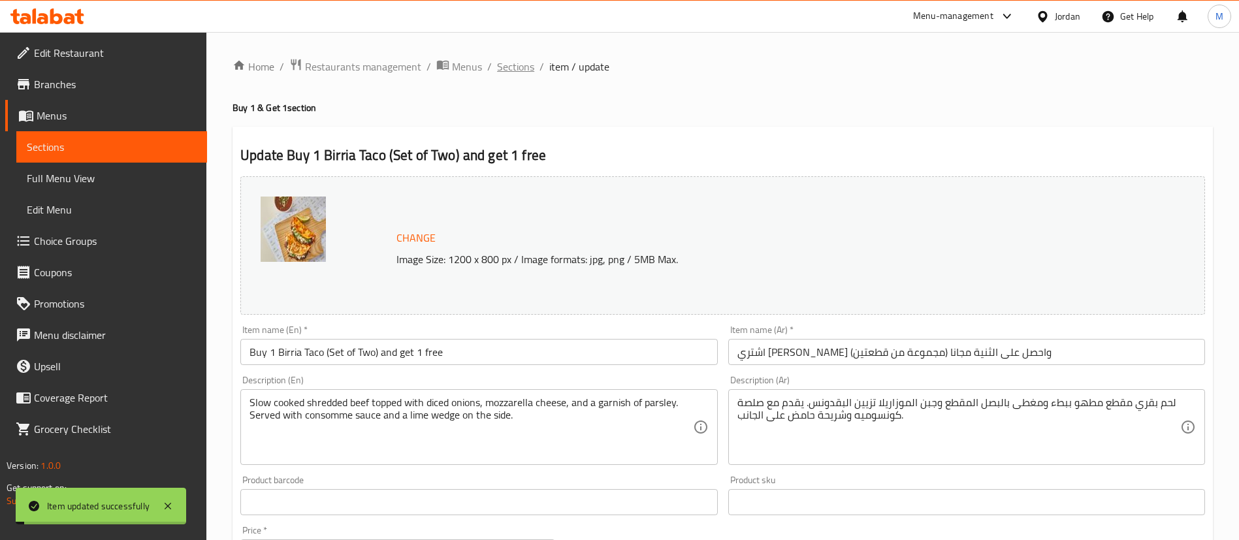
click at [526, 70] on span "Sections" at bounding box center [515, 67] width 37 height 16
